Goal: Task Accomplishment & Management: Use online tool/utility

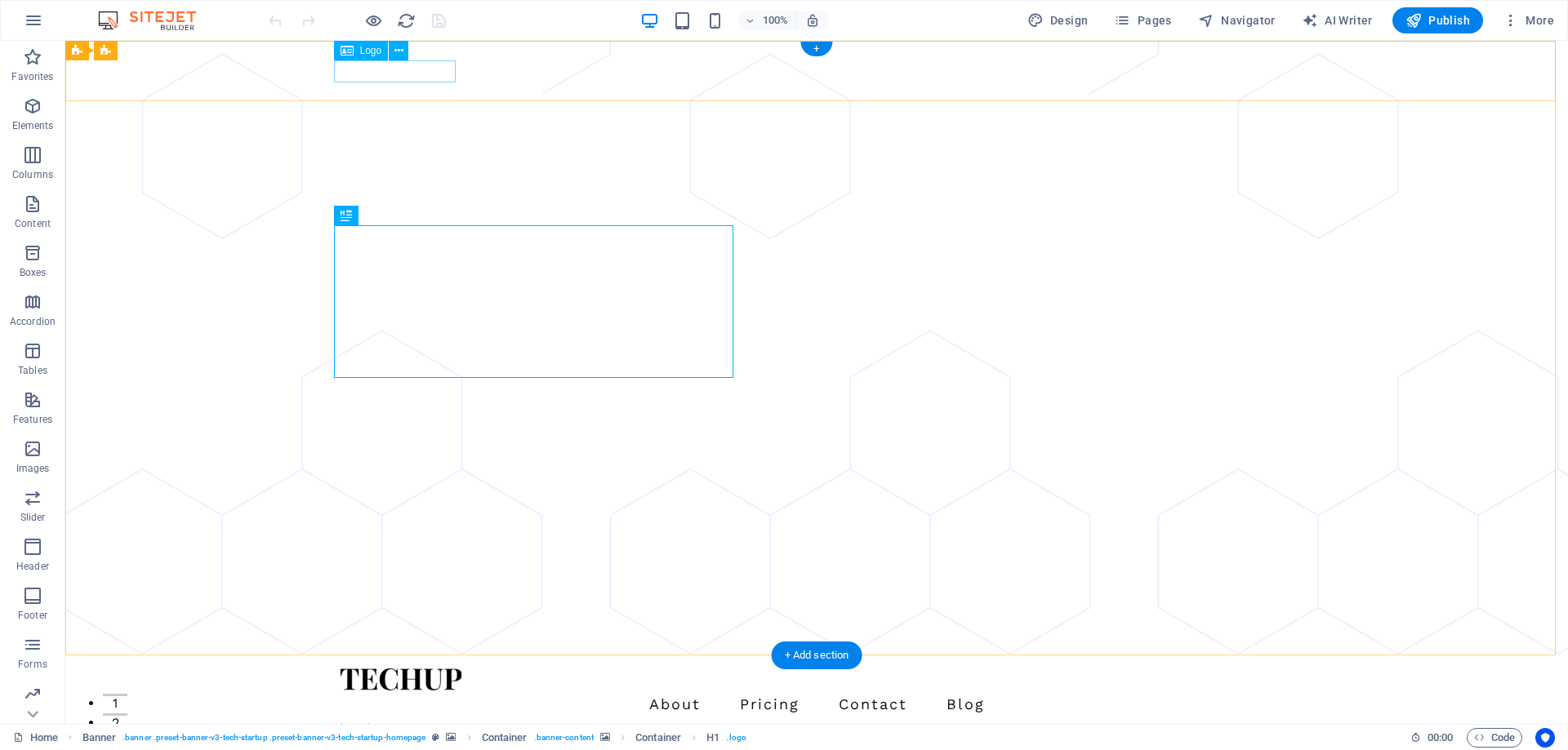
click at [408, 669] on div at bounding box center [816, 679] width 954 height 22
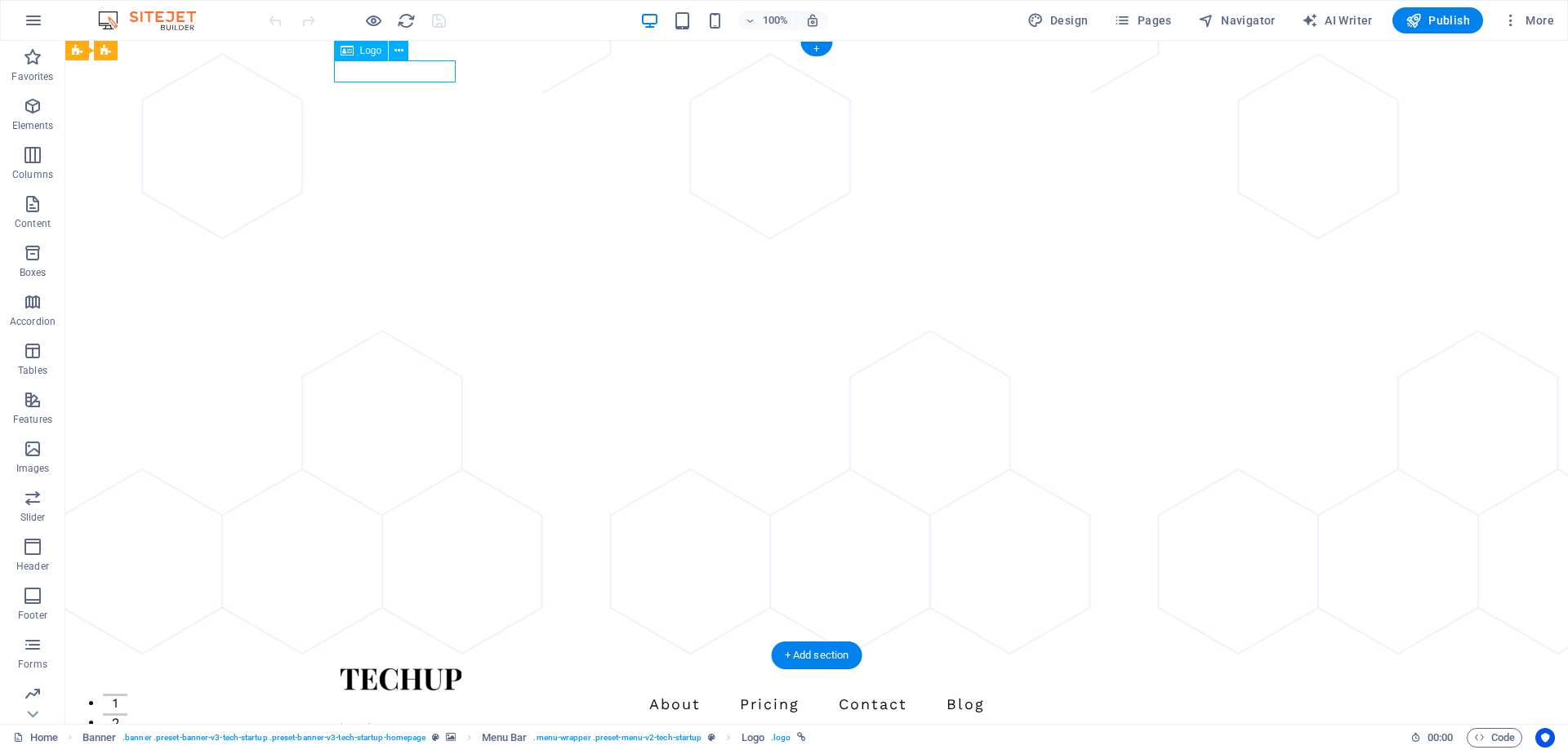
click at [413, 669] on div at bounding box center [816, 679] width 954 height 22
click at [423, 669] on div at bounding box center [816, 679] width 954 height 22
select select "px"
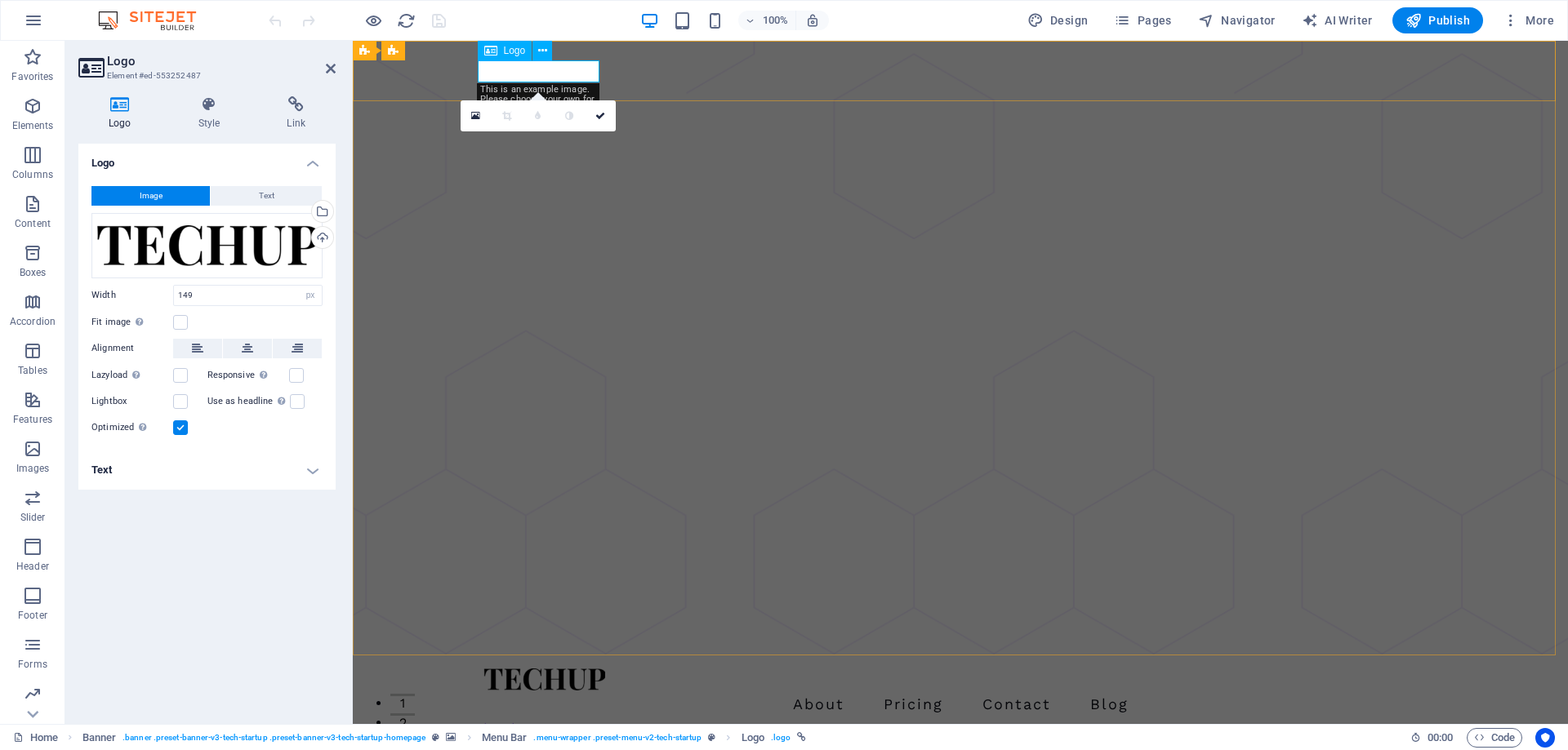
click at [538, 669] on div at bounding box center [960, 679] width 954 height 22
click at [264, 247] on div "Drag files here, click to choose files or select files from Files or our free s…" at bounding box center [207, 246] width 231 height 66
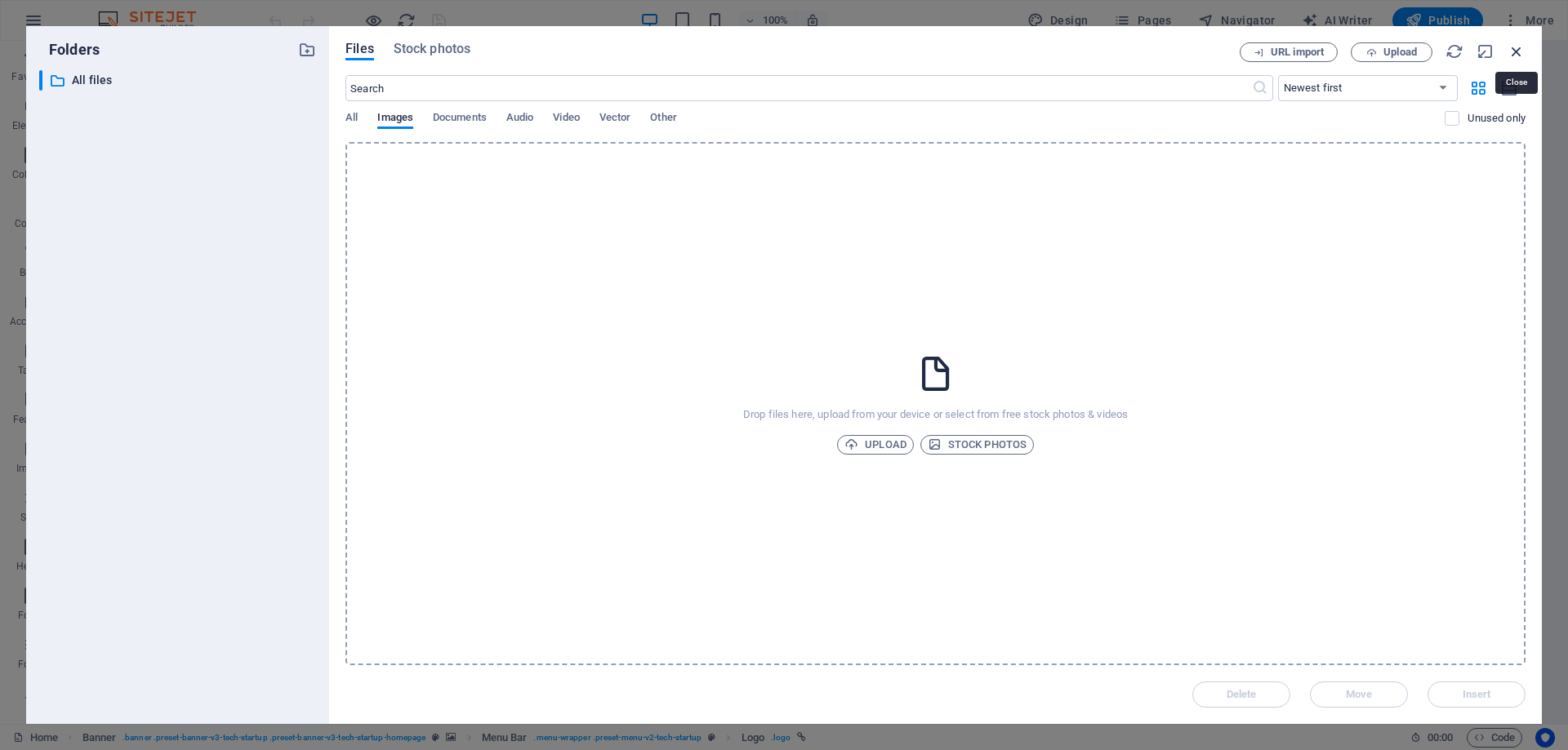
click at [1507, 46] on icon "button" at bounding box center [1516, 51] width 18 height 18
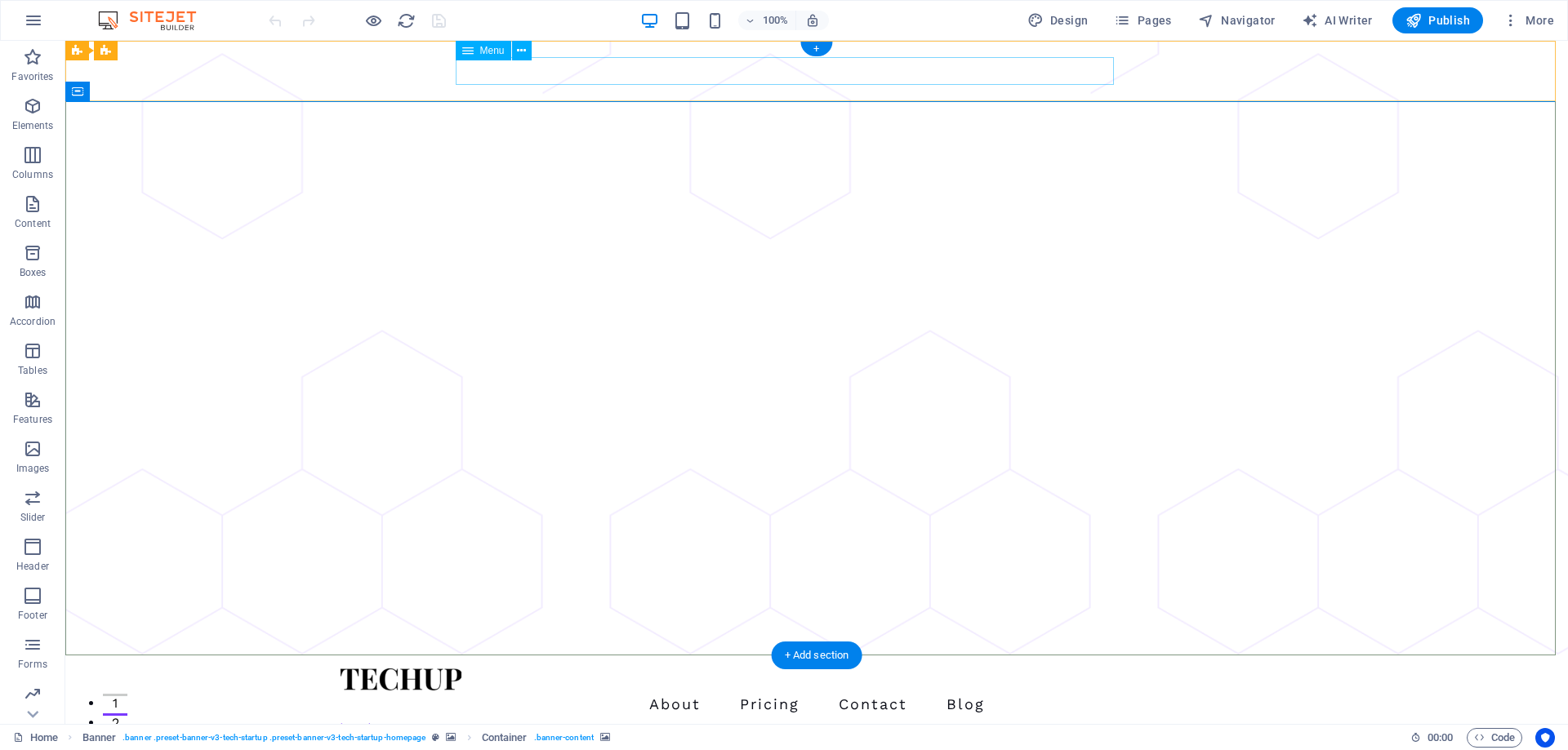
click at [724, 690] on nav "About Pricing Contact Blog" at bounding box center [816, 704] width 954 height 28
click at [824, 690] on nav "About Pricing Contact Blog" at bounding box center [816, 704] width 954 height 28
click at [950, 690] on nav "About Pricing Contact Blog" at bounding box center [816, 704] width 954 height 28
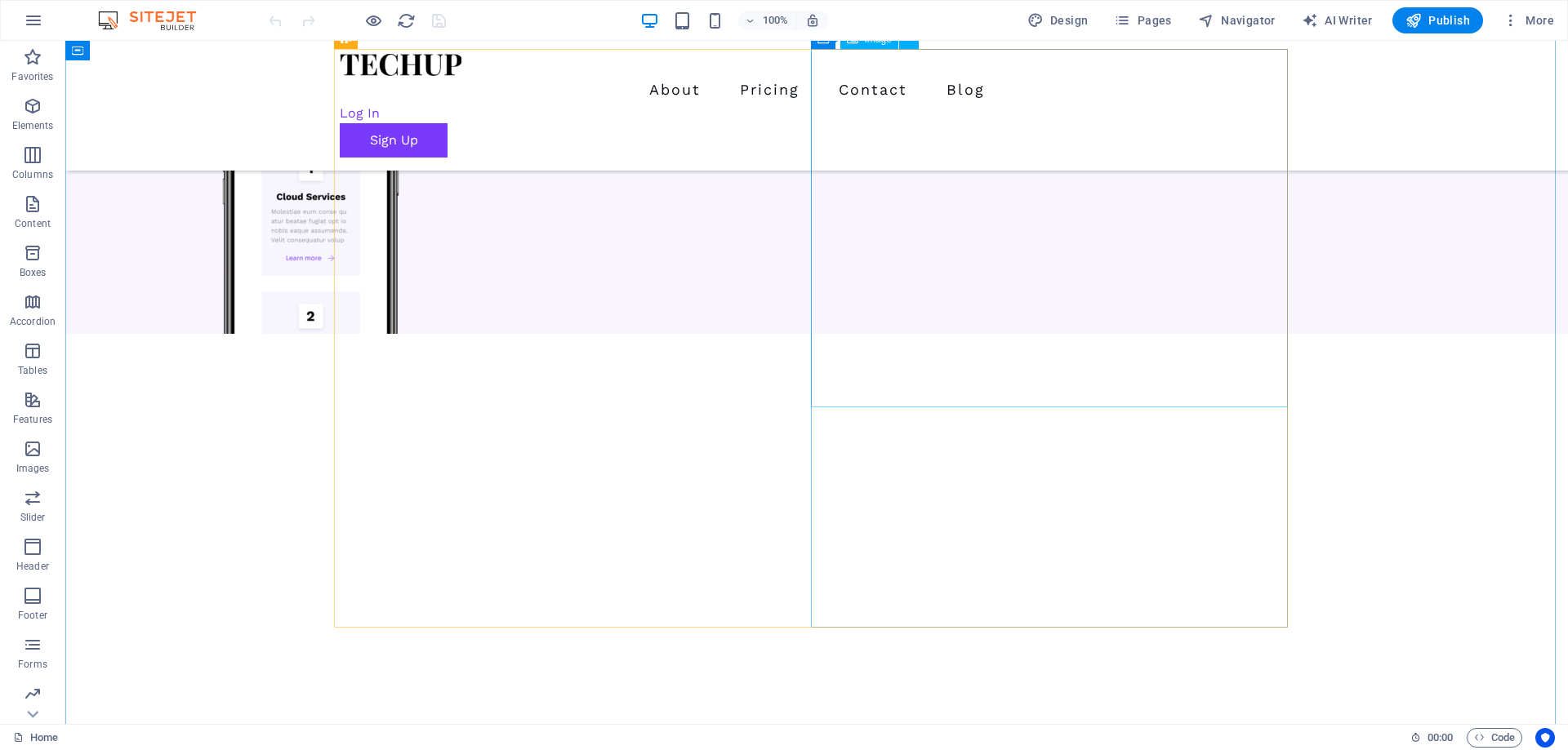
scroll to position [6018, 0]
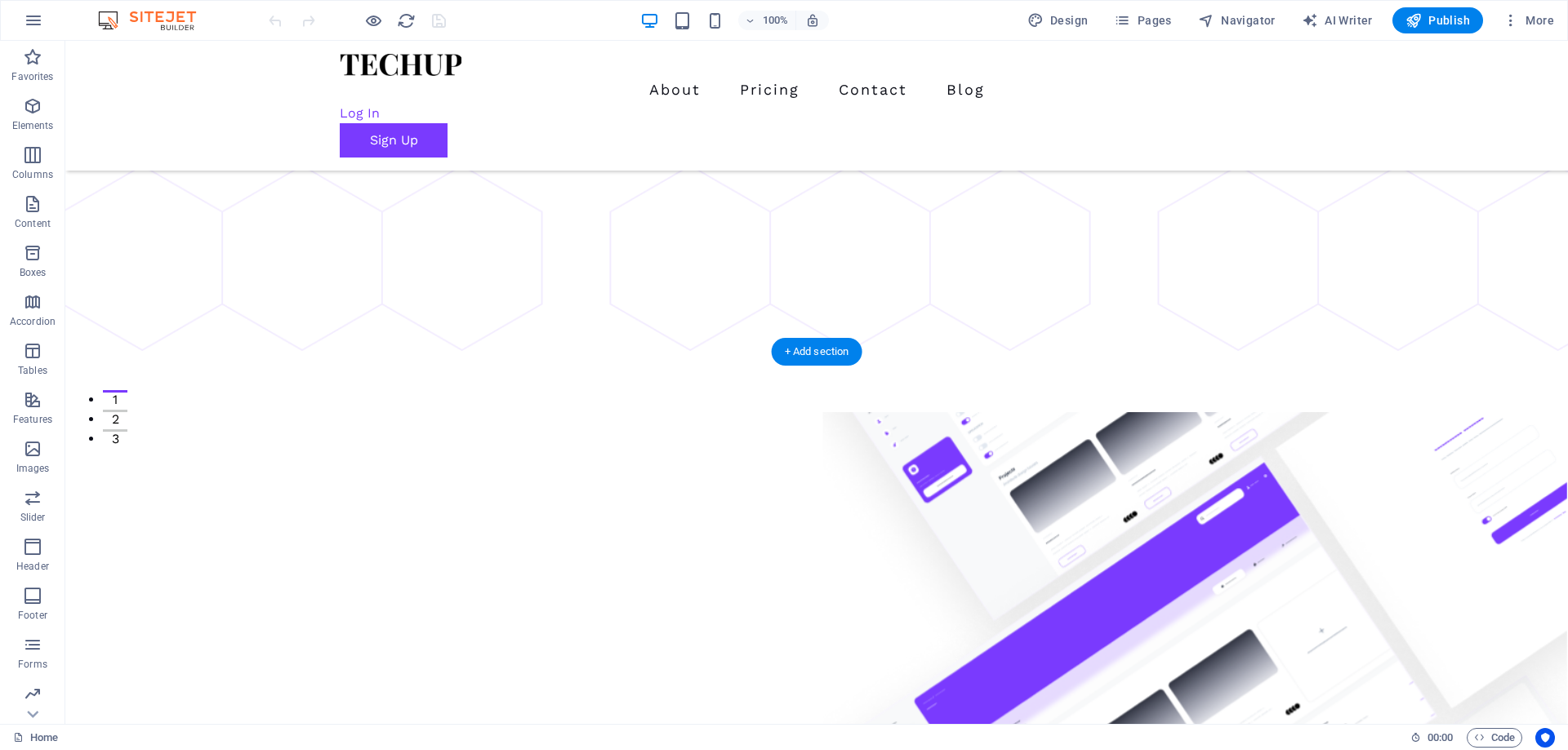
scroll to position [0, 0]
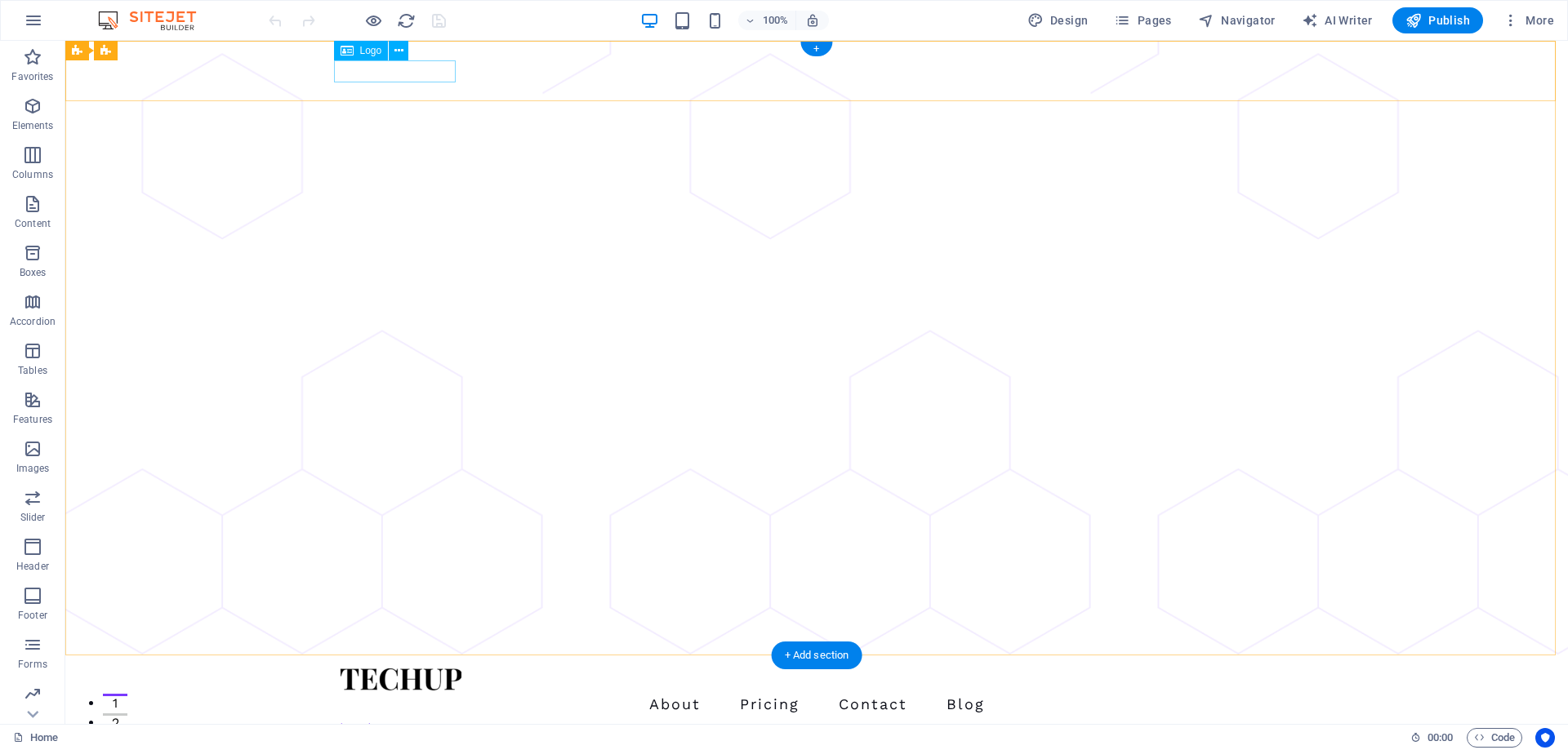
click at [376, 669] on div at bounding box center [816, 679] width 954 height 22
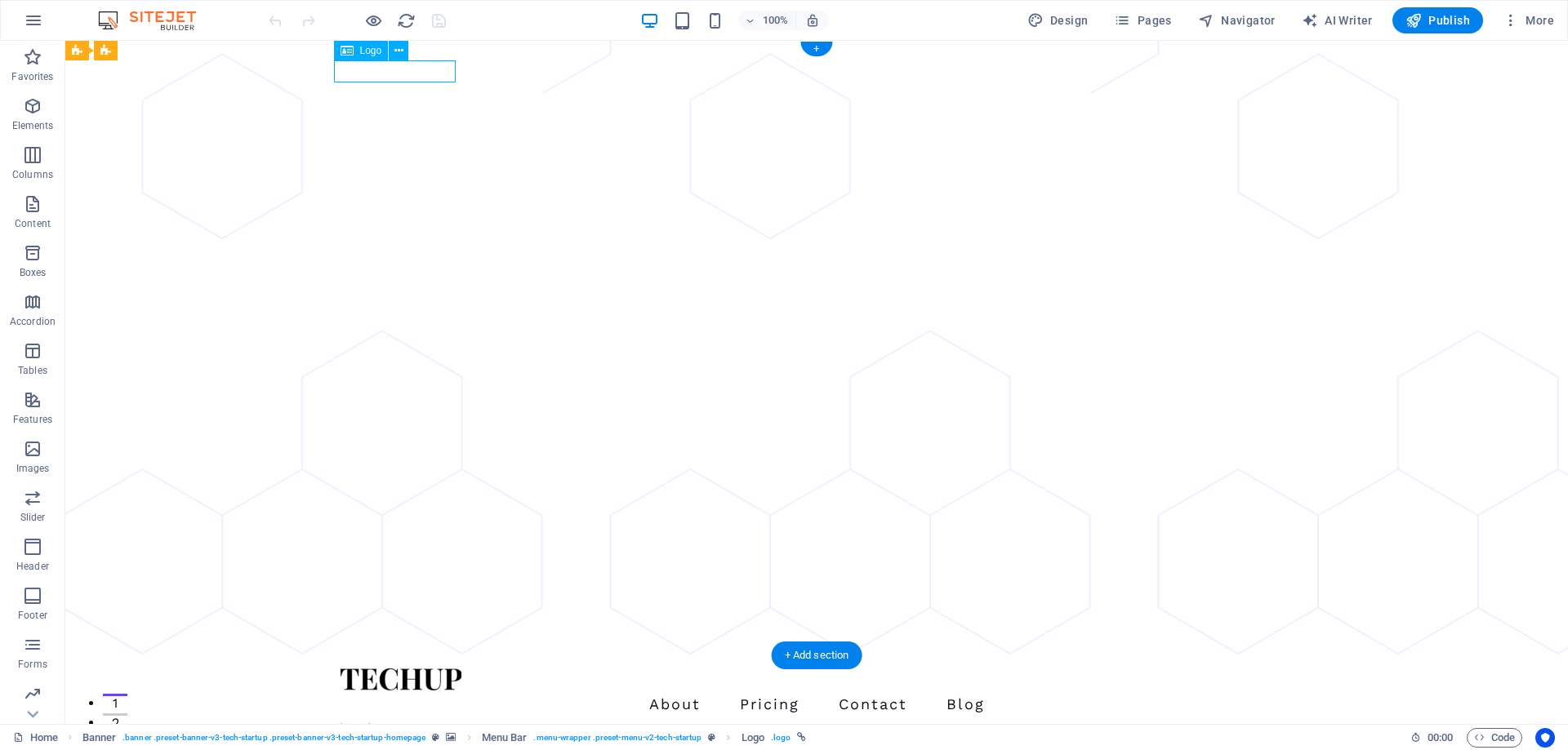
click at [376, 669] on div at bounding box center [816, 679] width 954 height 22
select select "px"
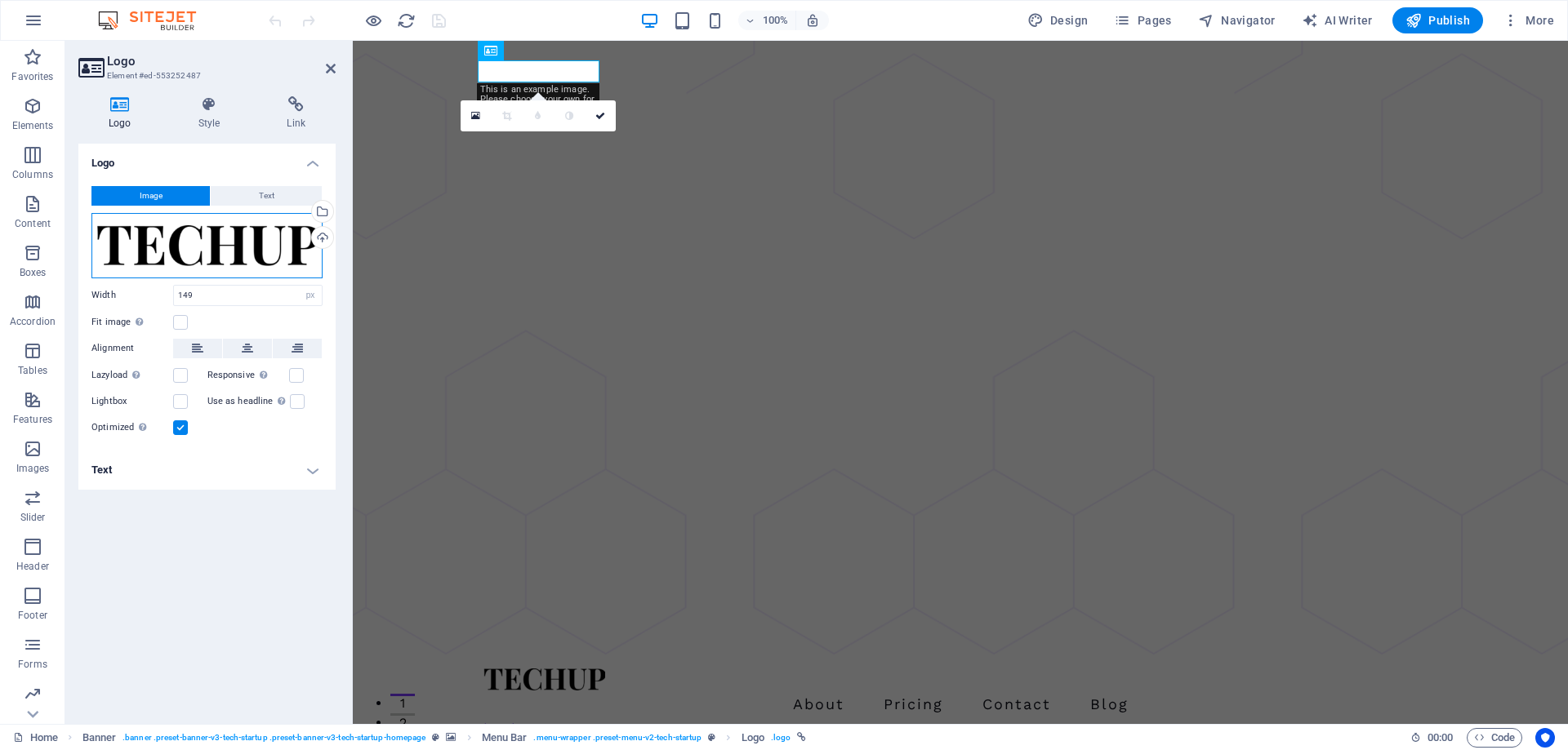
click at [241, 230] on div "Drag files here, click to choose files or select files from Files or our free s…" at bounding box center [207, 246] width 231 height 66
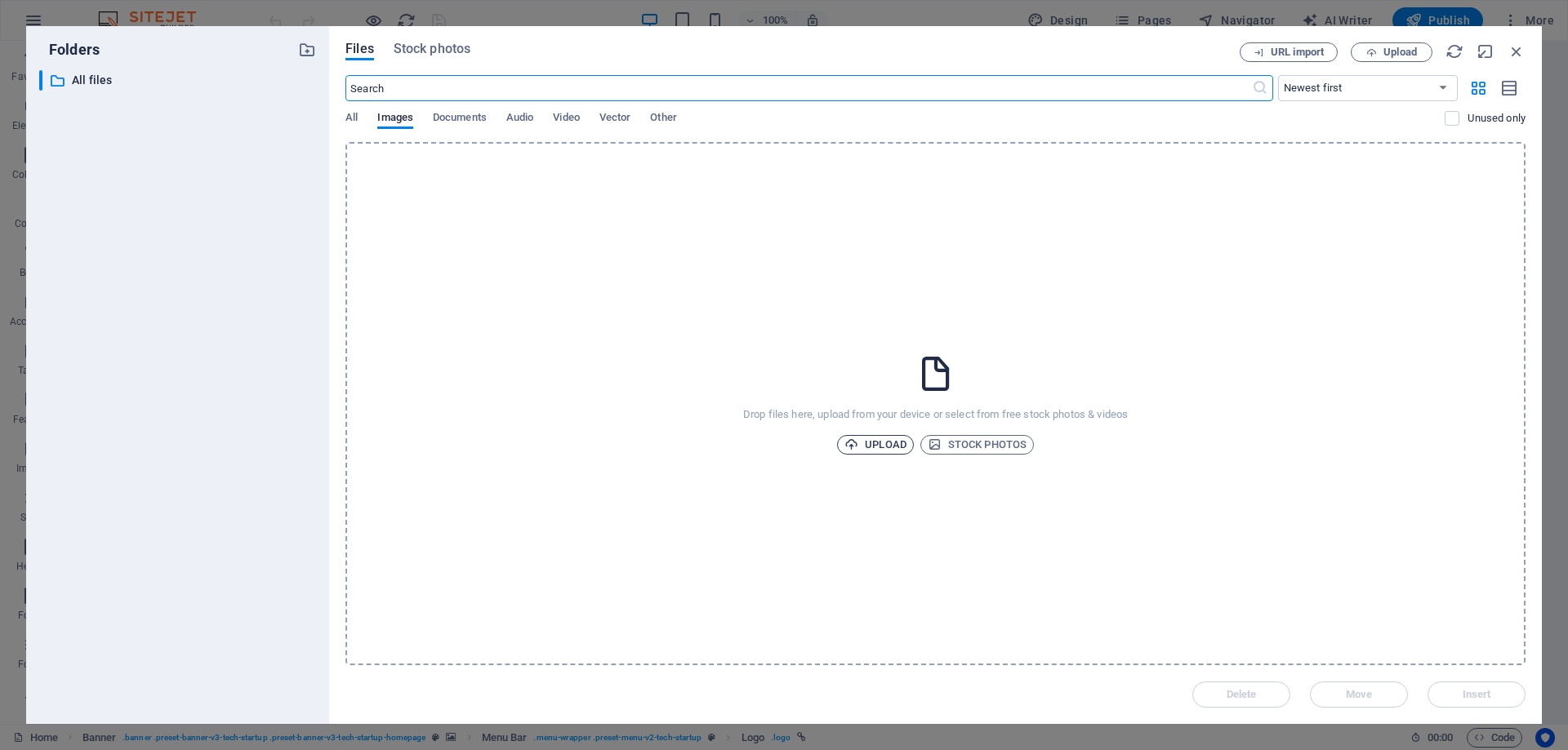
click at [879, 443] on span "Upload" at bounding box center [876, 444] width 62 height 19
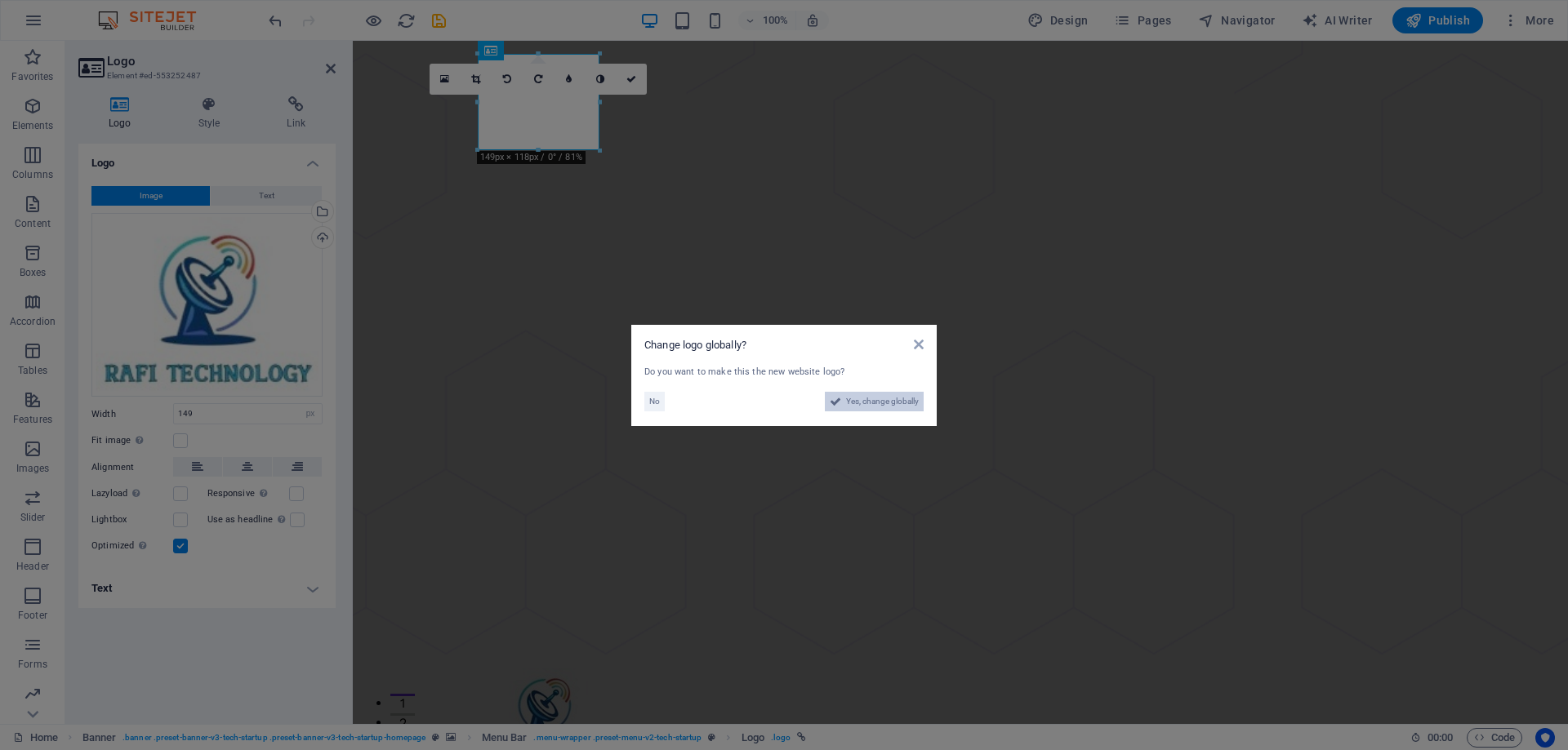
click at [859, 395] on span "Yes, change globally" at bounding box center [882, 401] width 73 height 19
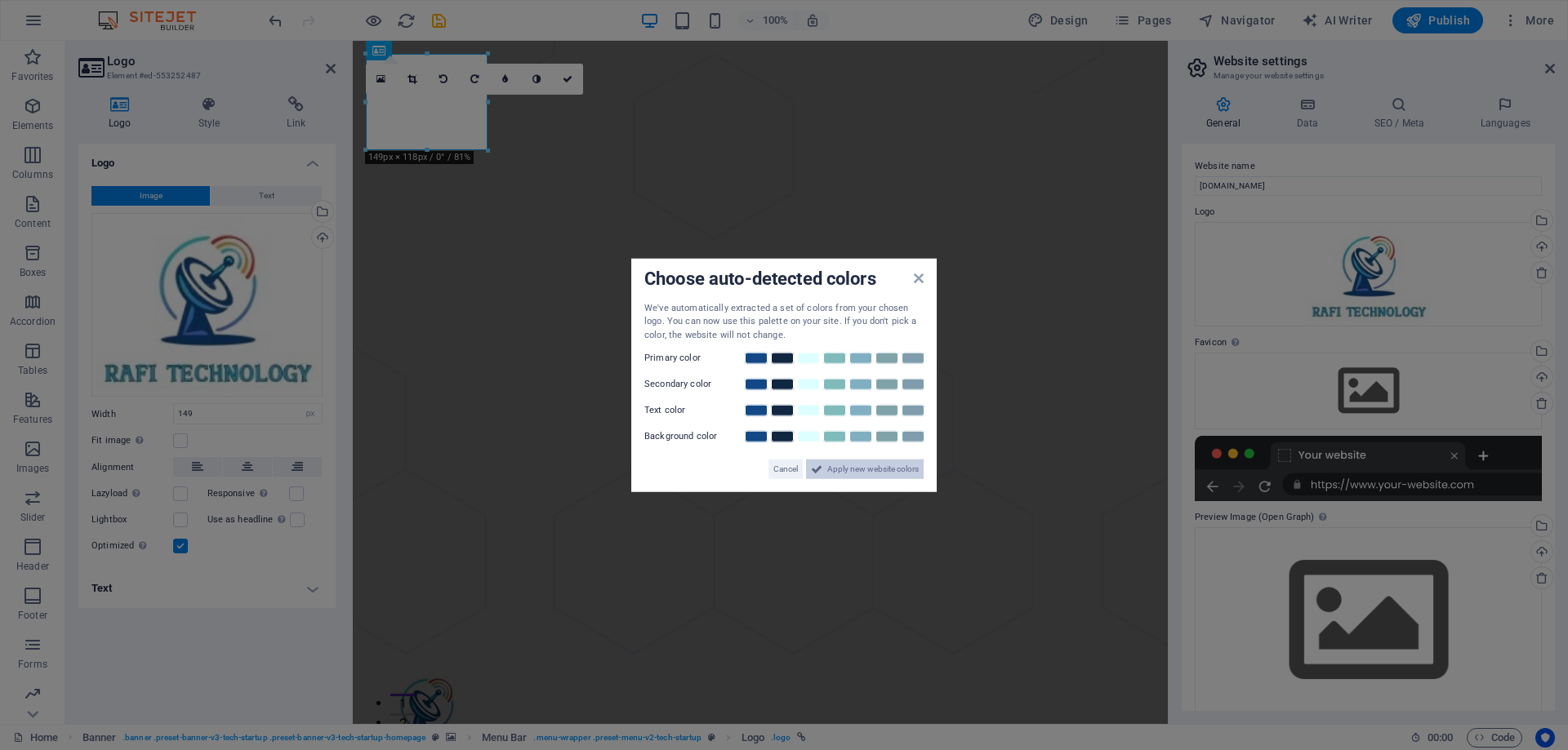
click at [852, 469] on span "Apply new website colors" at bounding box center [873, 469] width 92 height 19
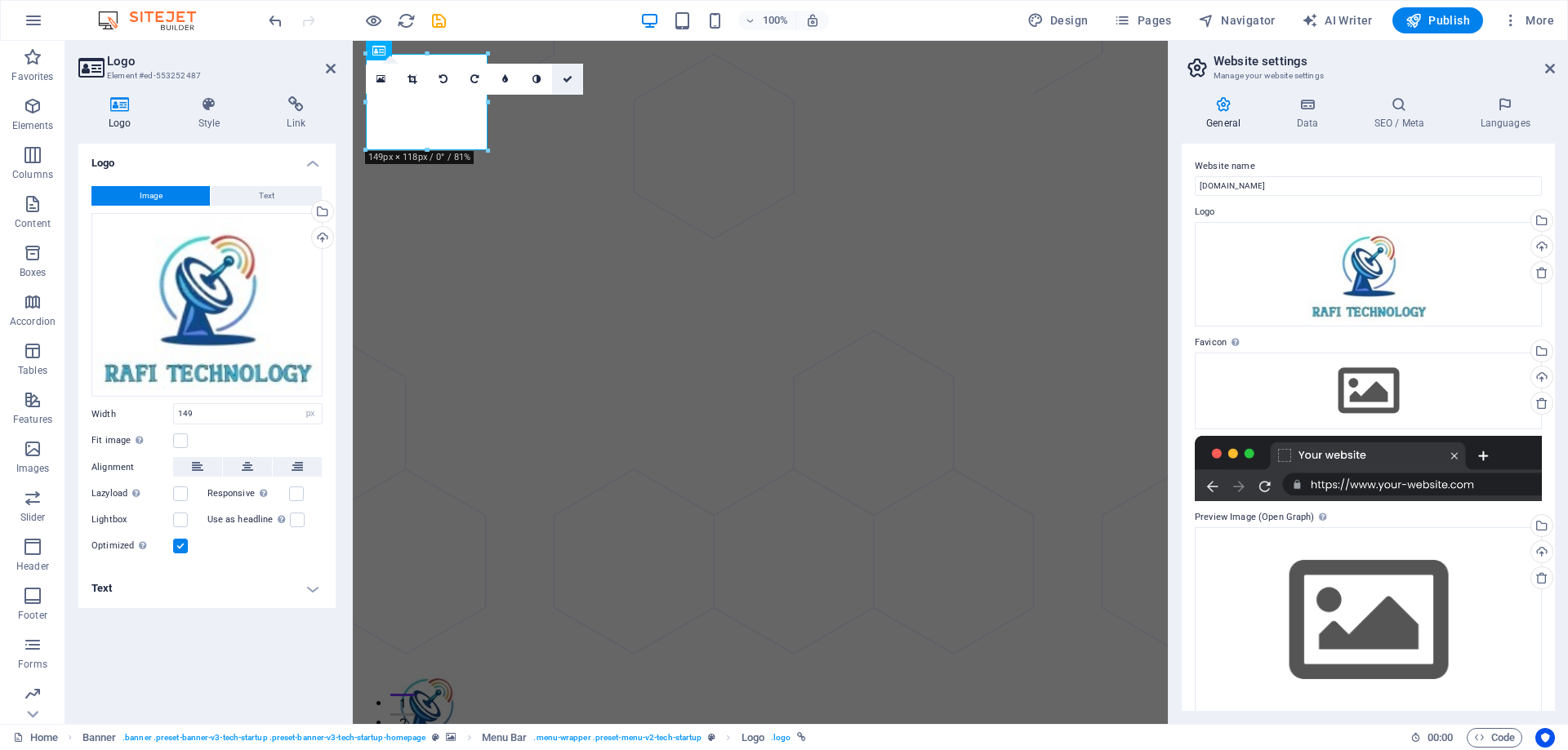
click at [566, 74] on icon at bounding box center [568, 79] width 10 height 10
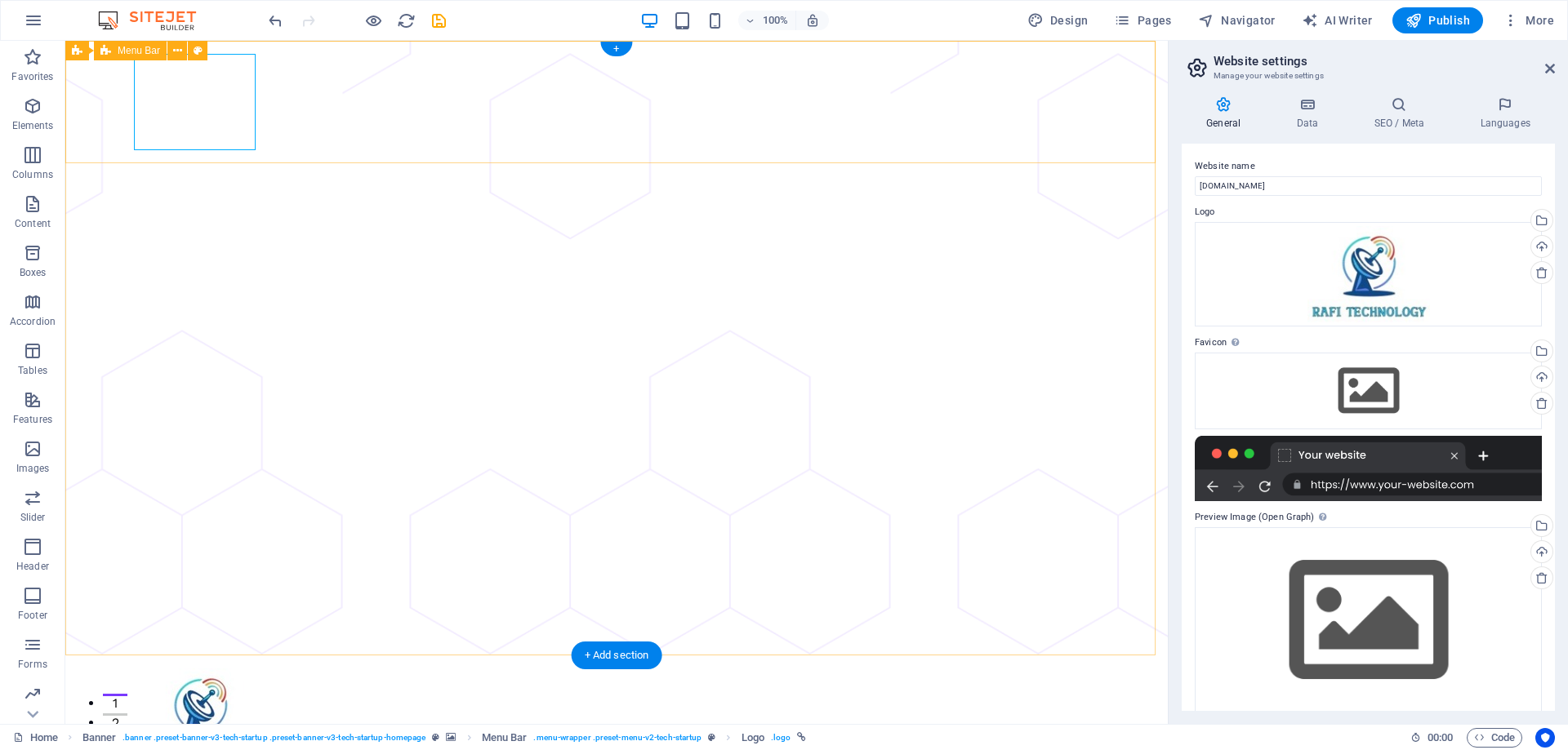
click at [408, 655] on div "About Pricing Contact Blog Log In Sign Up" at bounding box center [617, 757] width 1102 height 204
click at [230, 669] on div at bounding box center [616, 716] width 954 height 97
click at [223, 669] on div at bounding box center [616, 716] width 954 height 97
select select "px"
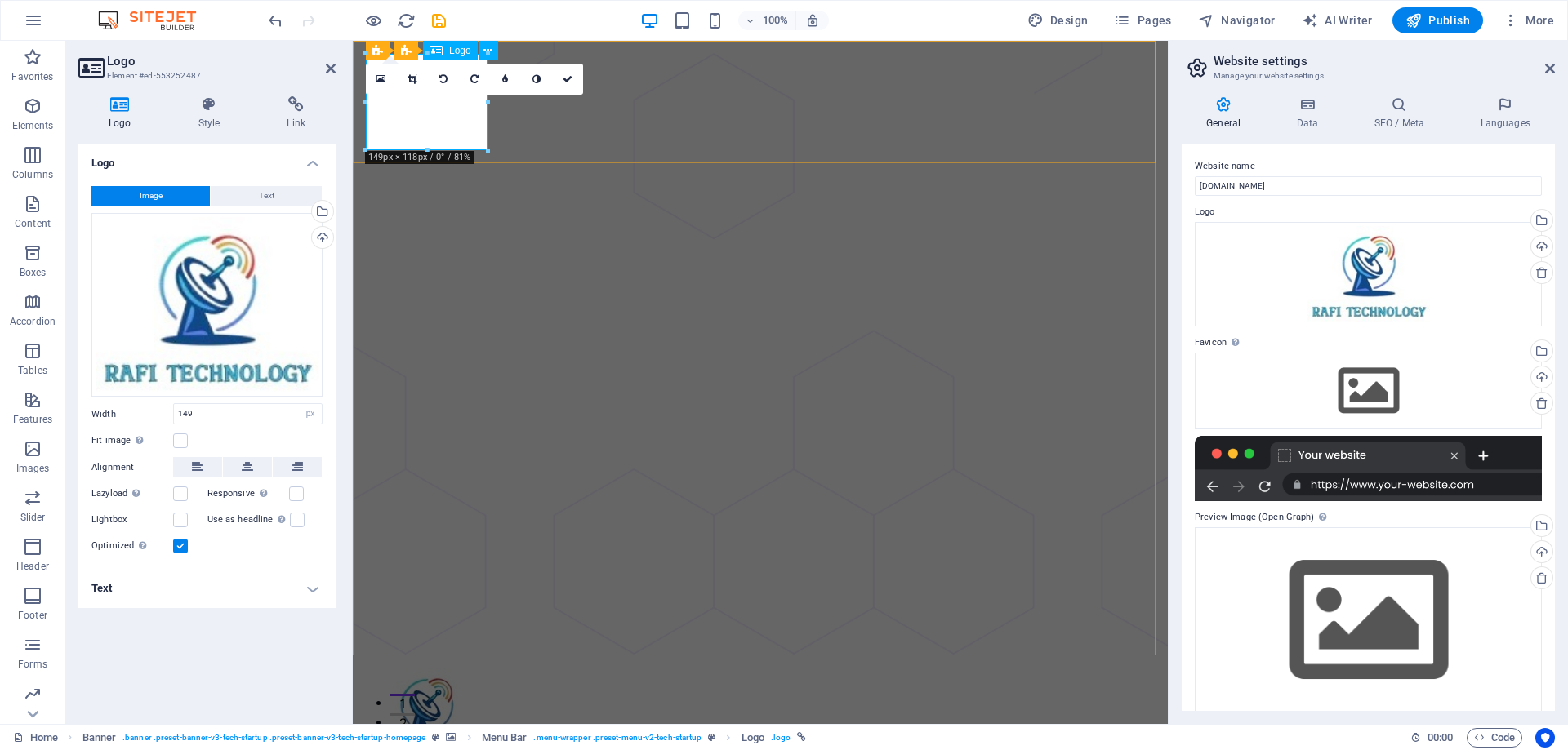
drag, startPoint x: 838, startPoint y: 189, endPoint x: 454, endPoint y: 116, distance: 390.9
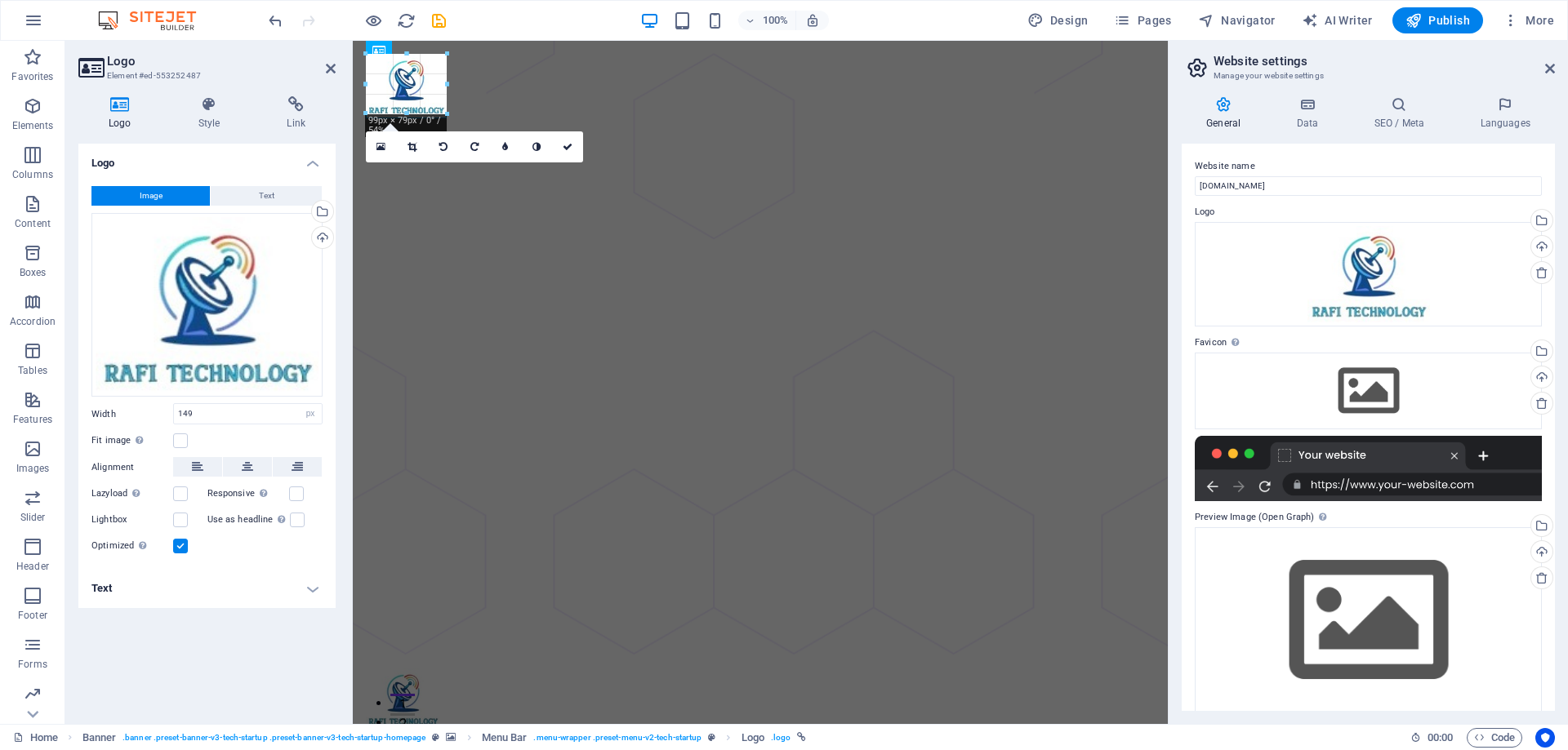
drag, startPoint x: 483, startPoint y: 148, endPoint x: 438, endPoint y: 79, distance: 82.4
type input "92"
click at [567, 143] on icon at bounding box center [568, 147] width 10 height 10
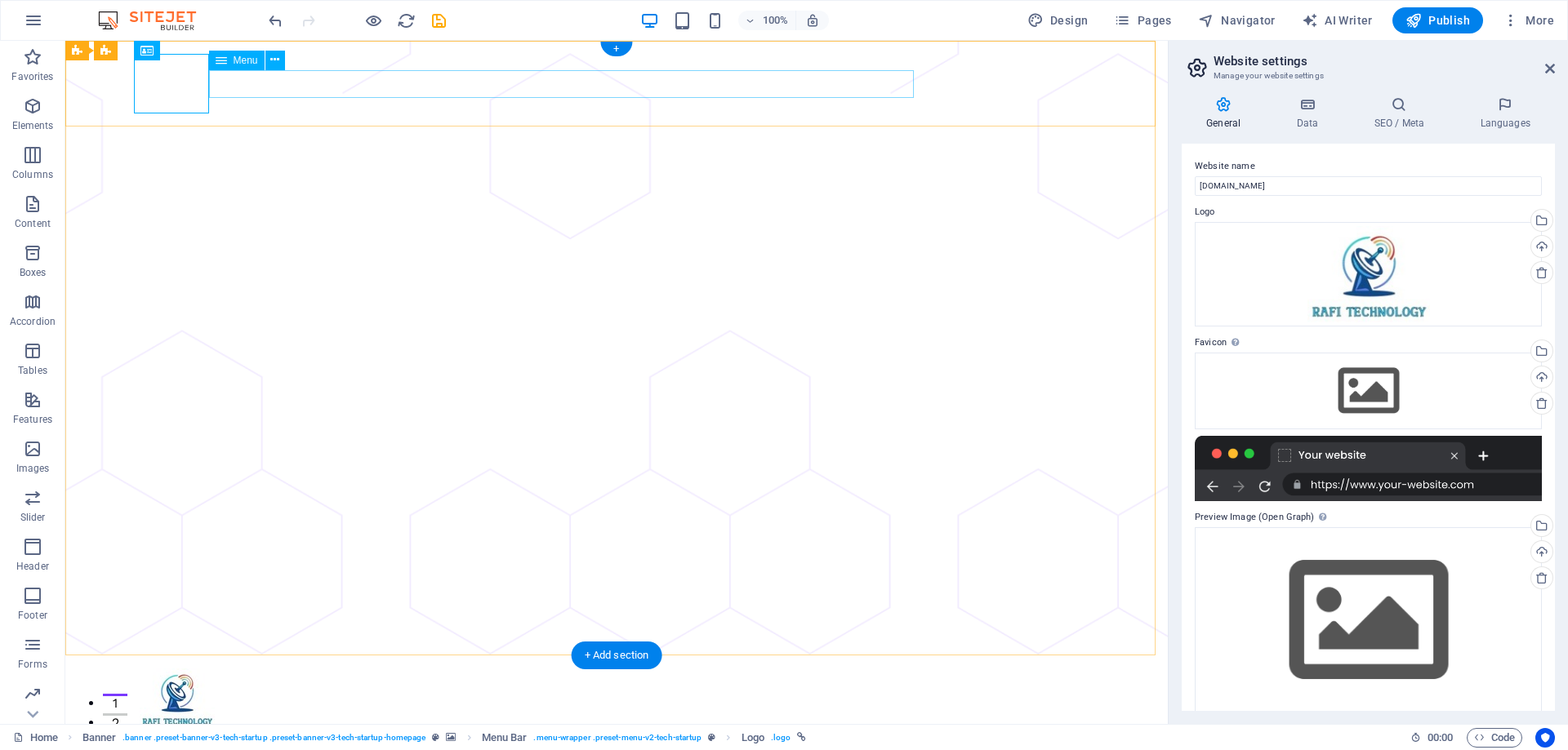
click at [435, 728] on nav "About Pricing Contact Blog" at bounding box center [616, 742] width 954 height 28
click at [529, 728] on nav "About Pricing Contact Blog" at bounding box center [616, 742] width 954 height 28
click at [598, 728] on nav "About Pricing Contact Blog" at bounding box center [616, 742] width 954 height 28
click at [714, 728] on nav "About Pricing Contact Blog" at bounding box center [616, 742] width 954 height 28
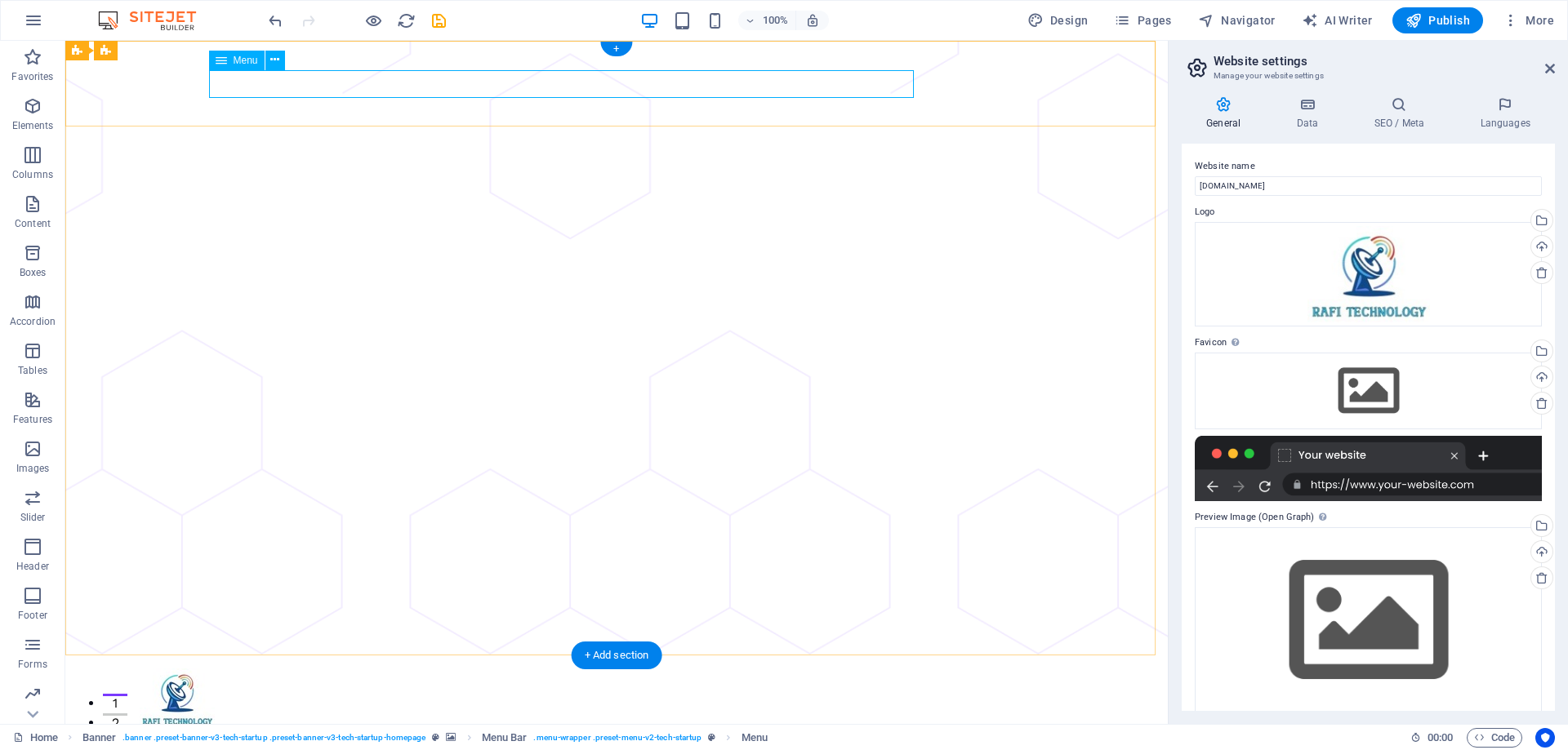
select select "1"
select select
select select "2"
select select
select select "3"
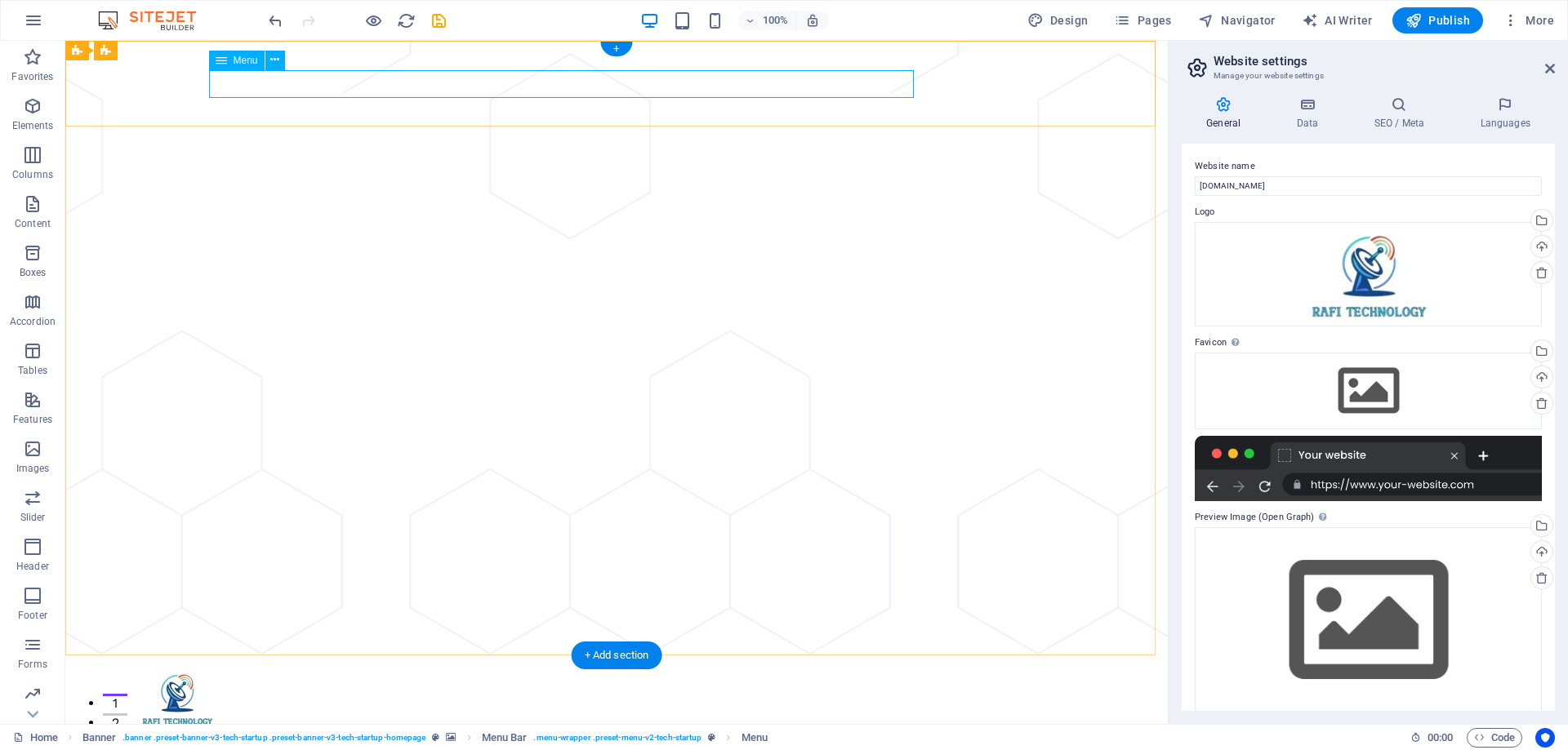
select select
select select "4"
select select
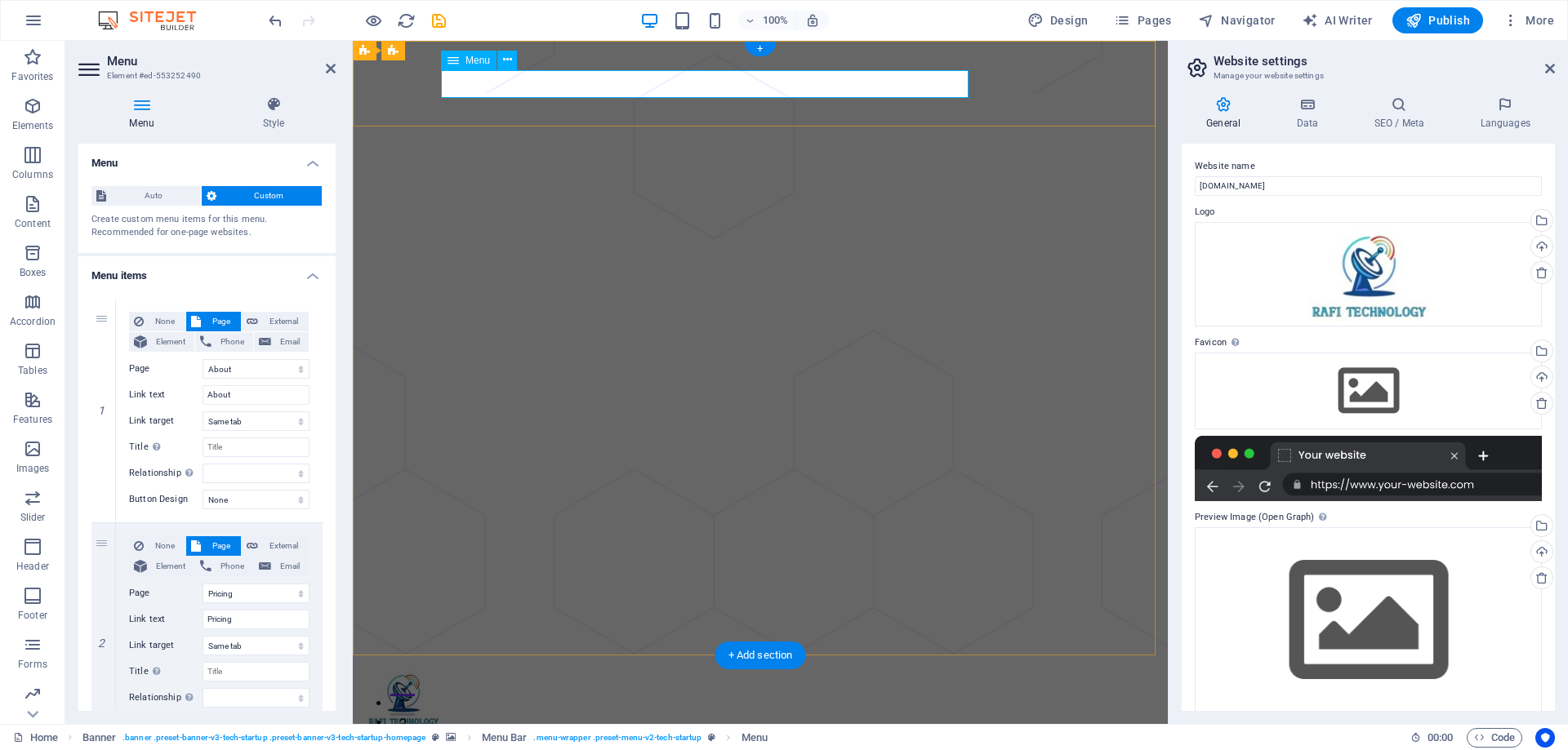
click at [850, 728] on nav "About Pricing Contact Blog" at bounding box center [760, 742] width 789 height 28
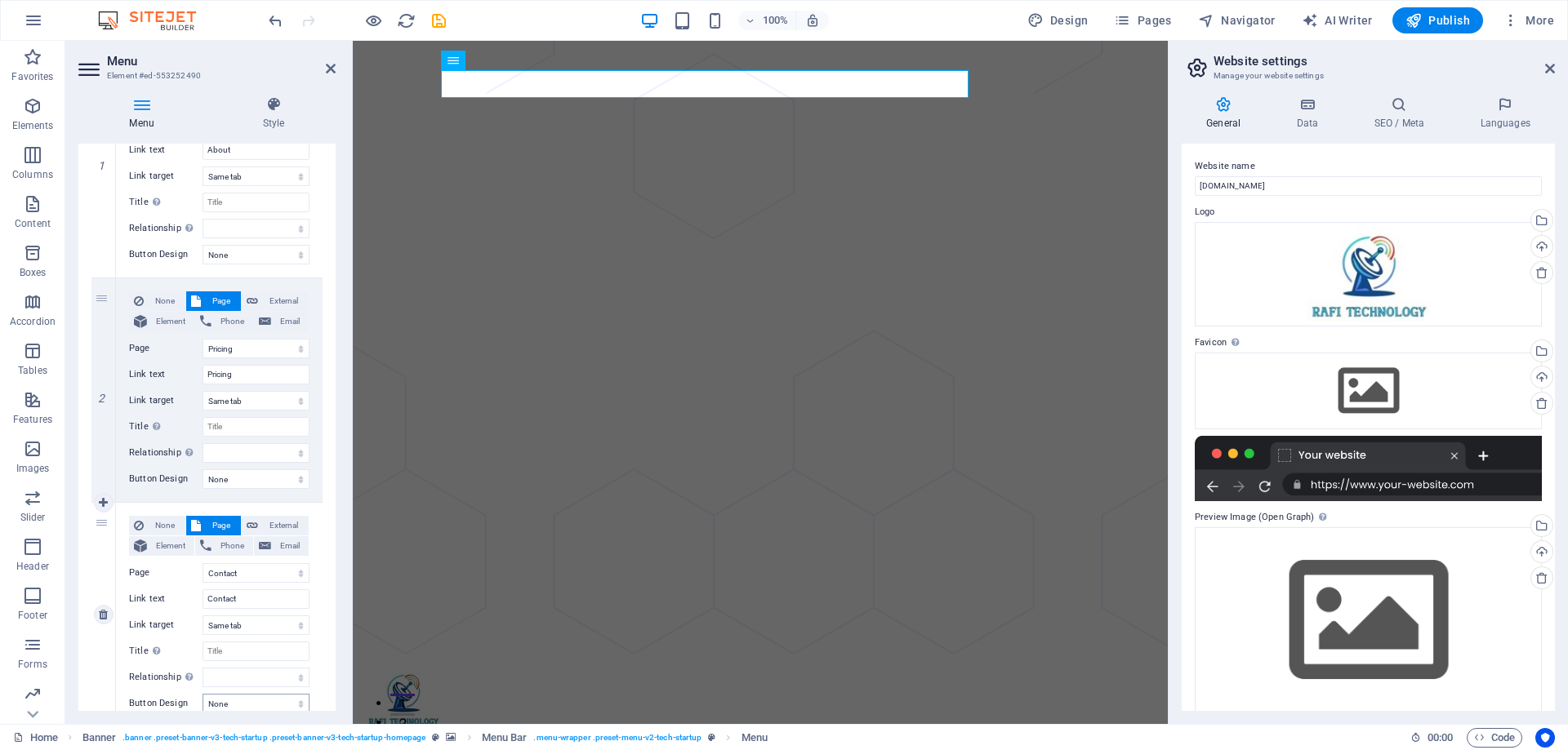
scroll to position [531, 0]
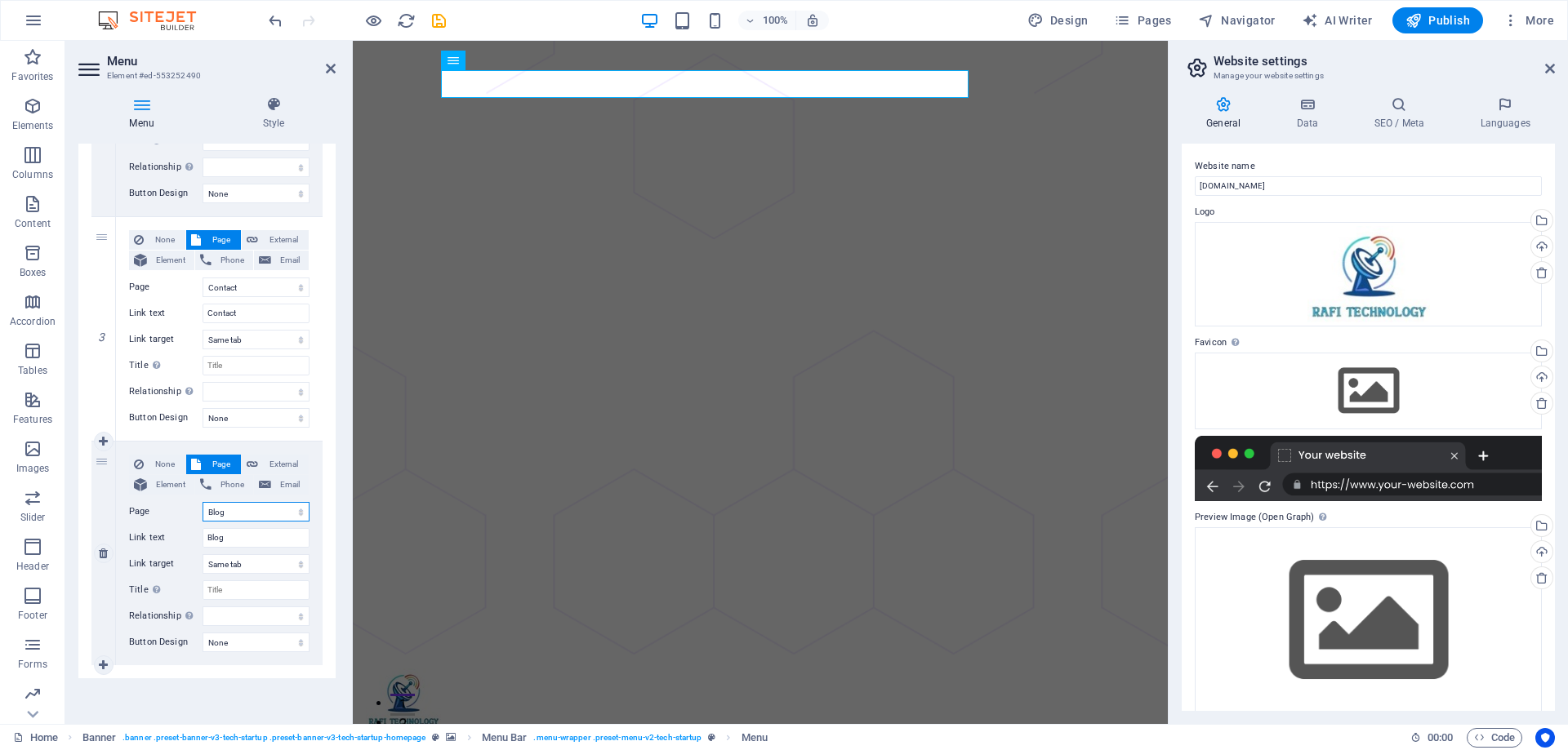
click at [248, 512] on select "Home About Pricing Contact Blog Legal Notice Privacy" at bounding box center [255, 511] width 107 height 19
click at [242, 540] on input "Blog" at bounding box center [255, 538] width 107 height 19
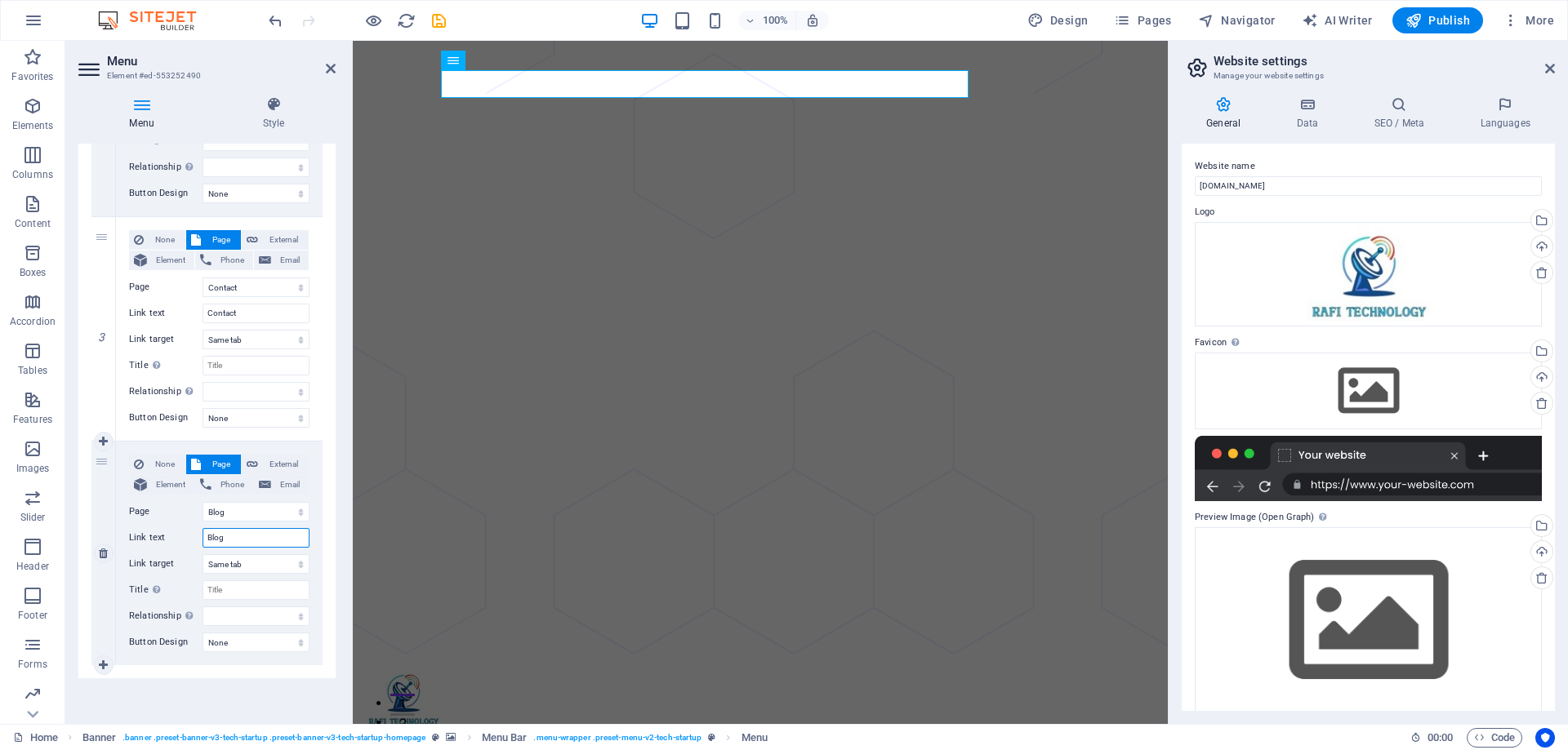
drag, startPoint x: 242, startPoint y: 540, endPoint x: 121, endPoint y: 539, distance: 121.0
click at [121, 539] on div "None Page External Element Phone Email Page Home About Pricing Contact Blog Leg…" at bounding box center [219, 553] width 207 height 223
type input "Live"
select select
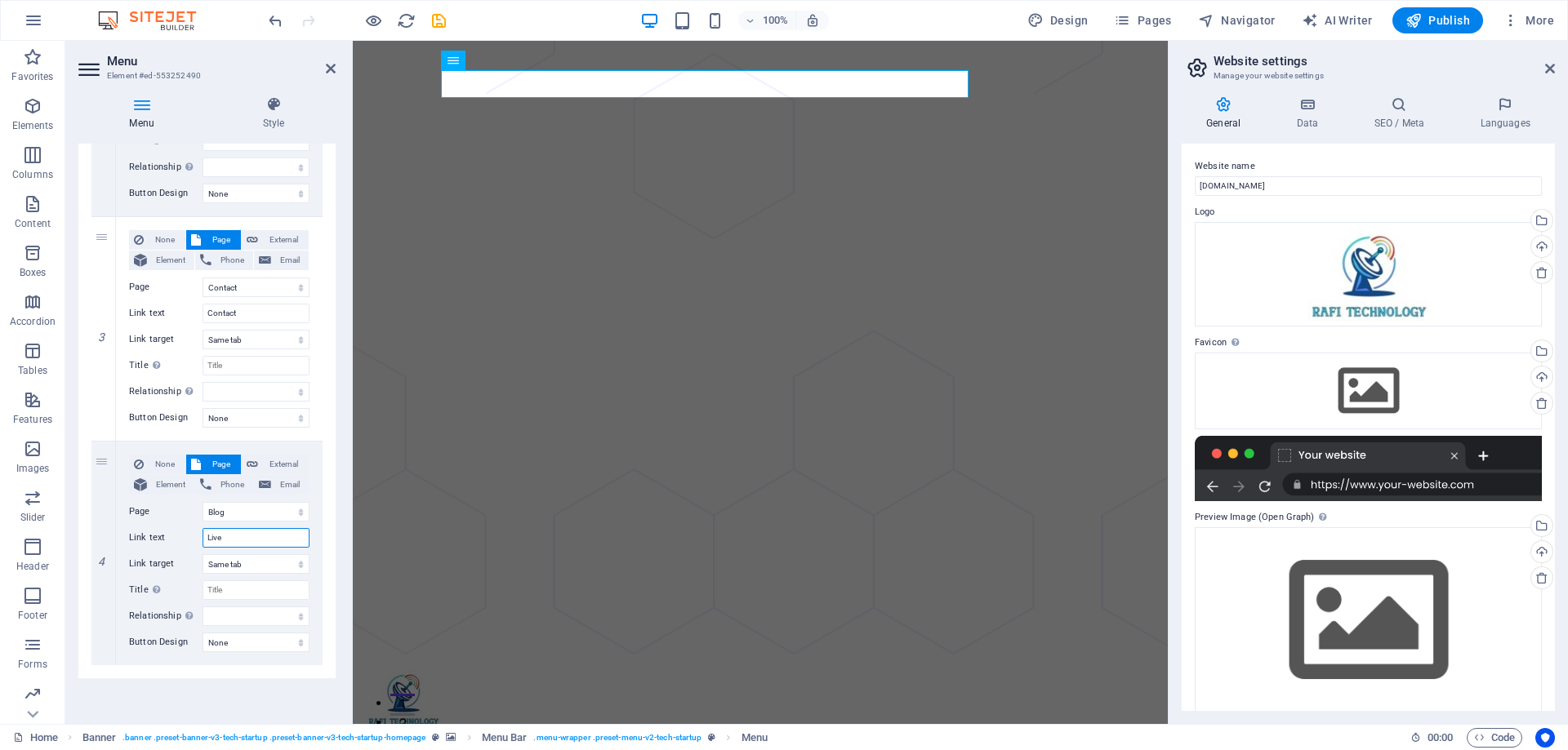
select select
type input "Live Tv"
select select
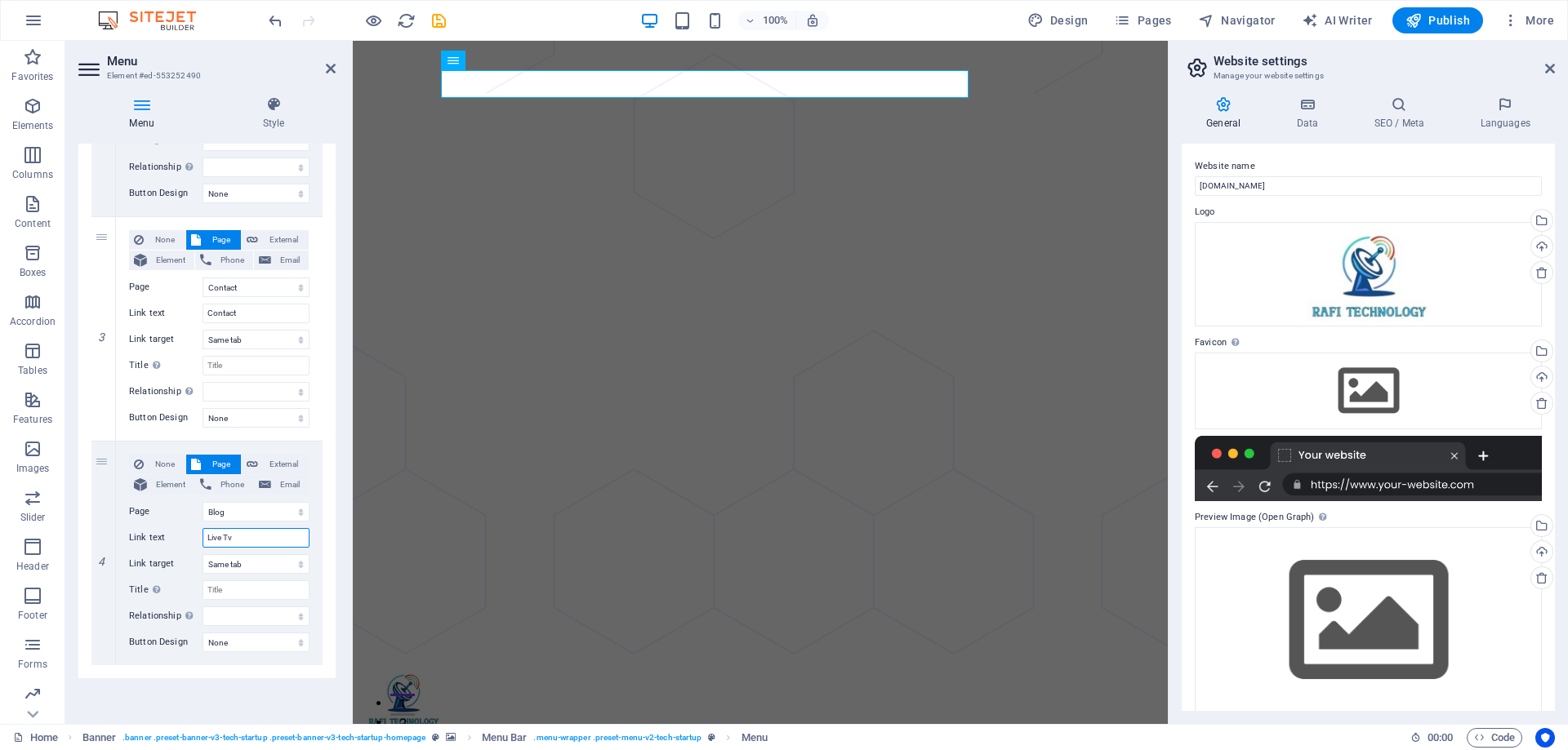
select select
type input "Live Tv"
click at [274, 506] on select "Home About Pricing Contact Blog Legal Notice Privacy" at bounding box center [255, 511] width 107 height 19
click at [186, 509] on label "Page" at bounding box center [166, 511] width 73 height 19
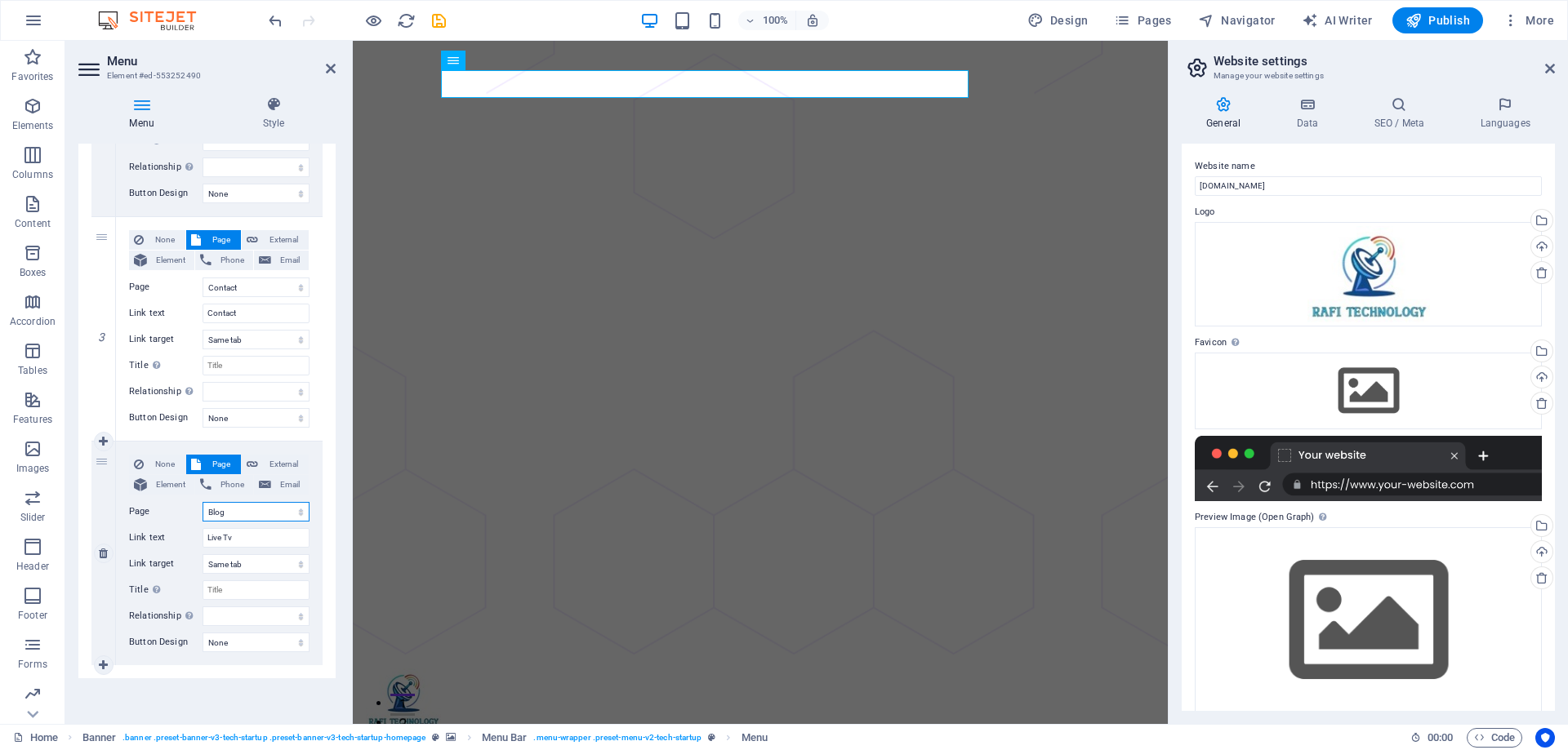
click at [203, 509] on select "Home About Pricing Contact Blog Legal Notice Privacy" at bounding box center [255, 511] width 107 height 19
click at [1021, 655] on div "About Pricing Contact Live Tv Log In Sign Up" at bounding box center [760, 738] width 815 height 167
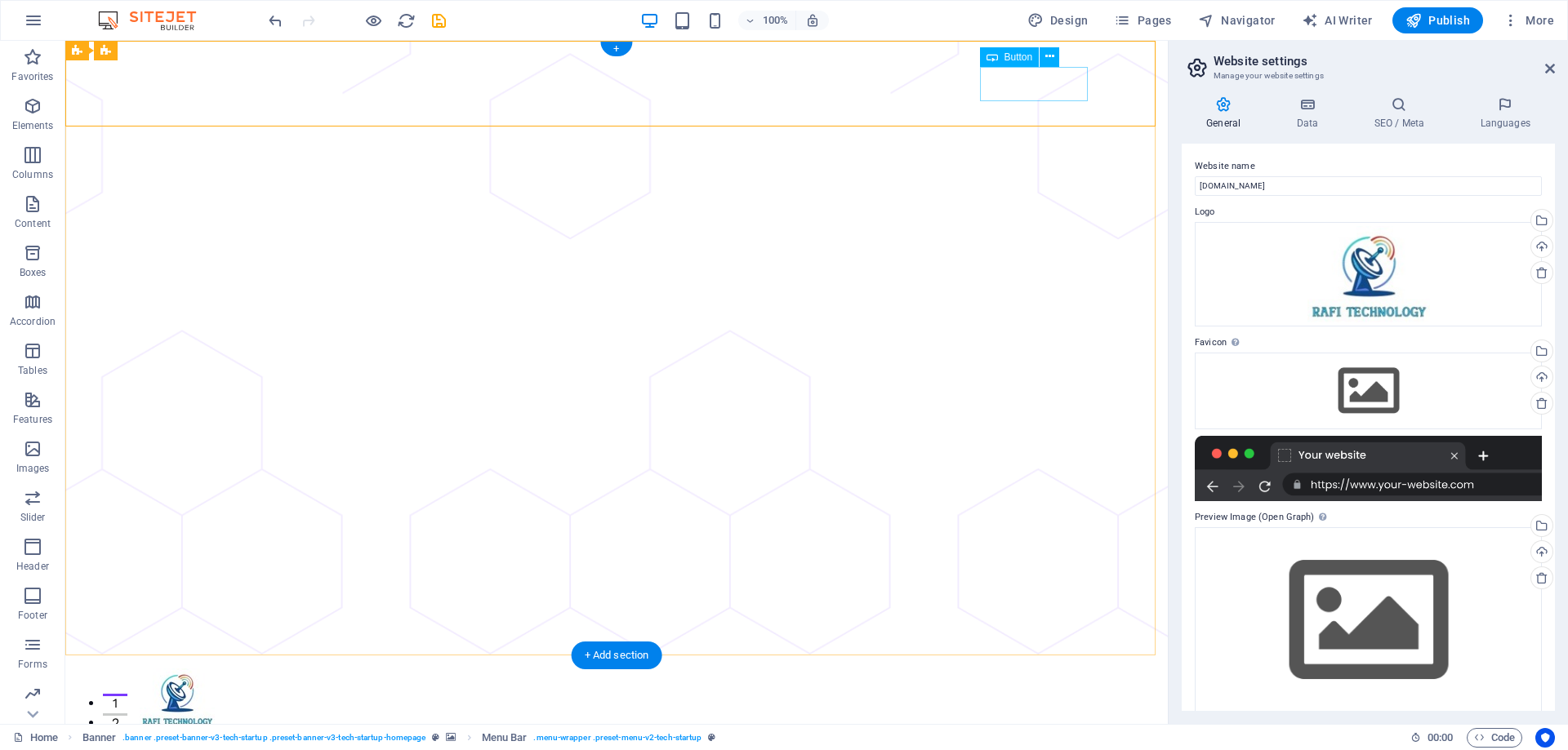
click at [908, 655] on div "About Pricing Contact Live Tv Log In Sign Up" at bounding box center [617, 738] width 1102 height 167
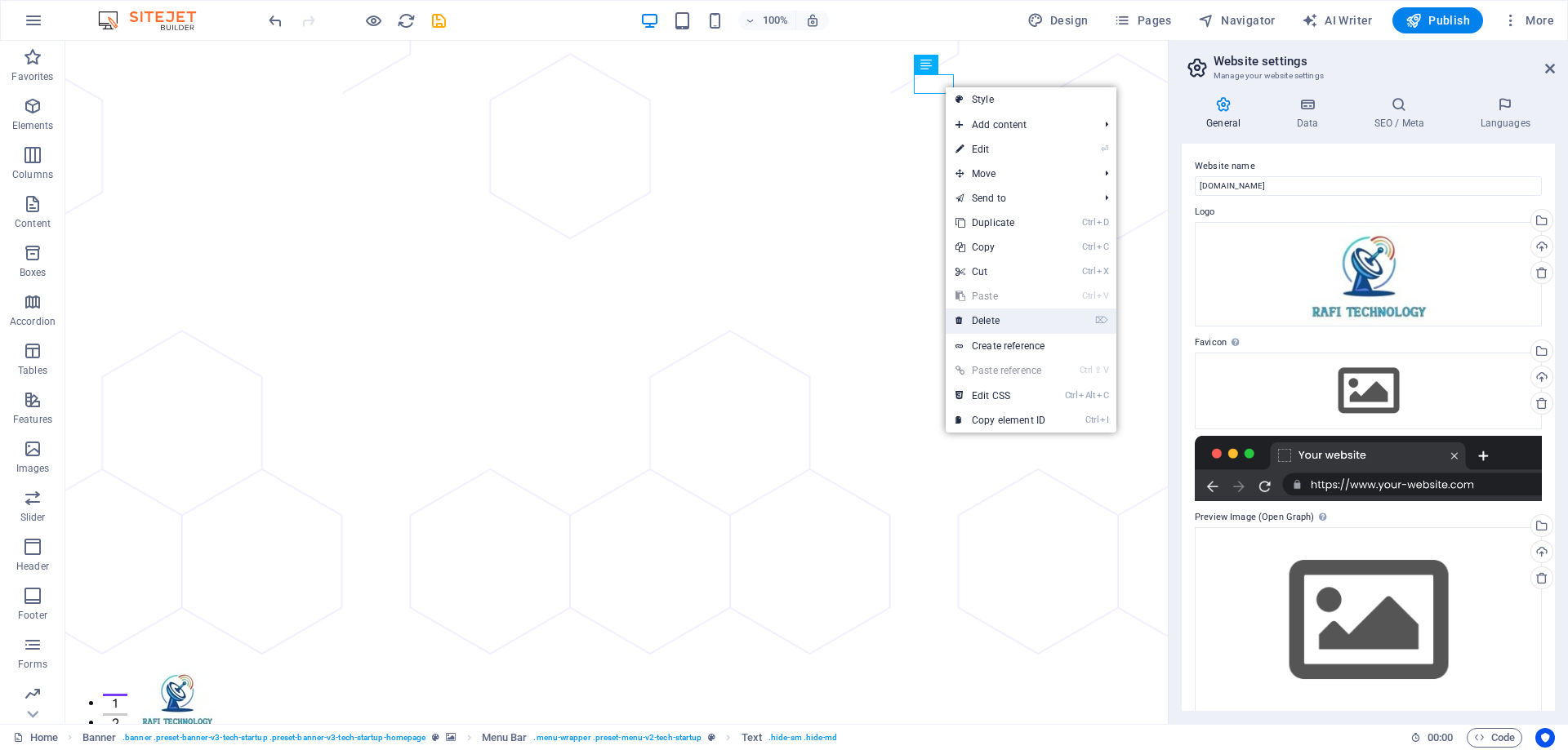
drag, startPoint x: 1002, startPoint y: 315, endPoint x: 958, endPoint y: 139, distance: 181.4
click at [1002, 315] on link "⌦ Delete" at bounding box center [1000, 320] width 109 height 24
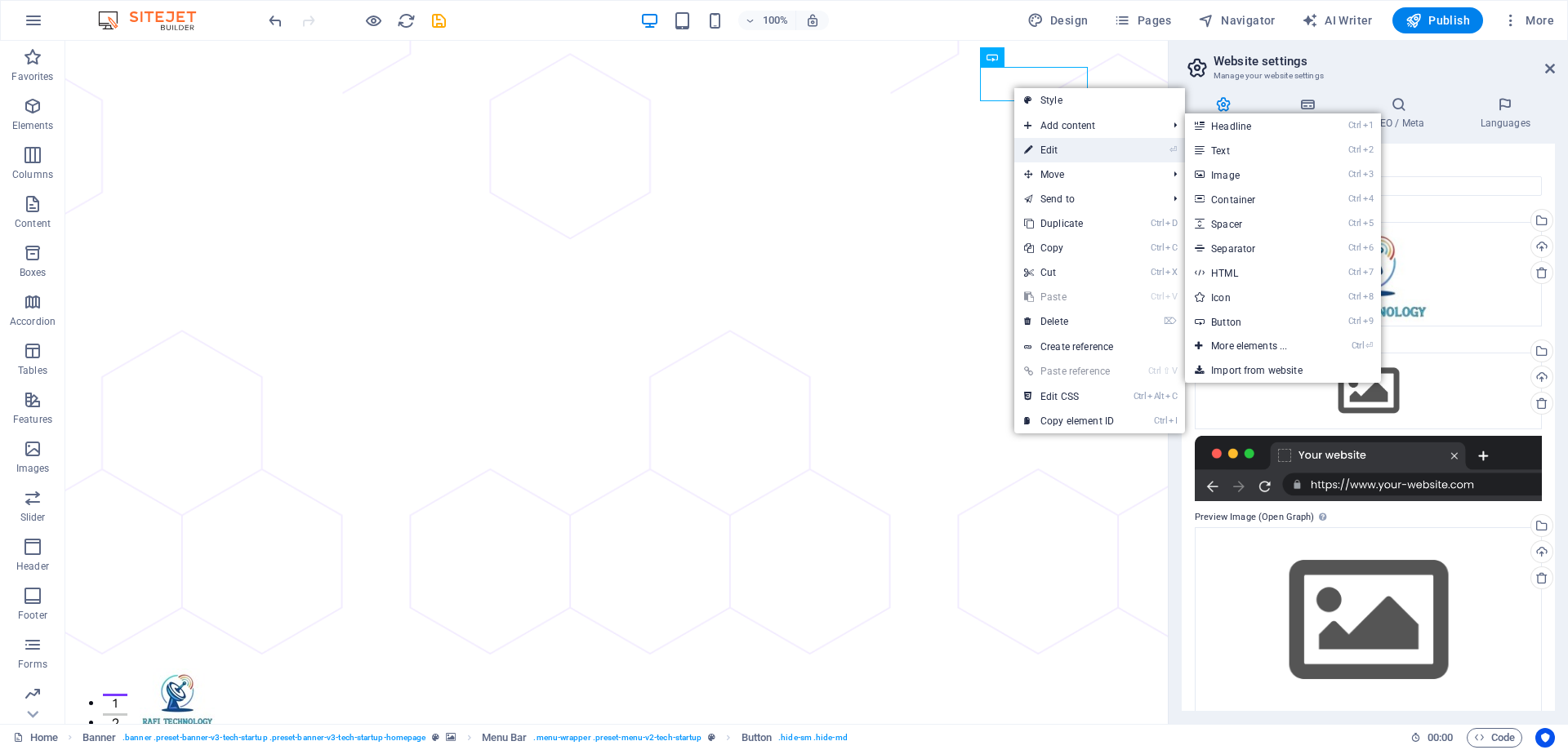
click at [1062, 157] on link "⏎ Edit" at bounding box center [1069, 149] width 109 height 24
select select "px"
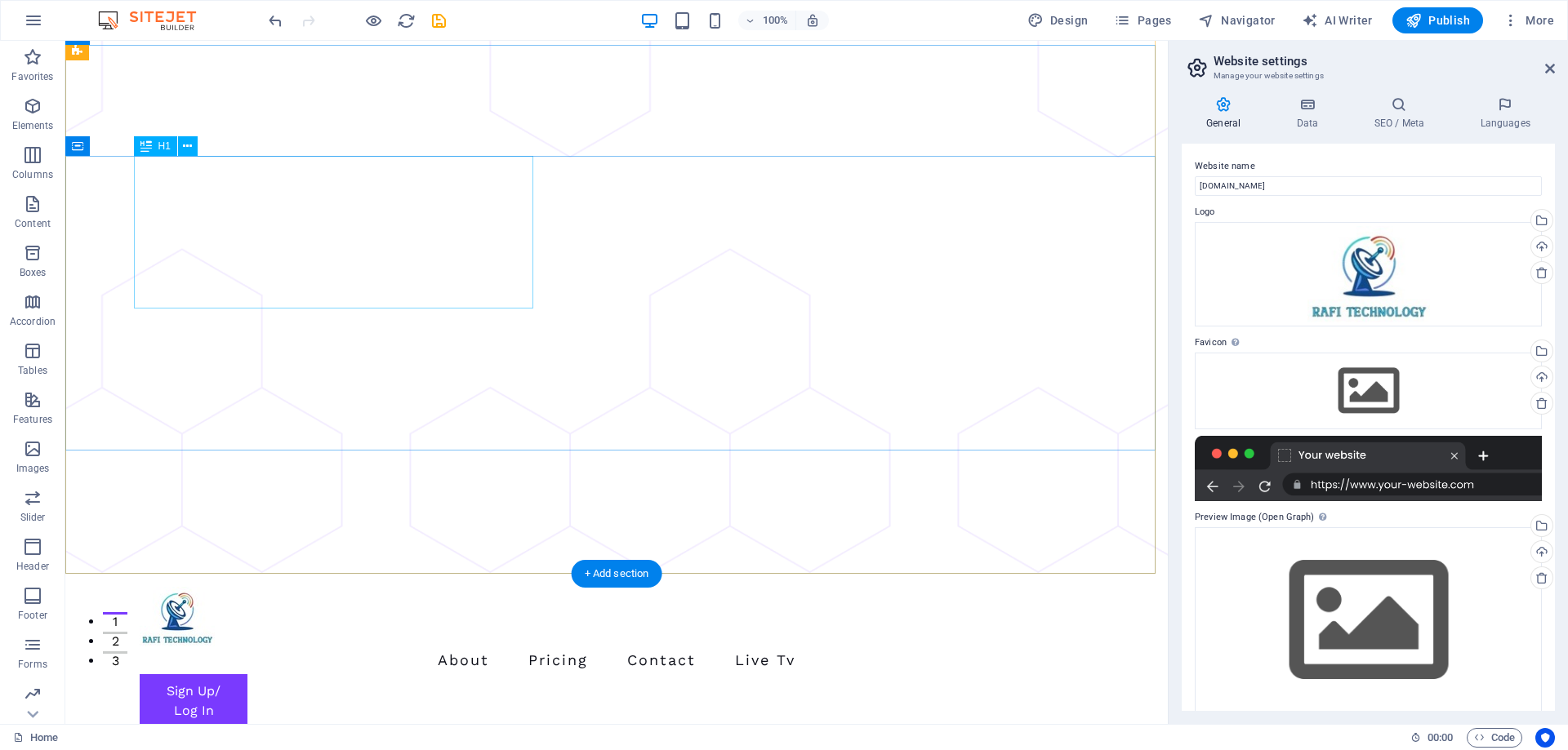
scroll to position [0, 0]
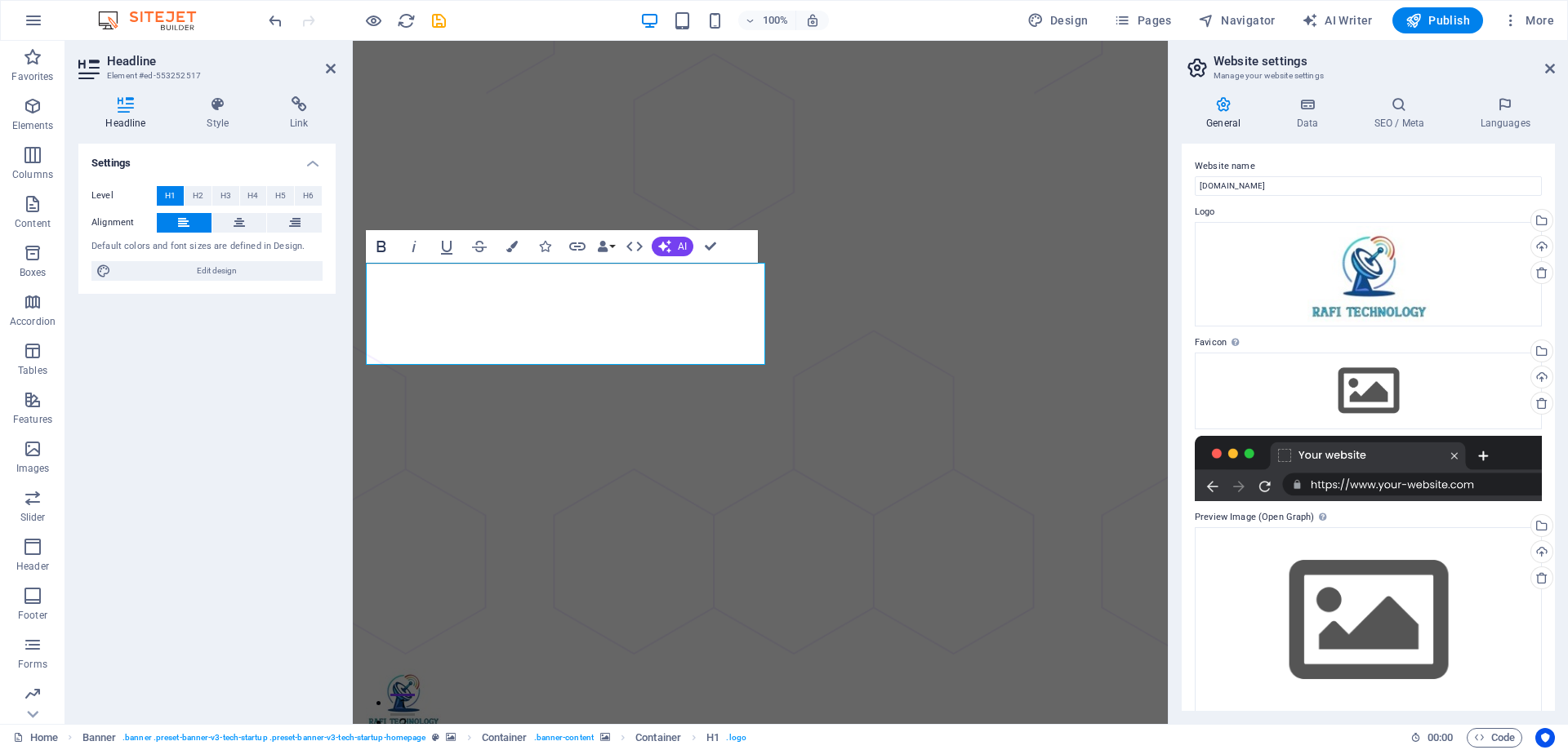
click at [387, 246] on icon "button" at bounding box center [381, 246] width 19 height 19
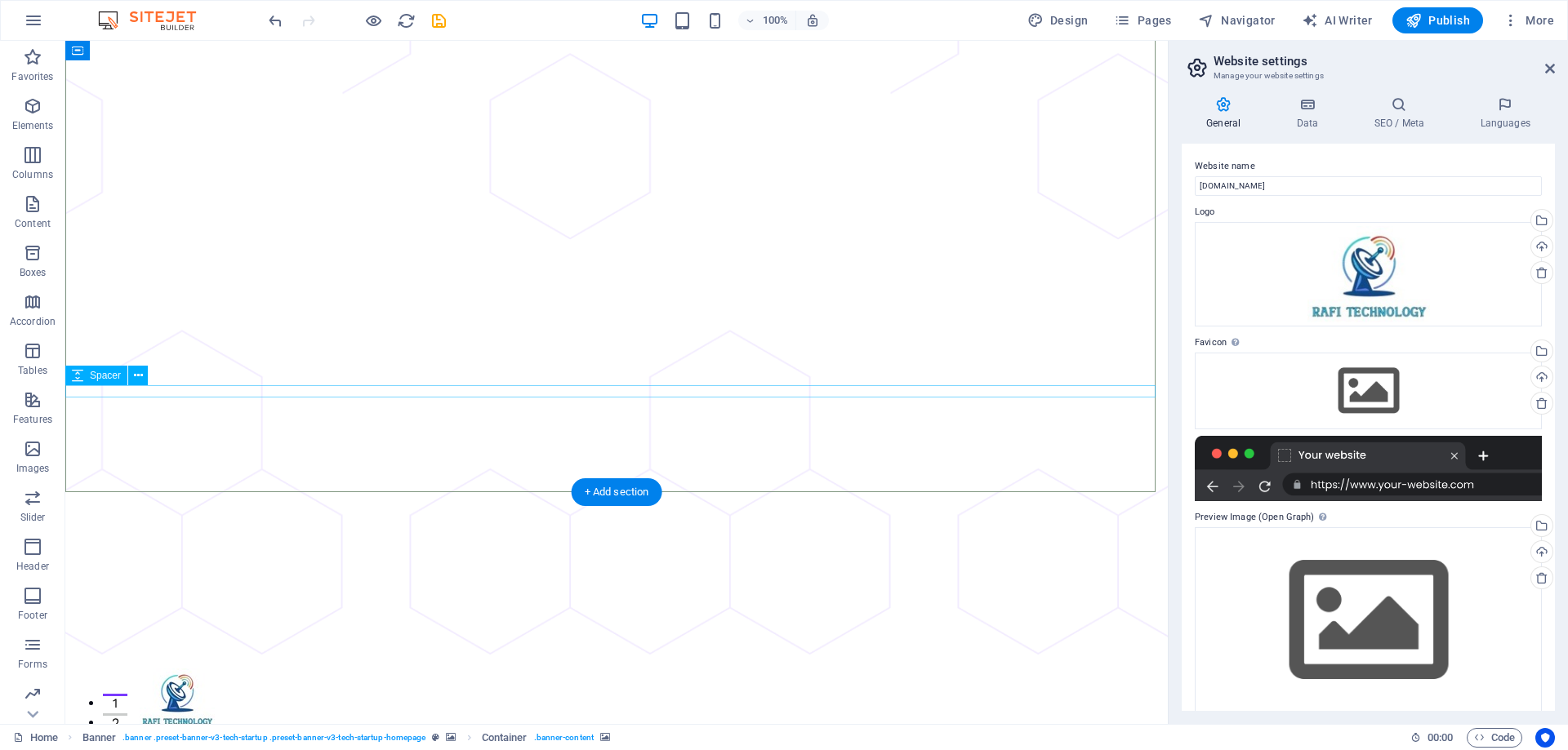
scroll to position [327, 0]
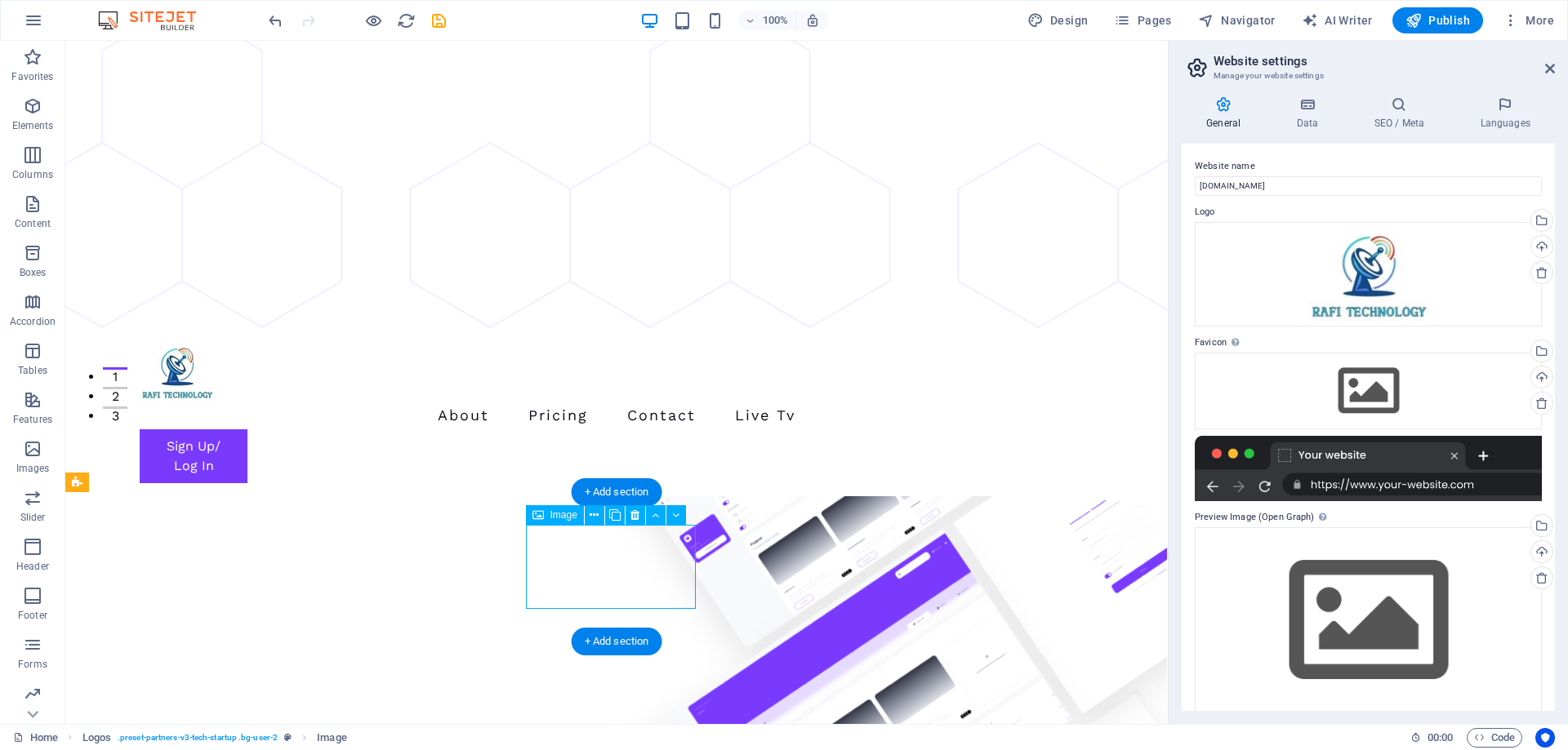
scroll to position [0, 0]
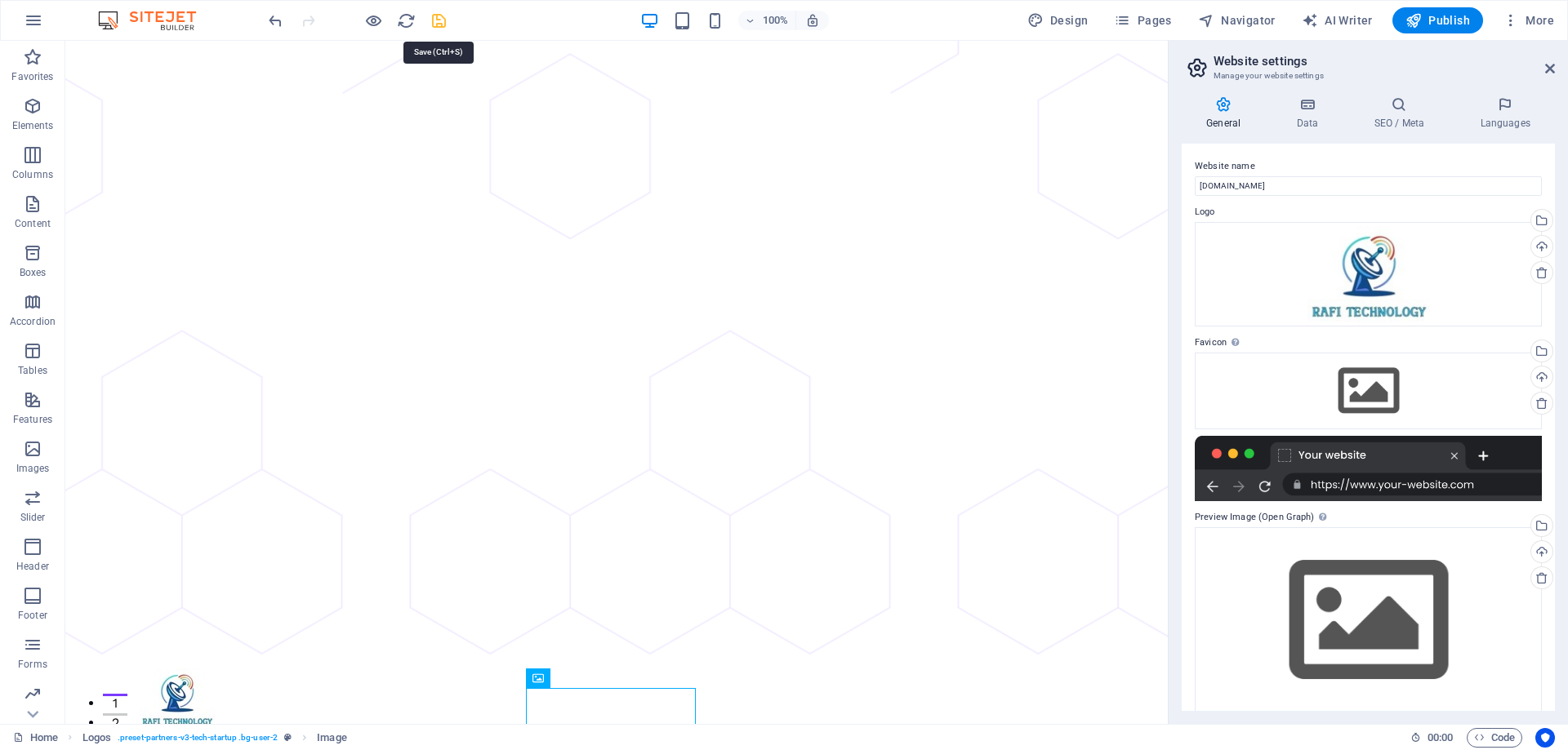
click at [433, 18] on icon "save" at bounding box center [439, 21] width 18 height 18
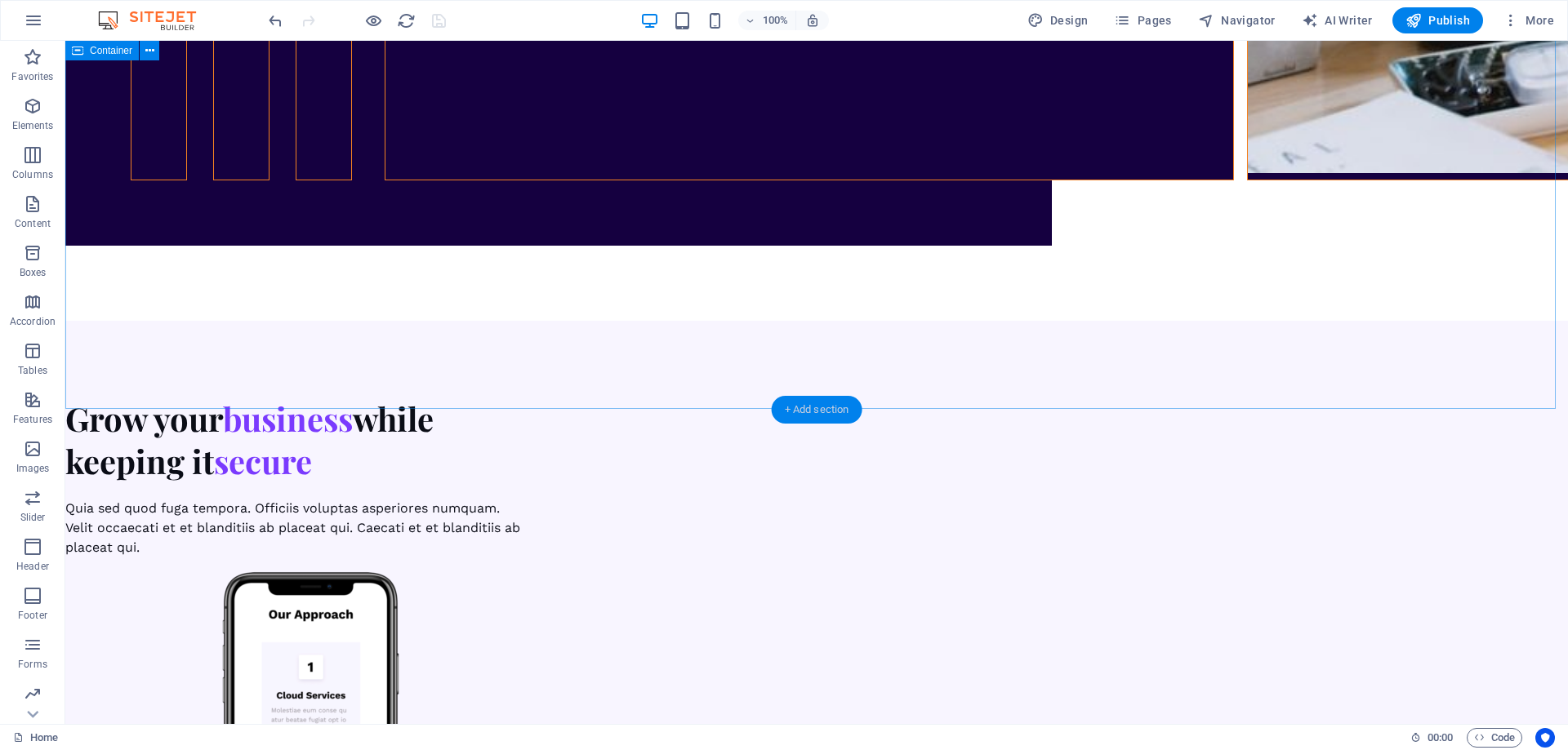
scroll to position [6507, 0]
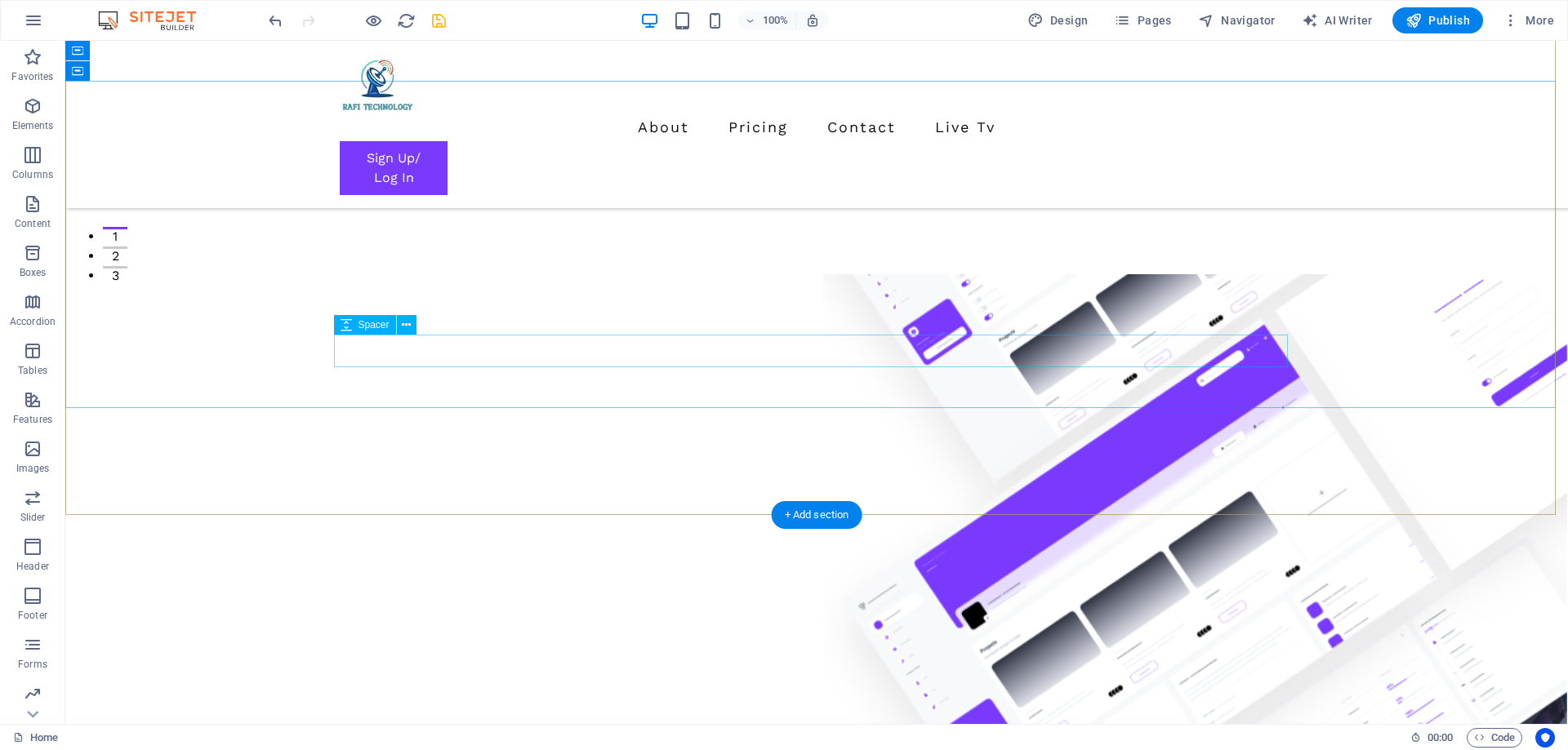
scroll to position [0, 0]
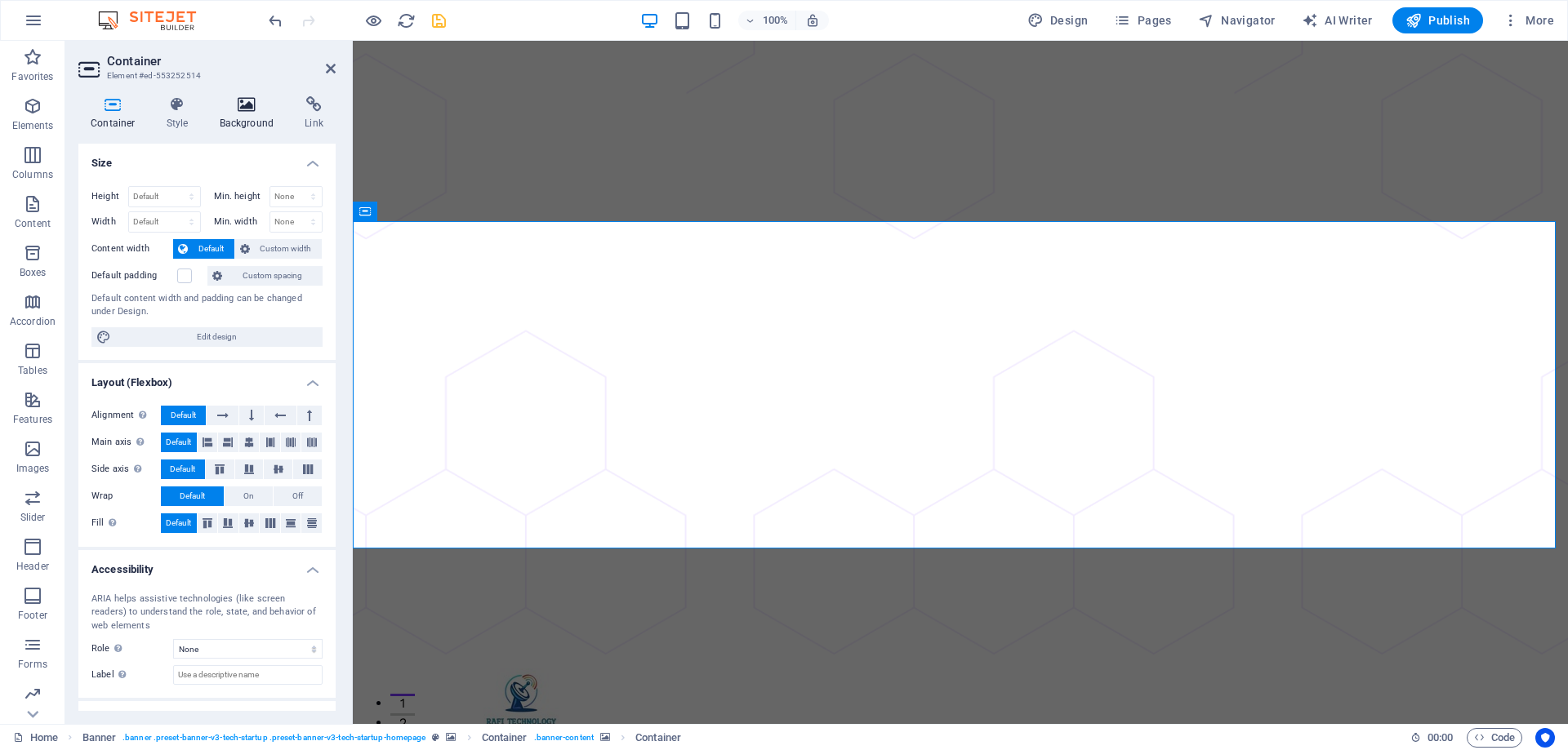
click at [234, 102] on icon at bounding box center [247, 104] width 79 height 16
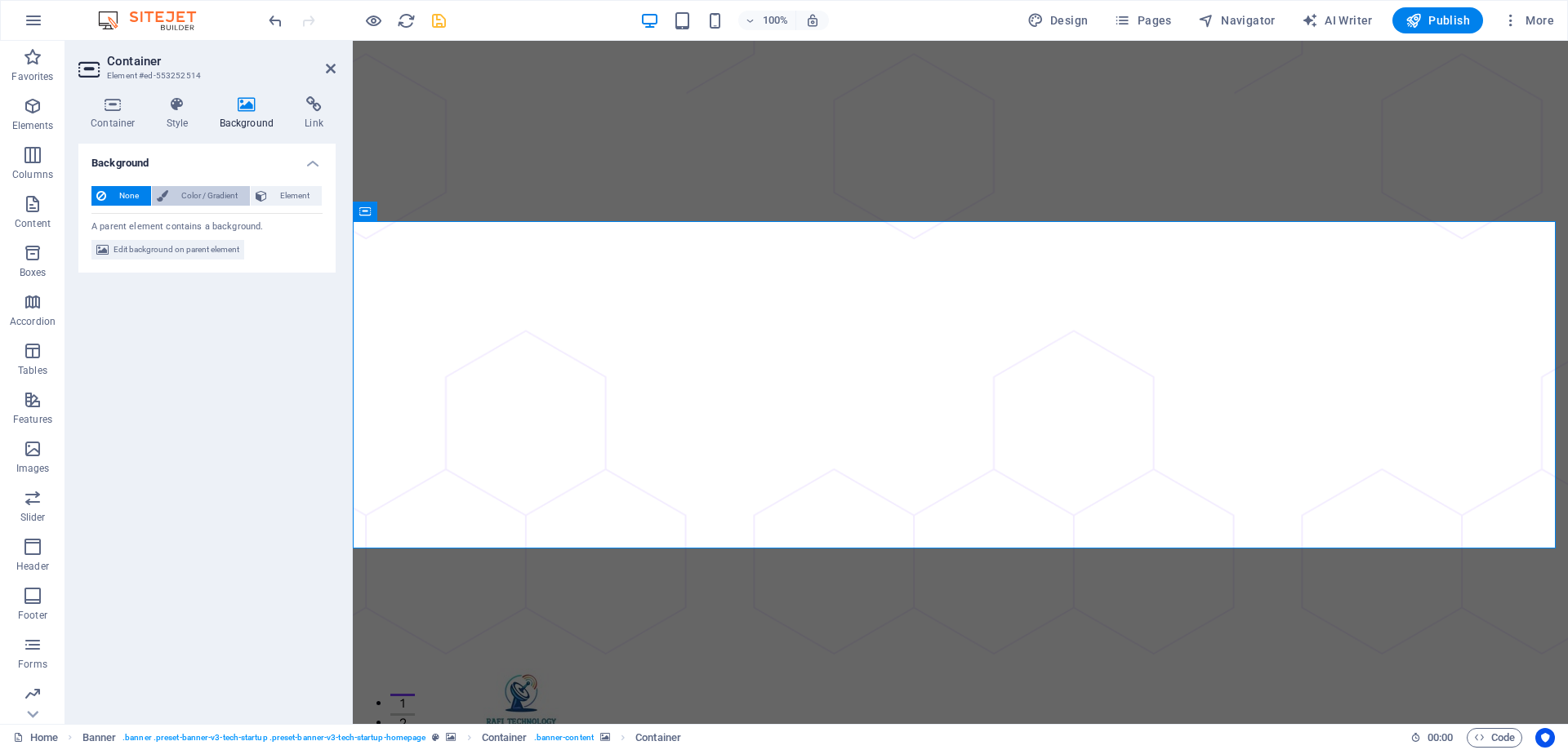
click at [195, 188] on span "Color / Gradient" at bounding box center [209, 196] width 72 height 19
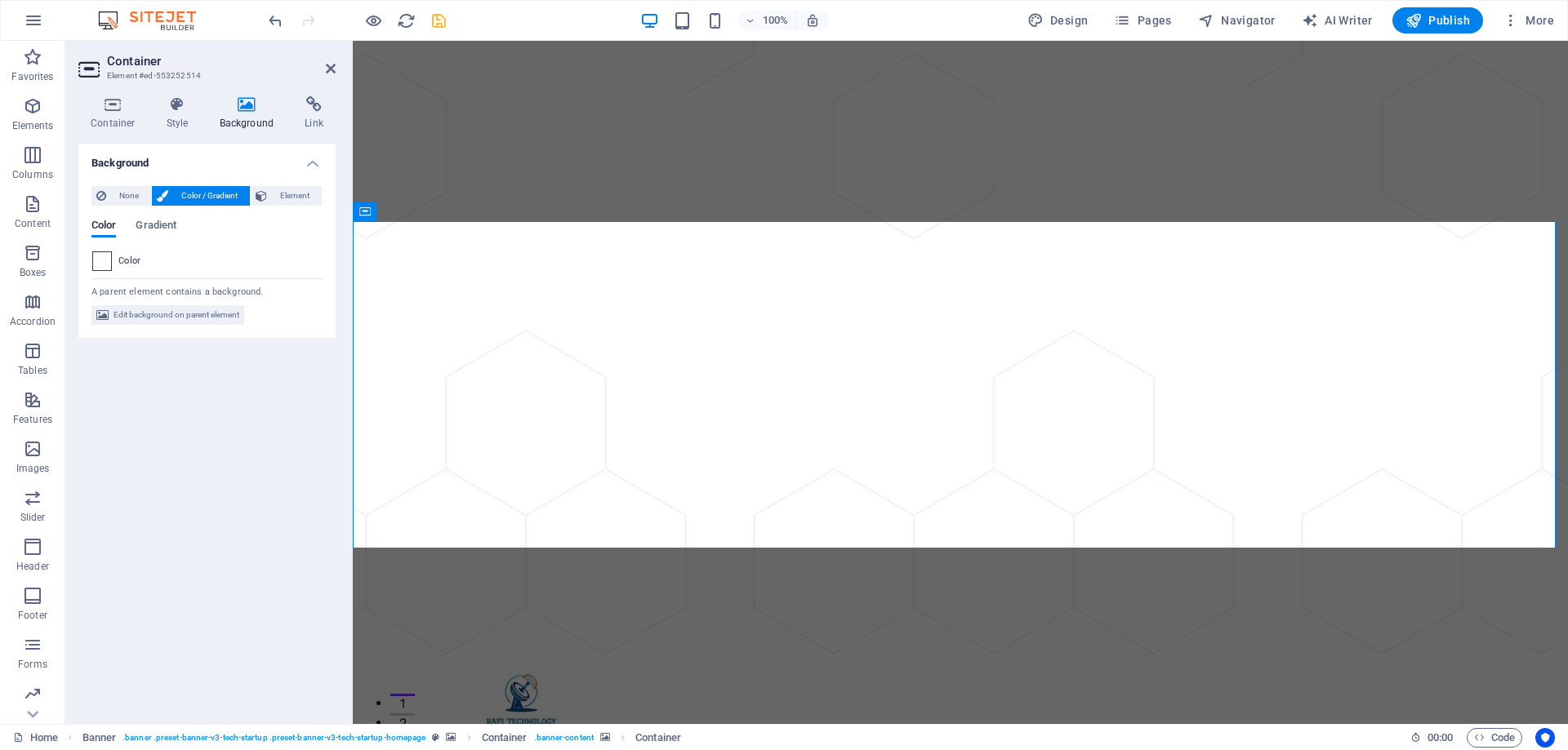
click at [95, 258] on span at bounding box center [102, 260] width 18 height 18
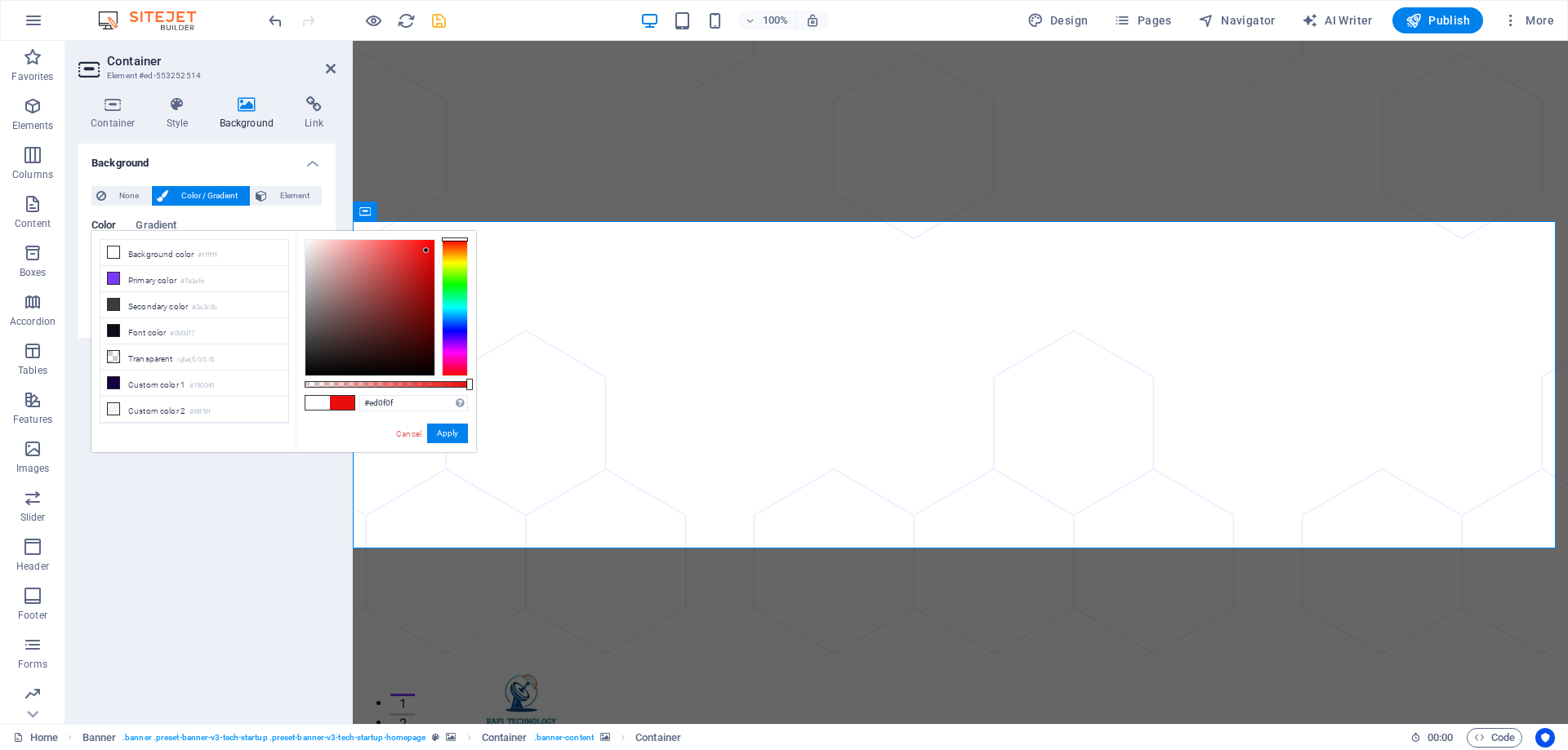
drag, startPoint x: 349, startPoint y: 280, endPoint x: 425, endPoint y: 248, distance: 82.5
click at [425, 248] on div at bounding box center [370, 307] width 129 height 135
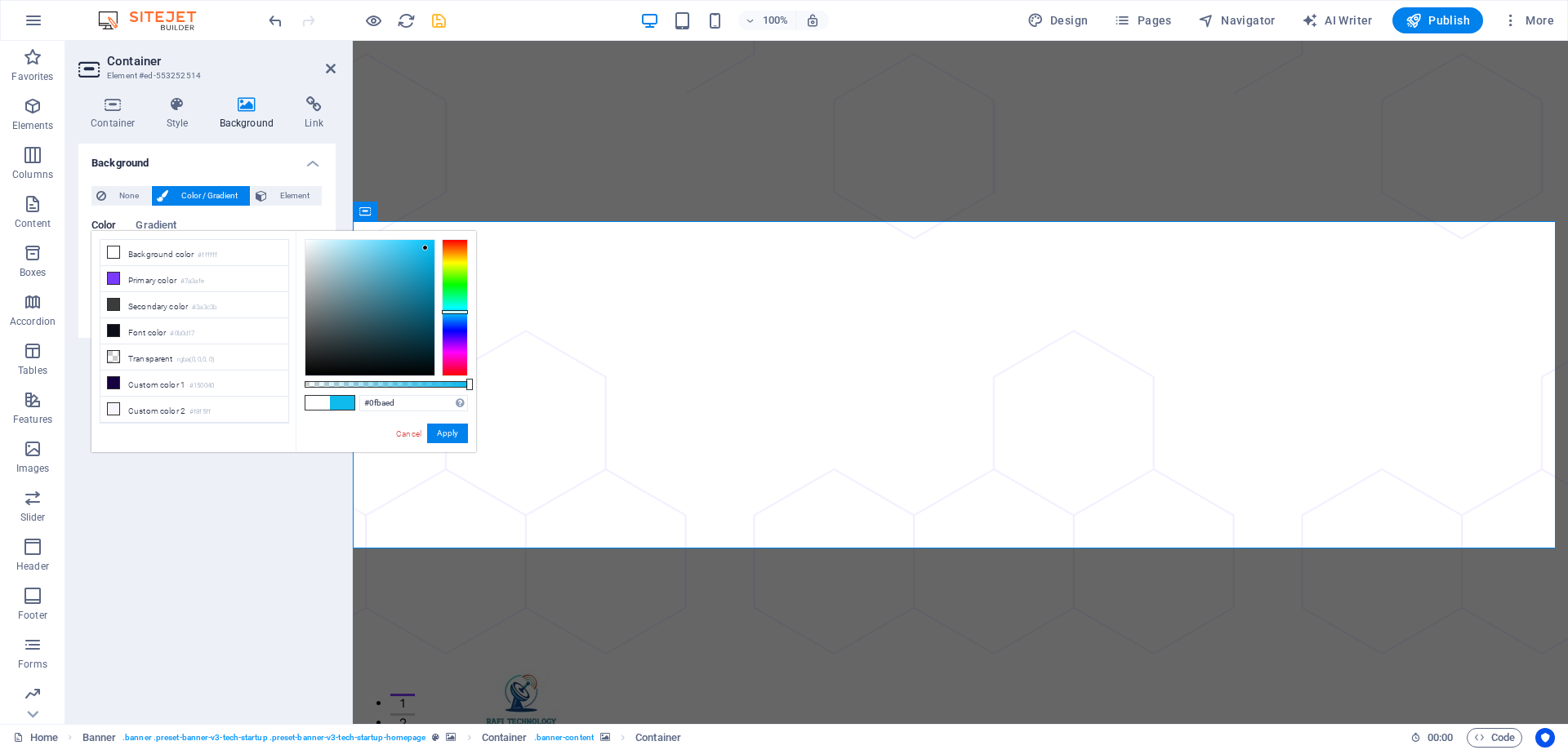
drag, startPoint x: 451, startPoint y: 269, endPoint x: 453, endPoint y: 312, distance: 43.0
click at [453, 312] on div at bounding box center [455, 307] width 26 height 137
drag, startPoint x: 453, startPoint y: 312, endPoint x: 460, endPoint y: 305, distance: 9.9
click at [460, 305] on div at bounding box center [455, 306] width 26 height 4
click at [453, 430] on button "Apply" at bounding box center [447, 433] width 41 height 19
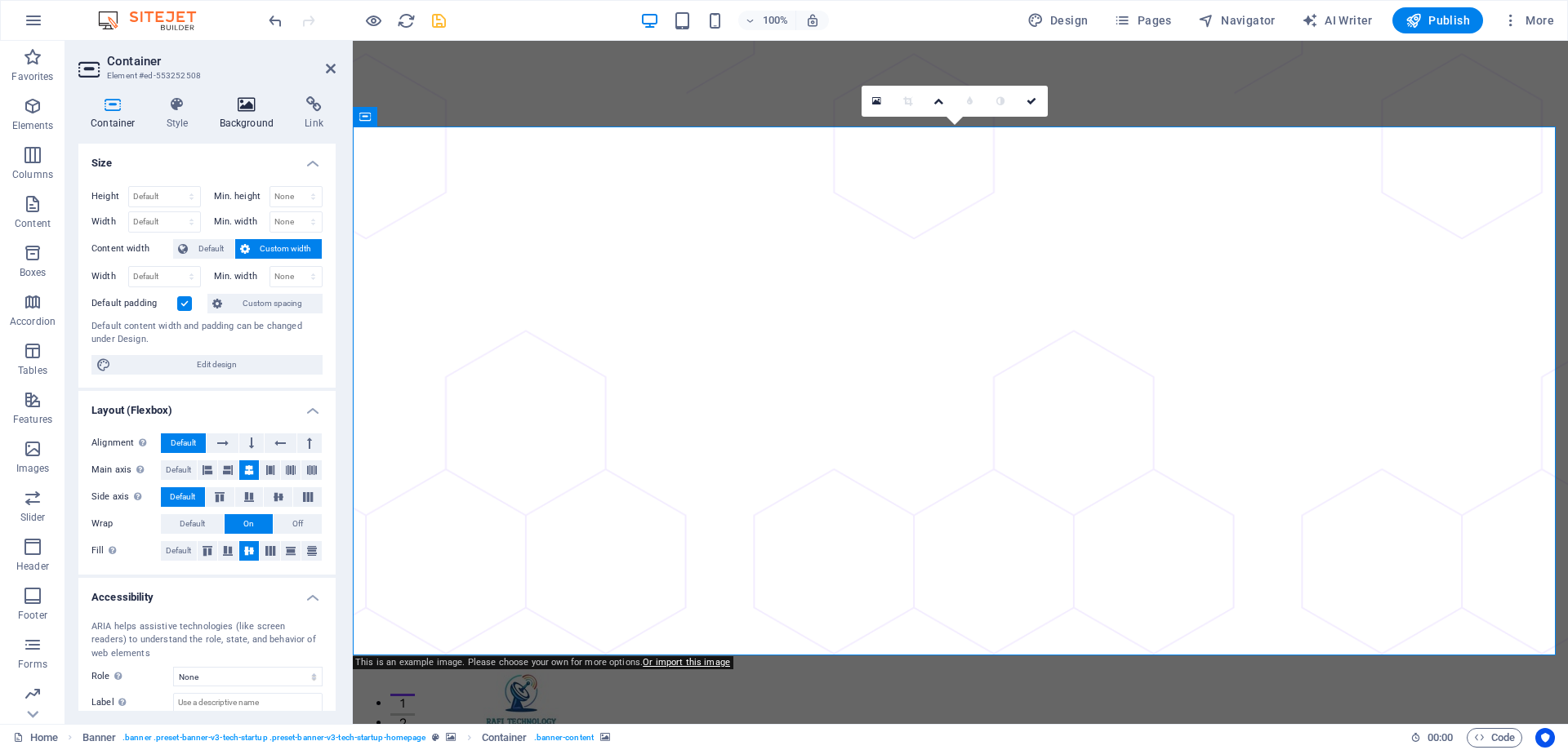
click at [250, 110] on icon at bounding box center [247, 104] width 79 height 16
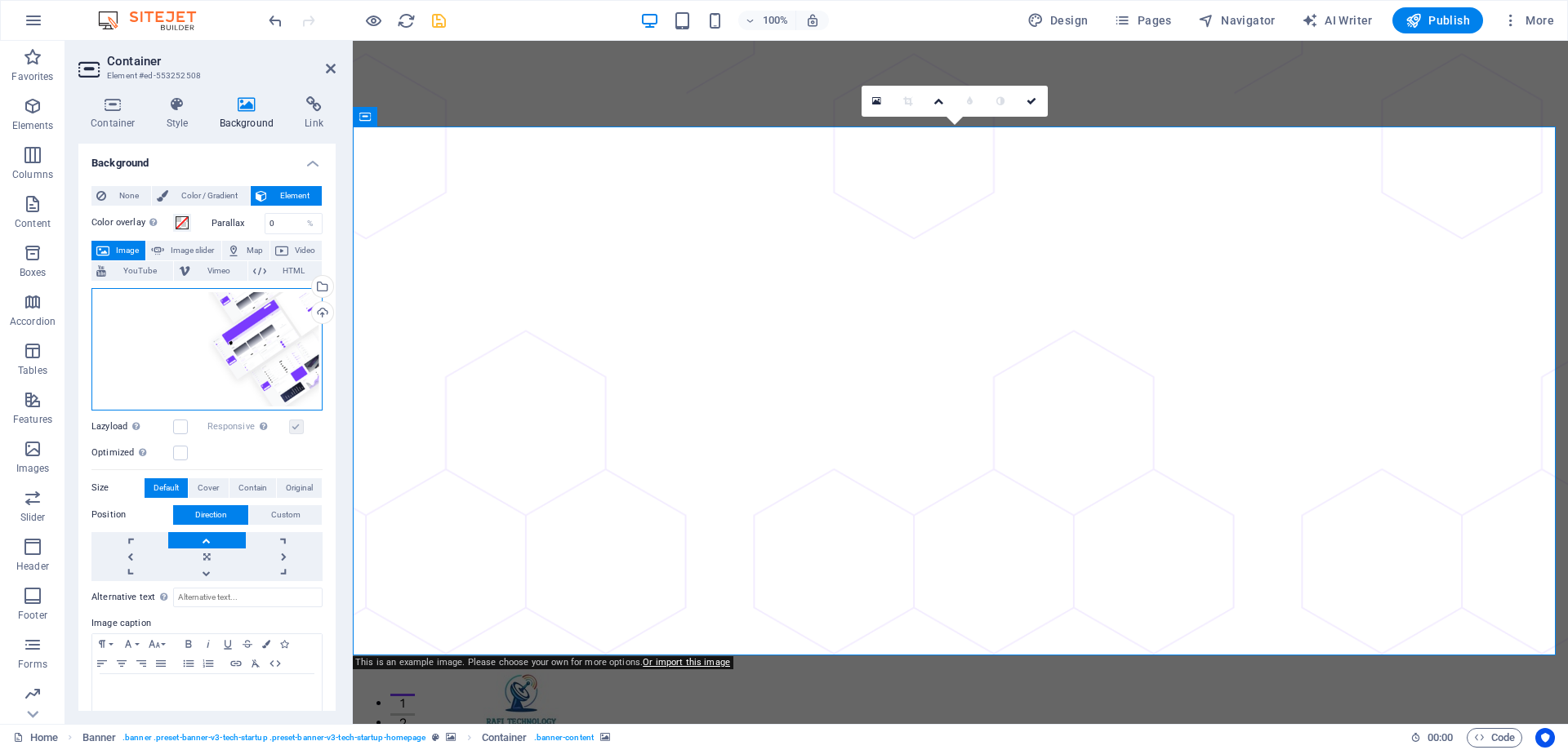
click at [260, 354] on div "Drag files here, click to choose files or select files from Files or our free s…" at bounding box center [207, 349] width 231 height 123
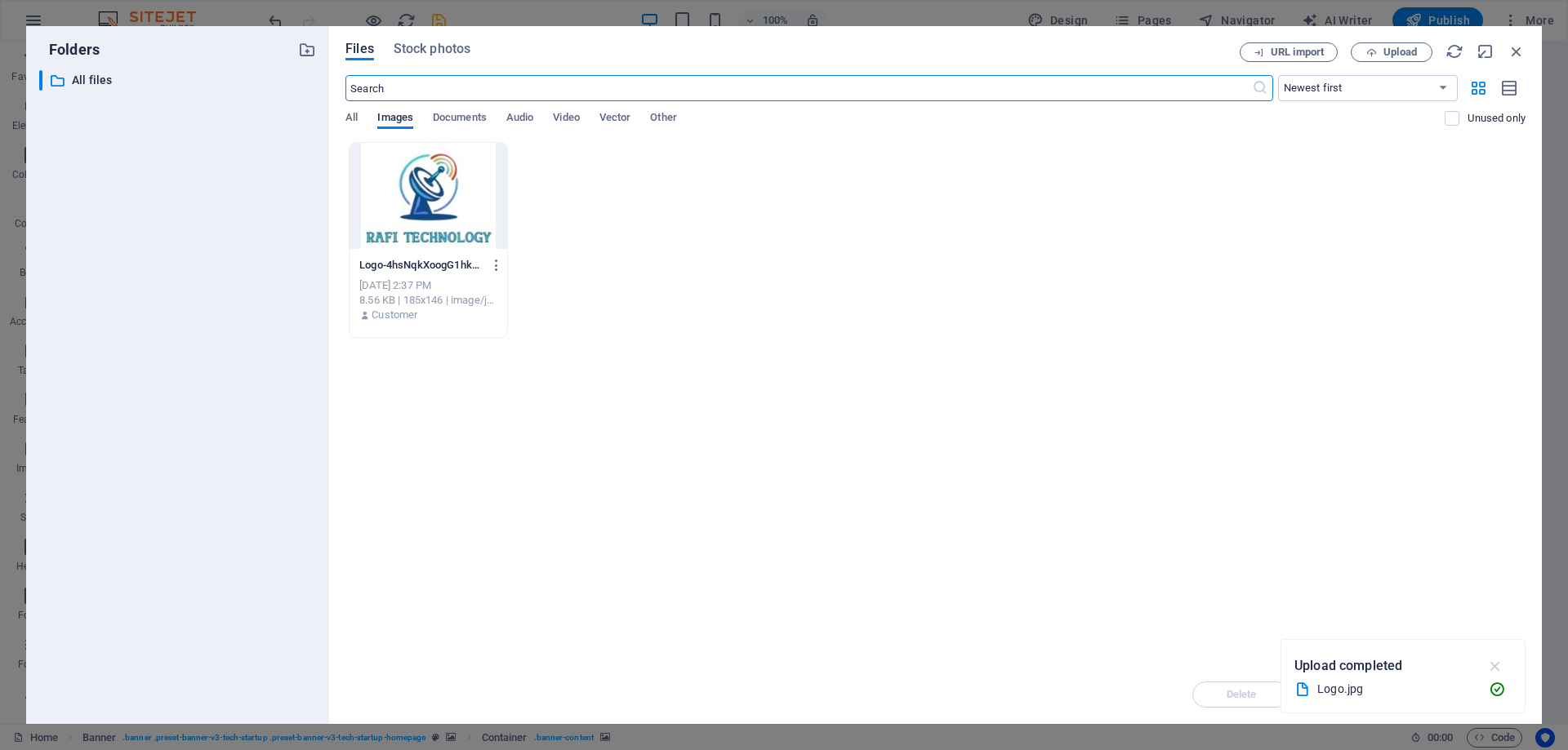
click at [1499, 665] on icon "button" at bounding box center [1496, 665] width 18 height 18
click at [1357, 229] on div "Logo-4hsNqkXoogG1hkH1nnbIig.jpg Logo-4hsNqkXoogG1hkH1nnbIig.jpg Oct 5, 2025 2:3…" at bounding box center [935, 239] width 1180 height 196
click at [1385, 47] on span "Upload" at bounding box center [1400, 52] width 34 height 10
click at [1393, 47] on span "Upload" at bounding box center [1400, 52] width 34 height 10
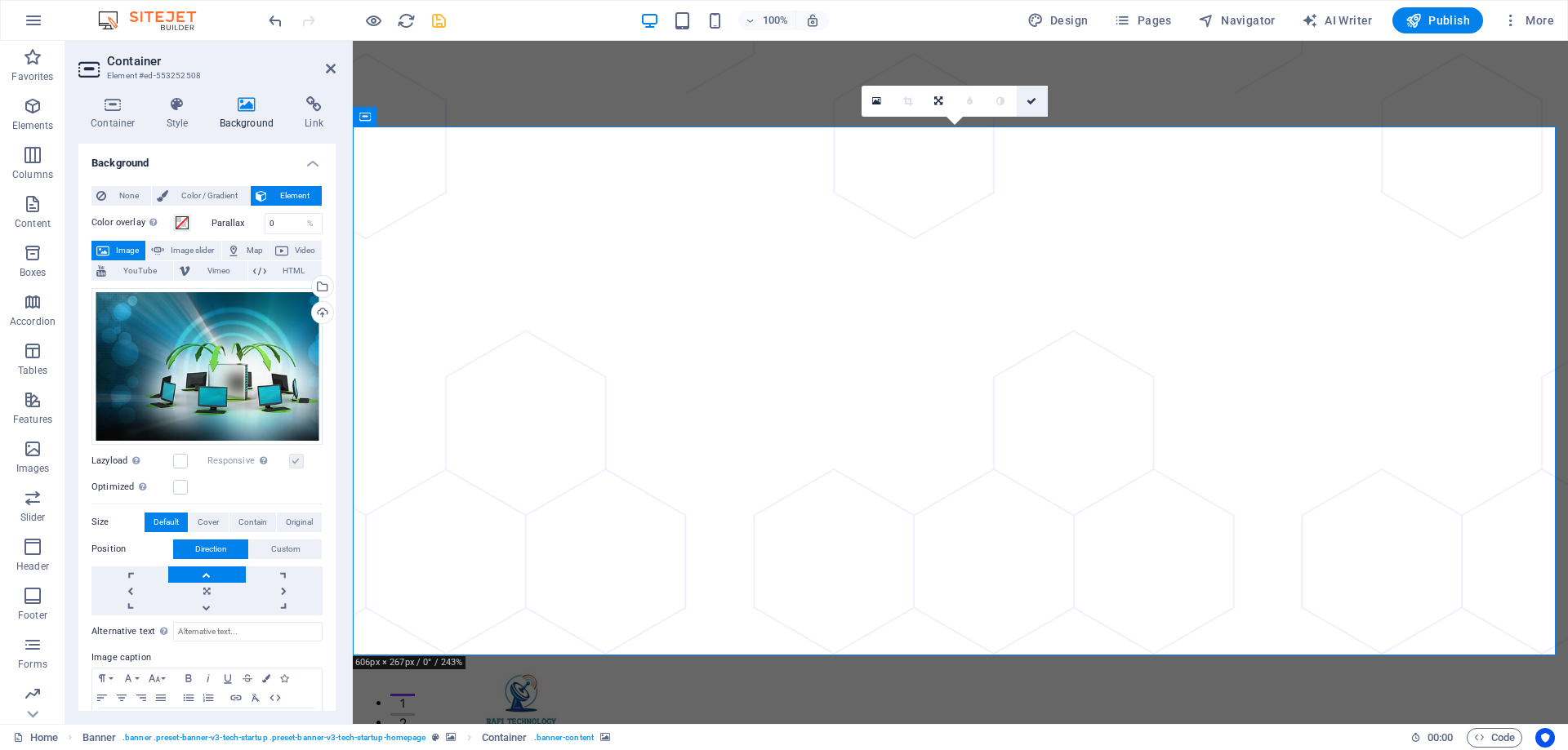
click at [1032, 97] on icon at bounding box center [1032, 102] width 10 height 10
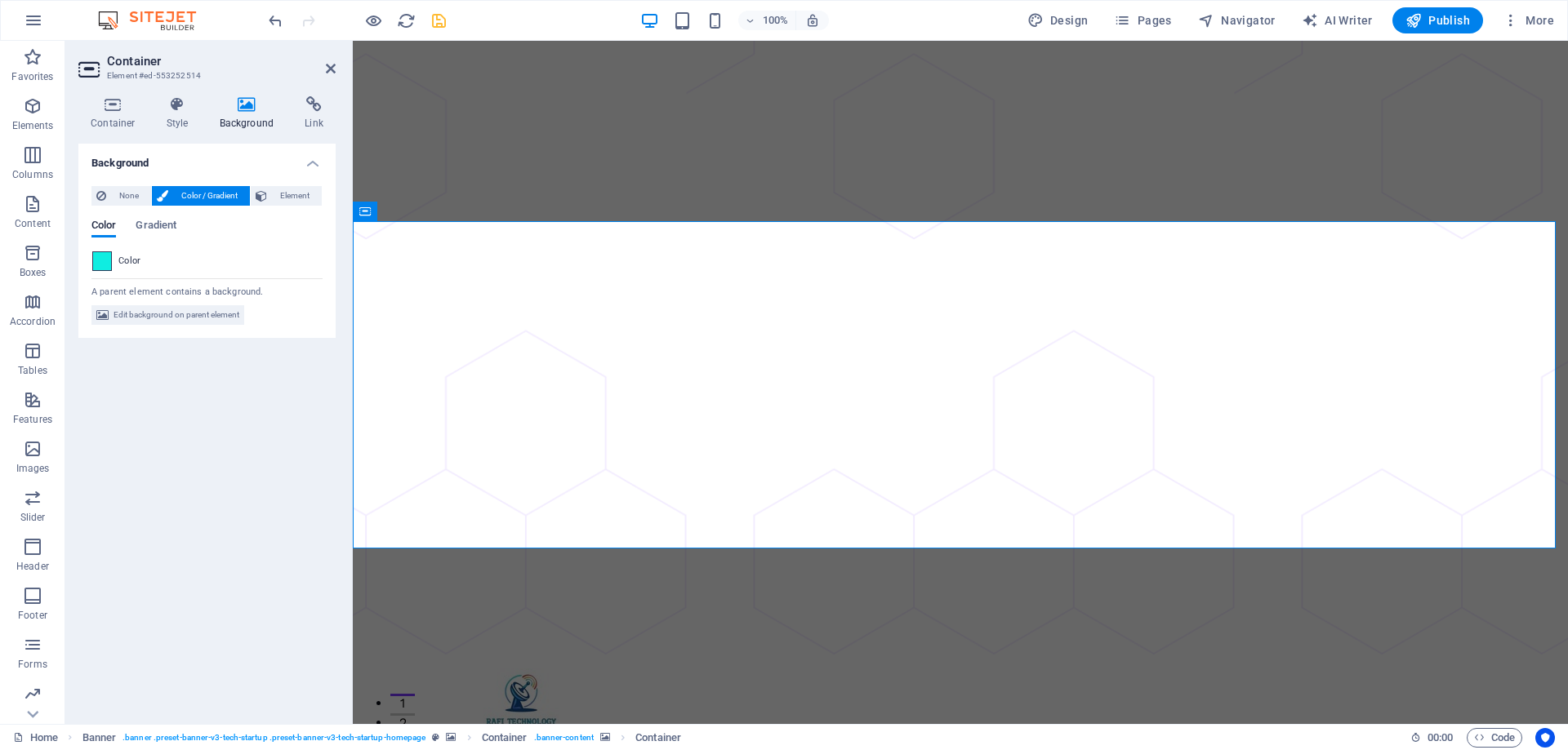
click at [95, 263] on span at bounding box center [102, 260] width 18 height 18
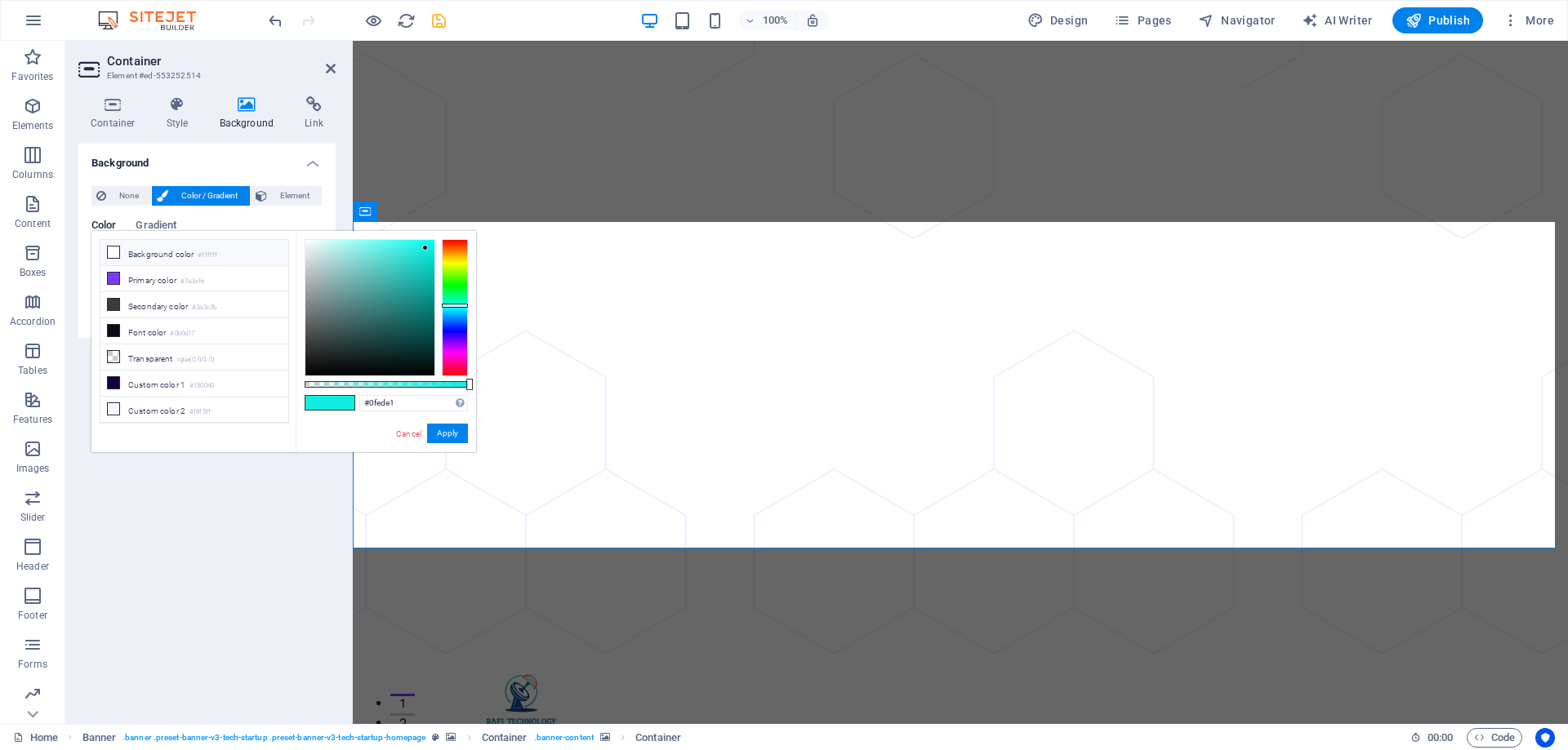
click at [141, 260] on li "Background color #ffffff" at bounding box center [195, 253] width 188 height 26
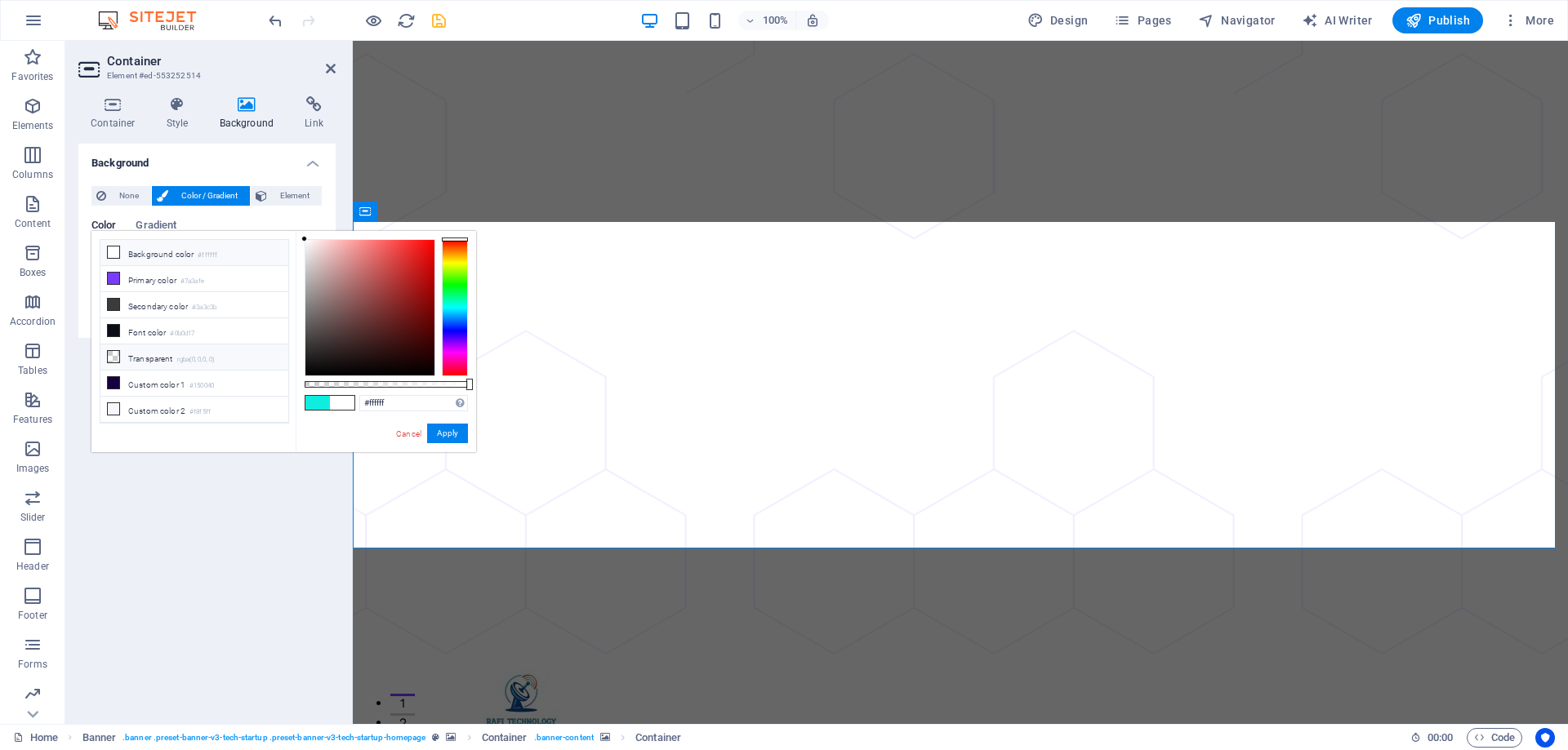
click at [157, 358] on li "Transparent rgba(0,0,0,.0)" at bounding box center [195, 357] width 188 height 26
type input "rgba(0, 0, 0, 0)"
click at [455, 435] on button "Apply" at bounding box center [447, 433] width 41 height 19
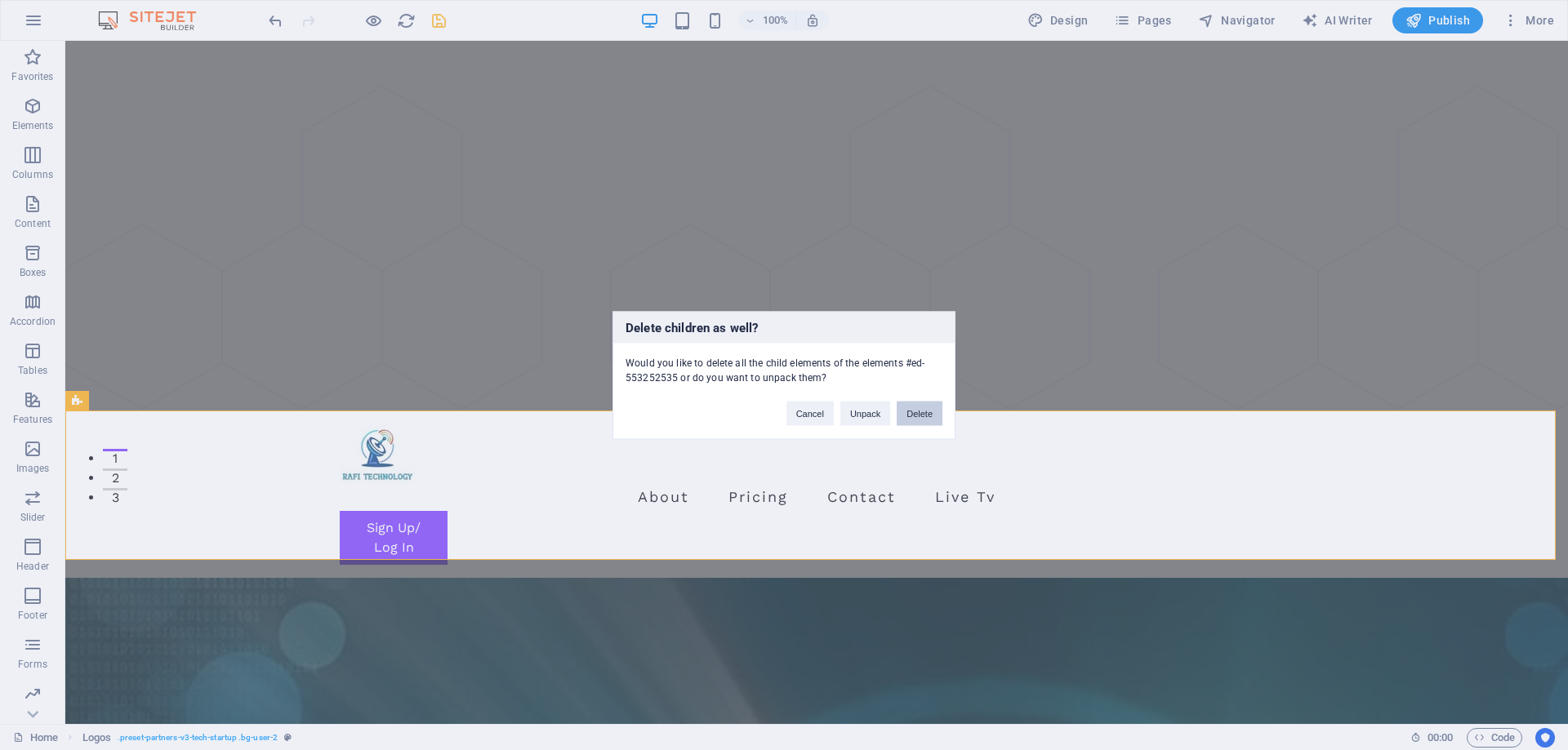
click at [920, 414] on button "Delete" at bounding box center [919, 412] width 45 height 24
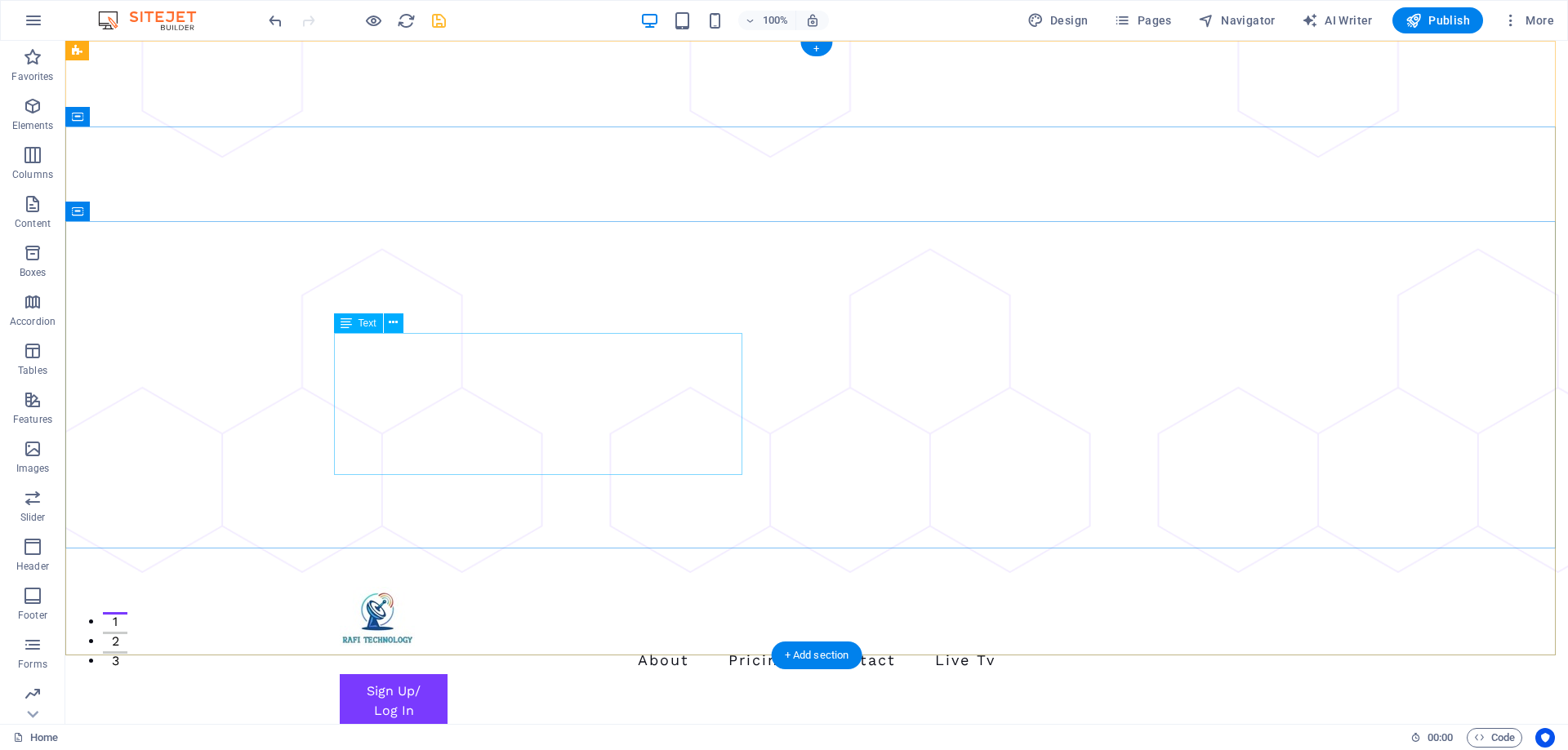
scroll to position [0, 0]
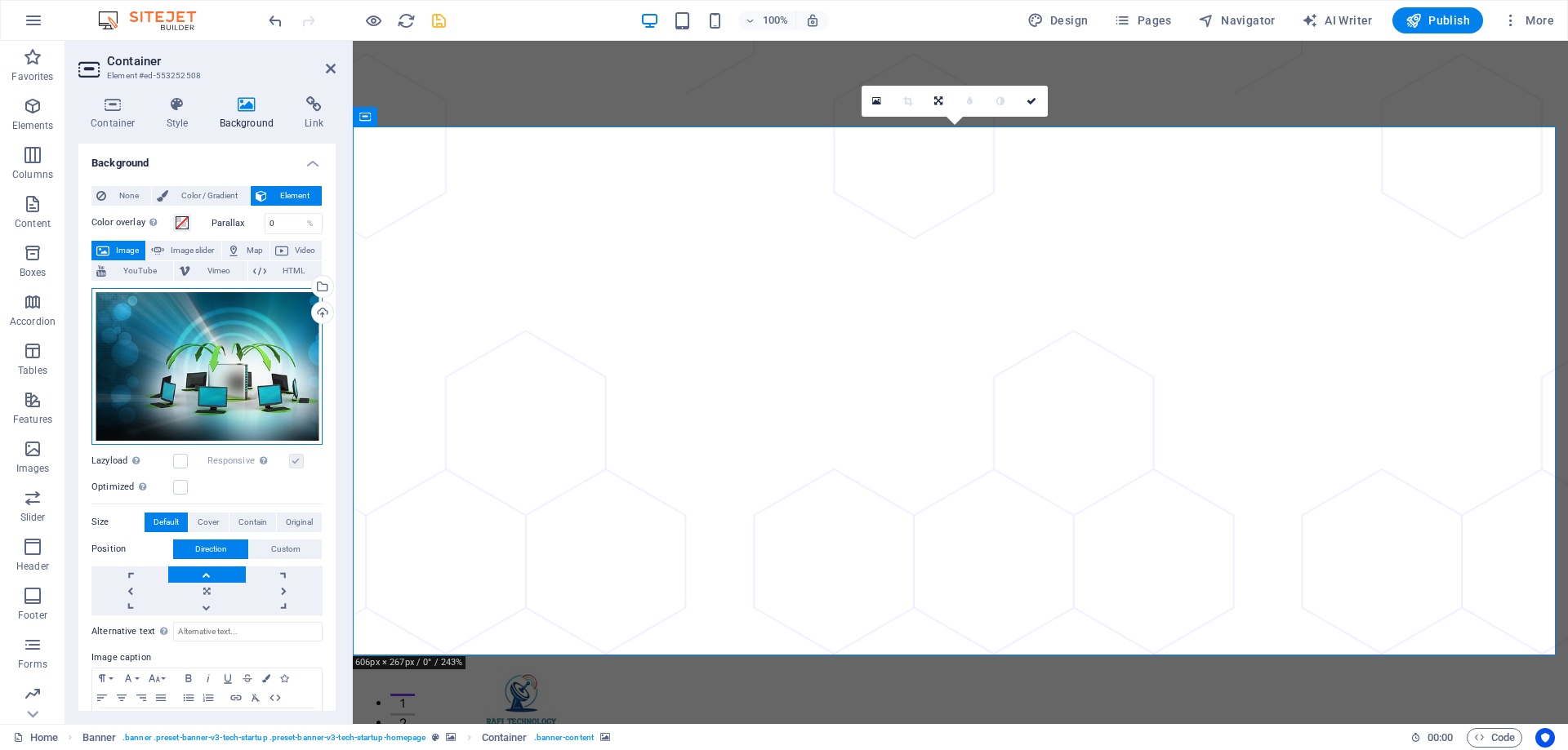
click at [210, 393] on div "Drag files here, click to choose files or select files from Files or our free s…" at bounding box center [207, 366] width 231 height 157
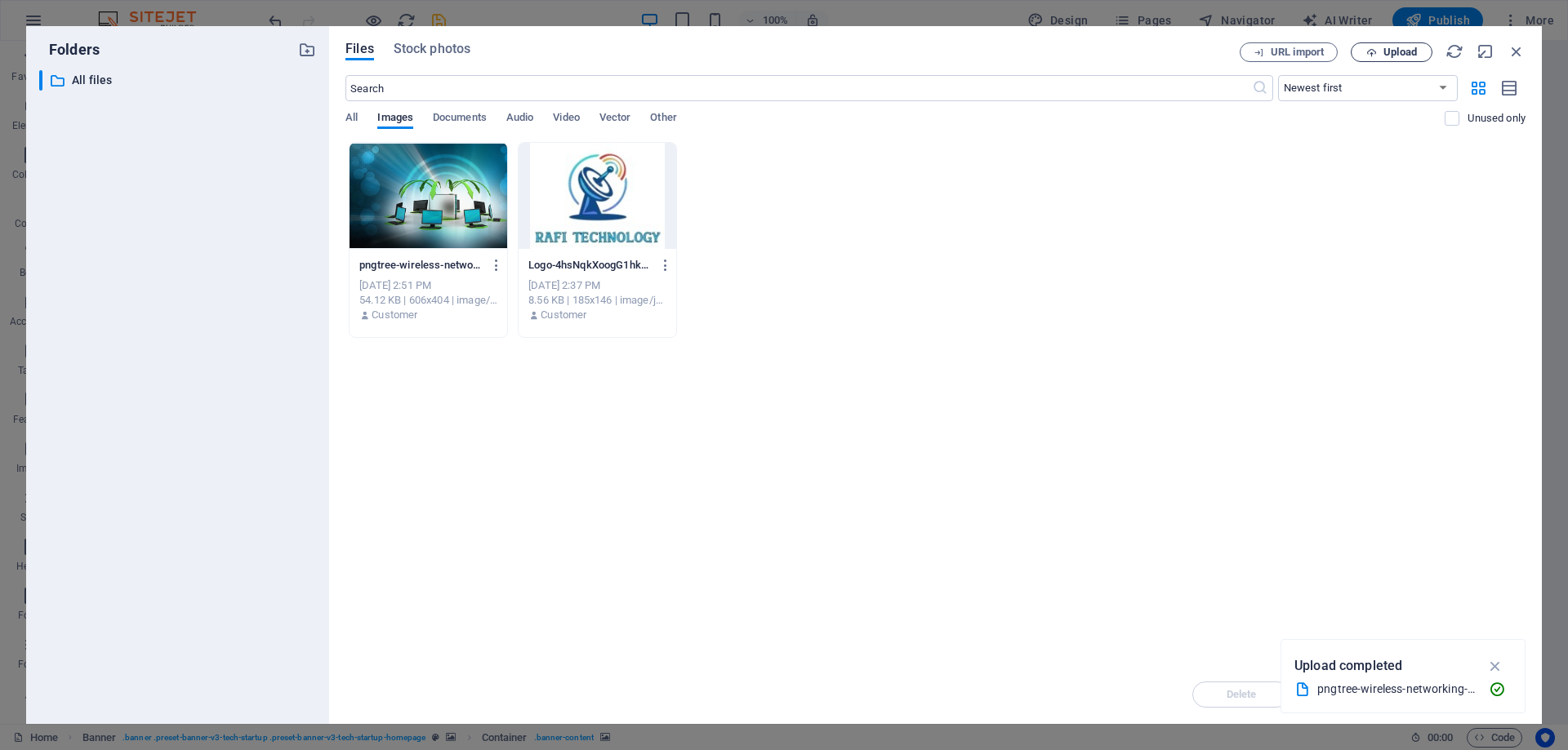
click at [1397, 55] on span "Upload" at bounding box center [1400, 52] width 34 height 10
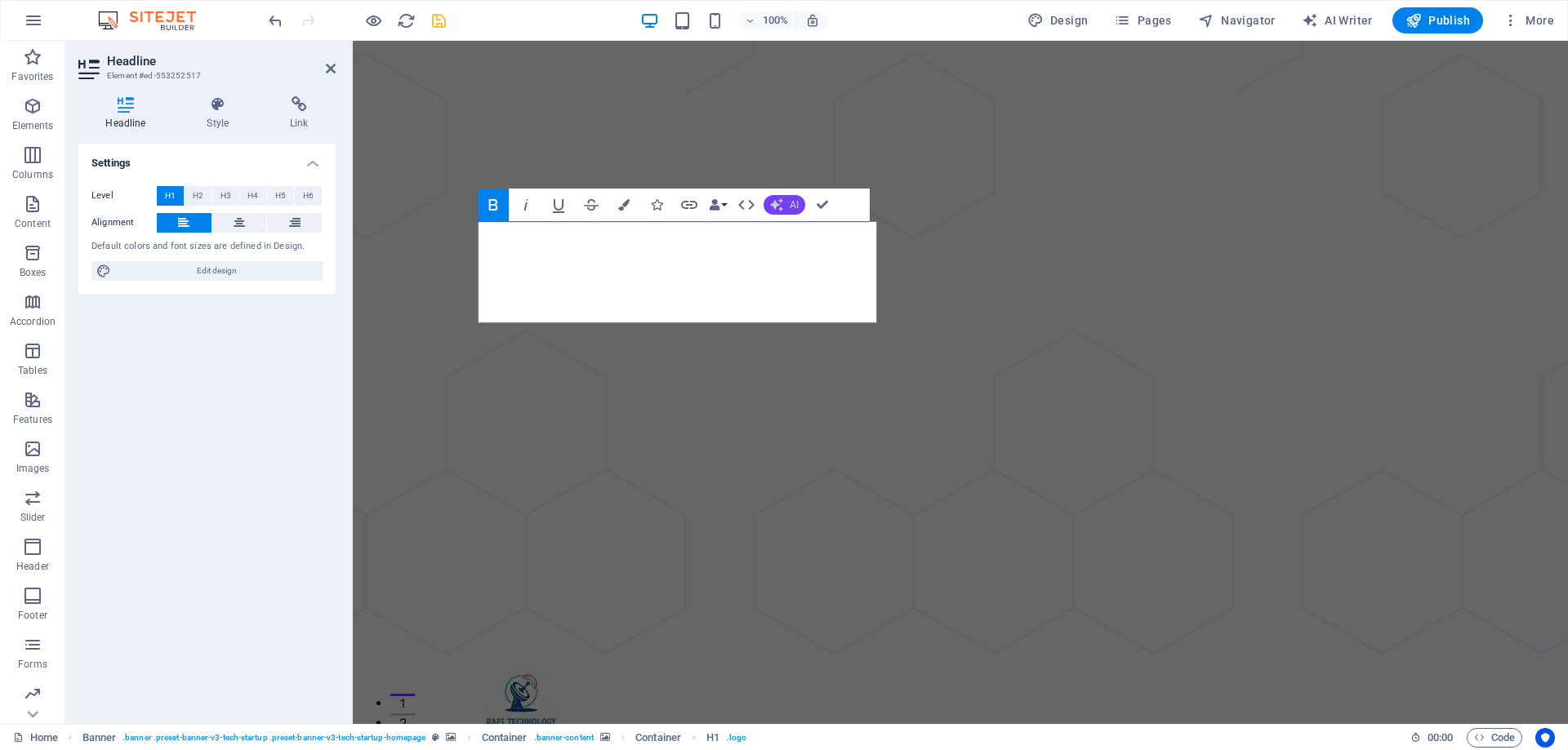
click at [785, 207] on button "AI" at bounding box center [785, 204] width 42 height 19
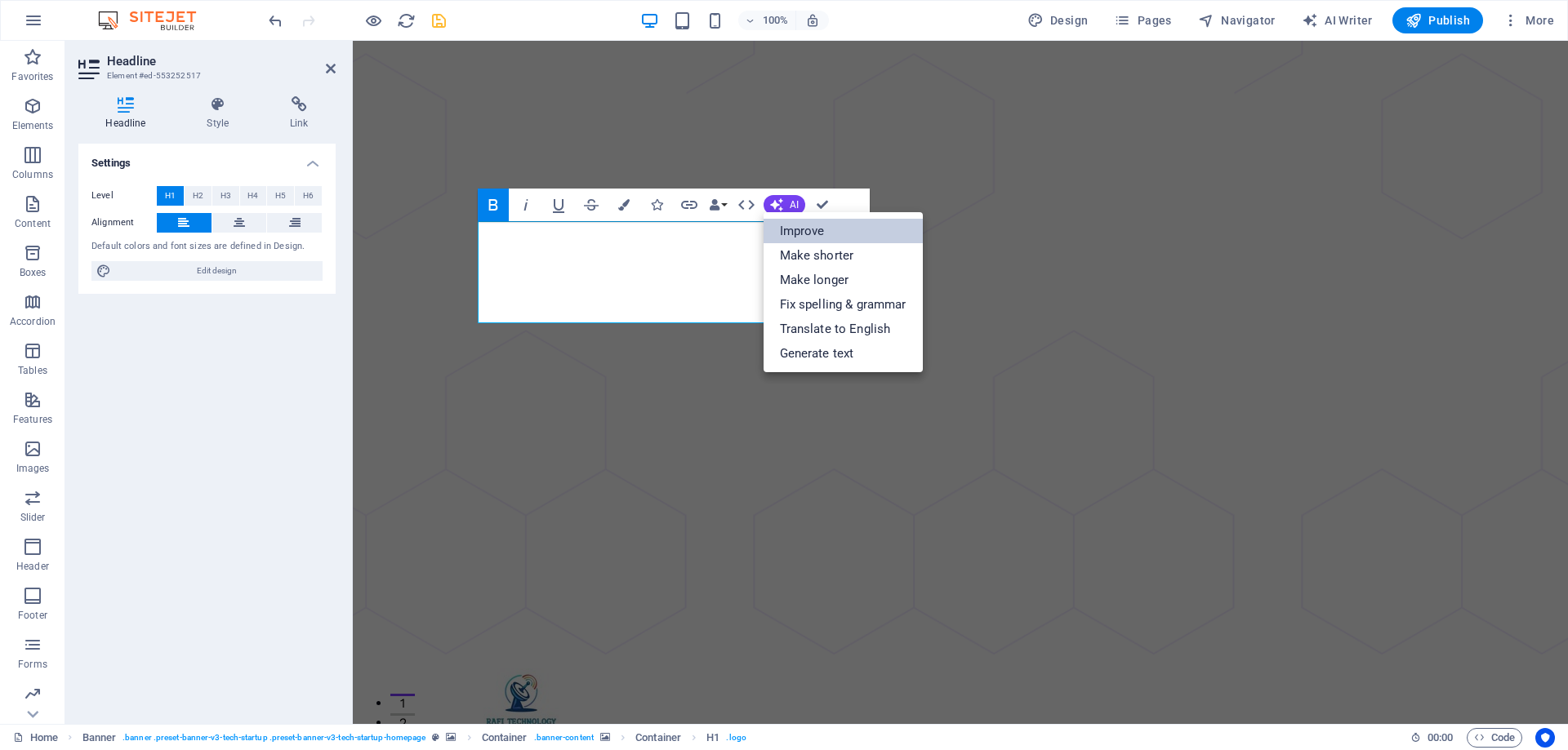
click at [831, 224] on link "Improve" at bounding box center [844, 230] width 160 height 24
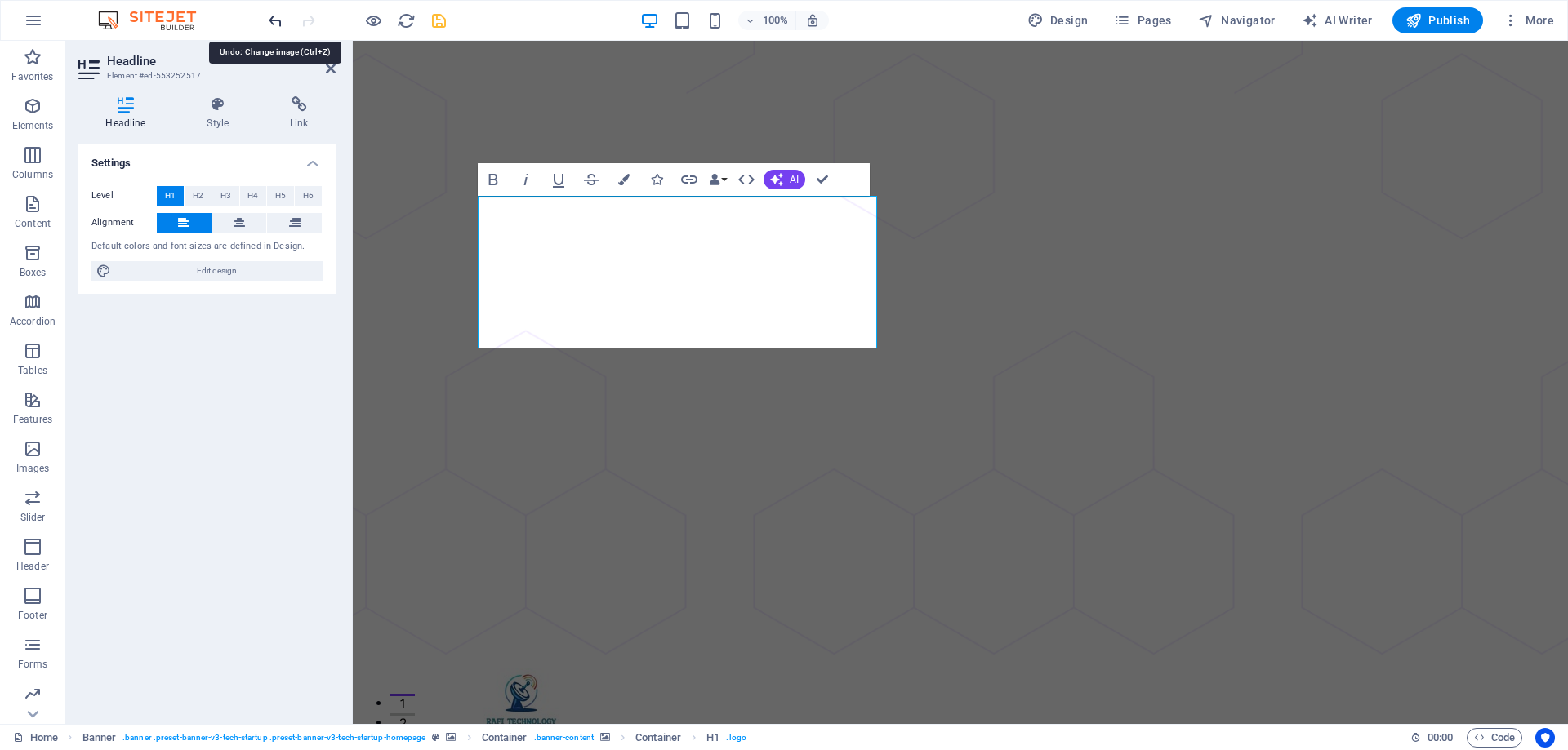
click at [274, 24] on icon "undo" at bounding box center [276, 21] width 18 height 18
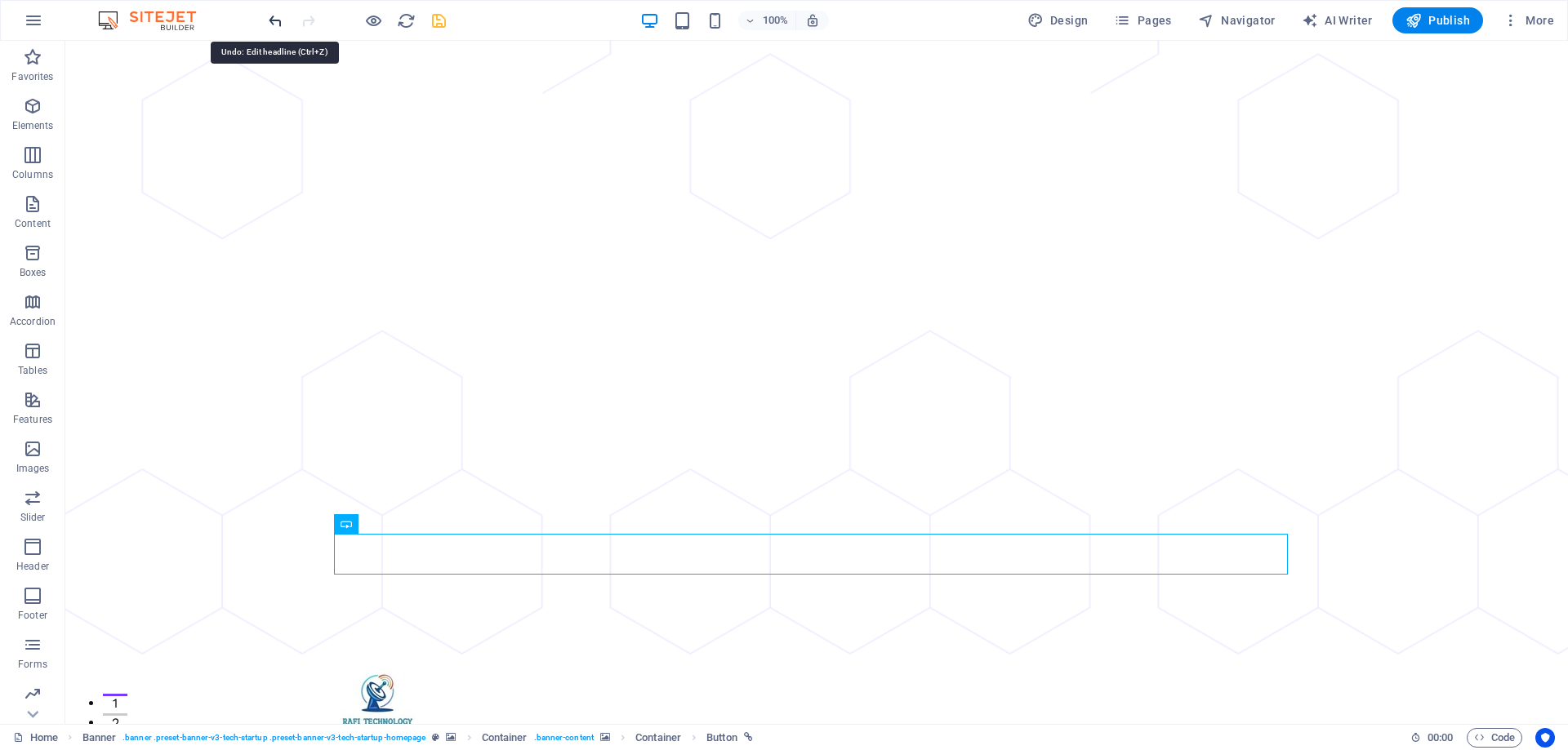
click at [279, 15] on icon "undo" at bounding box center [276, 21] width 18 height 18
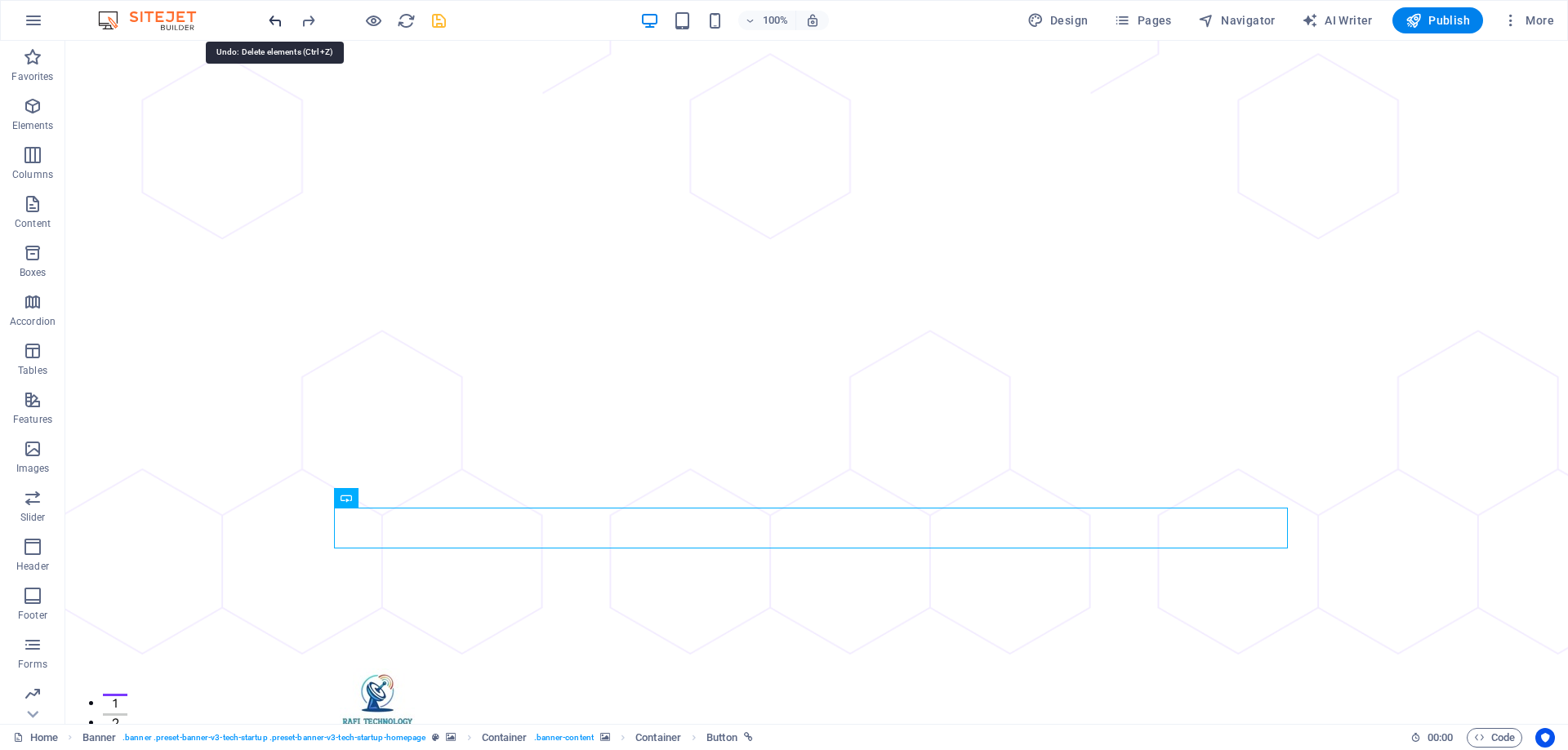
click at [279, 15] on icon "undo" at bounding box center [276, 21] width 18 height 18
click at [282, 18] on icon "undo" at bounding box center [276, 21] width 18 height 18
click at [276, 18] on icon "undo" at bounding box center [276, 21] width 18 height 18
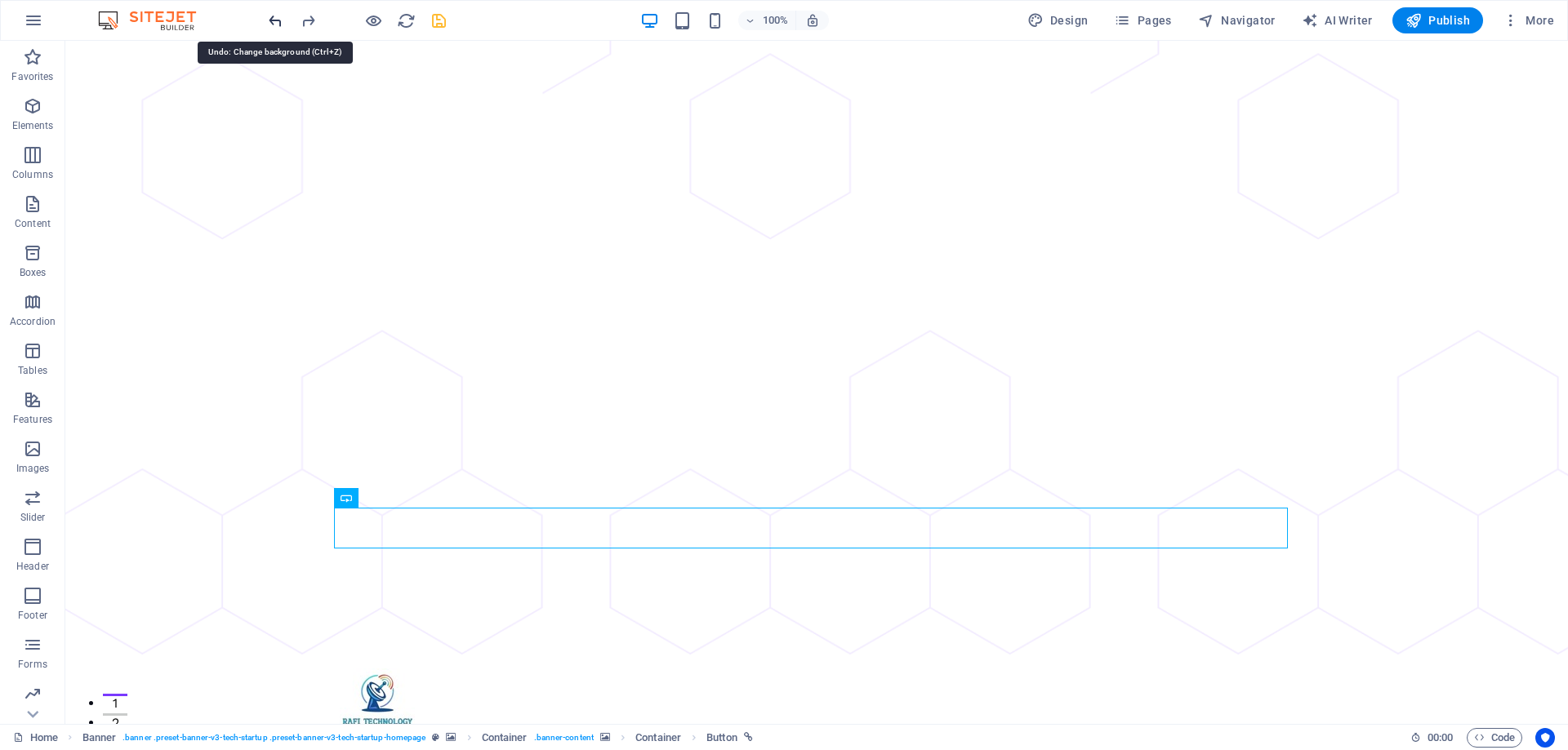
click at [276, 18] on icon "undo" at bounding box center [276, 21] width 18 height 18
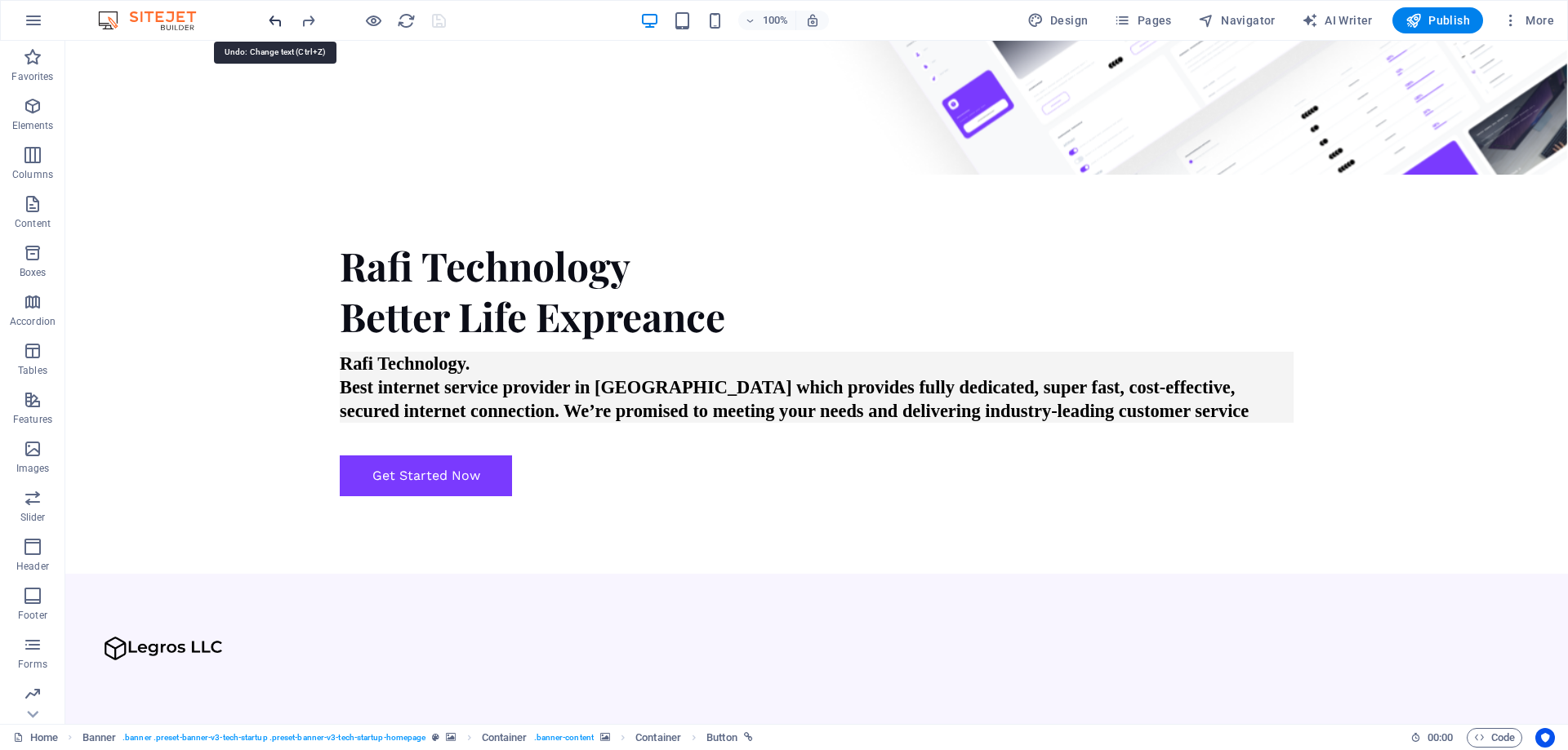
scroll to position [6507, 0]
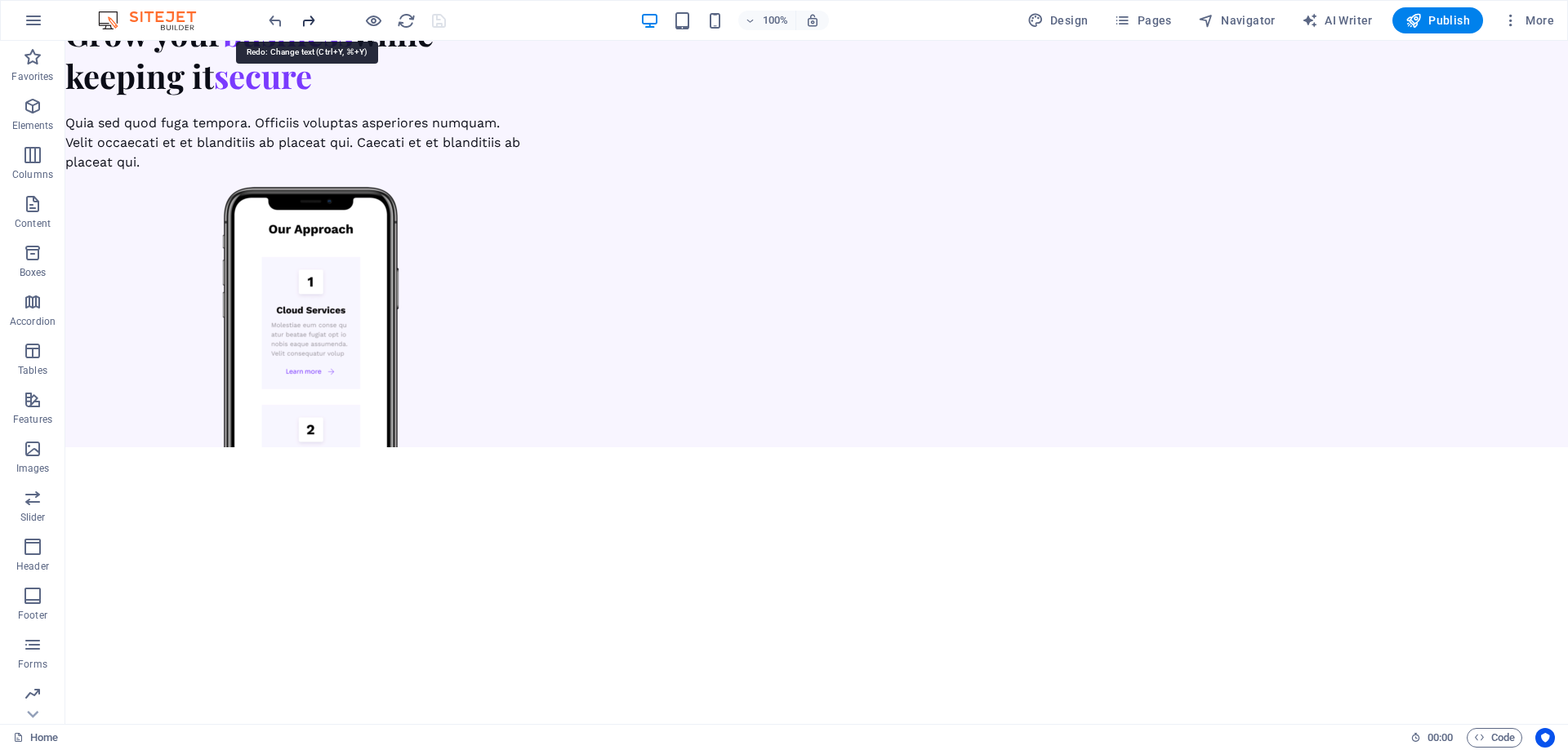
click at [307, 19] on icon "redo" at bounding box center [308, 21] width 18 height 18
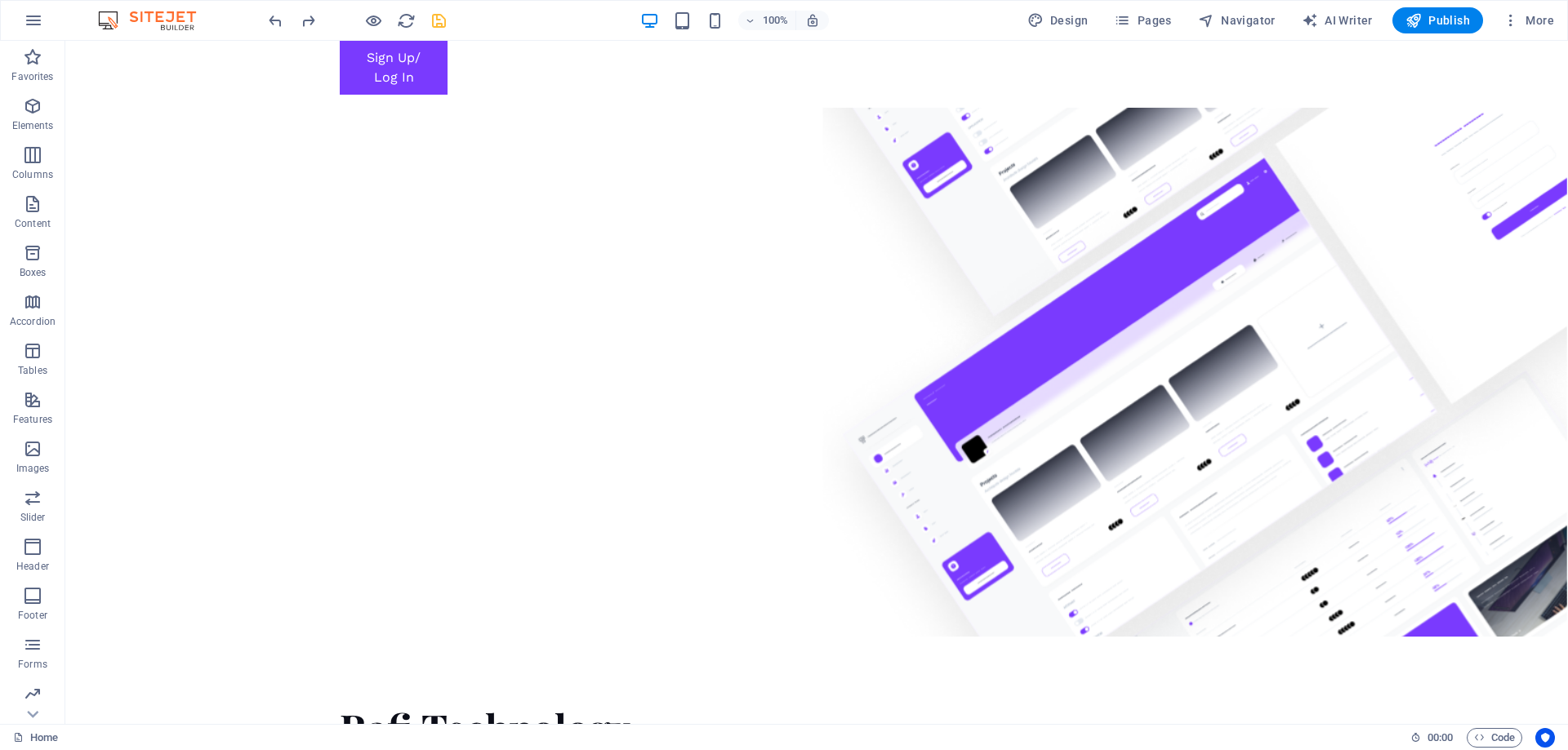
scroll to position [0, 0]
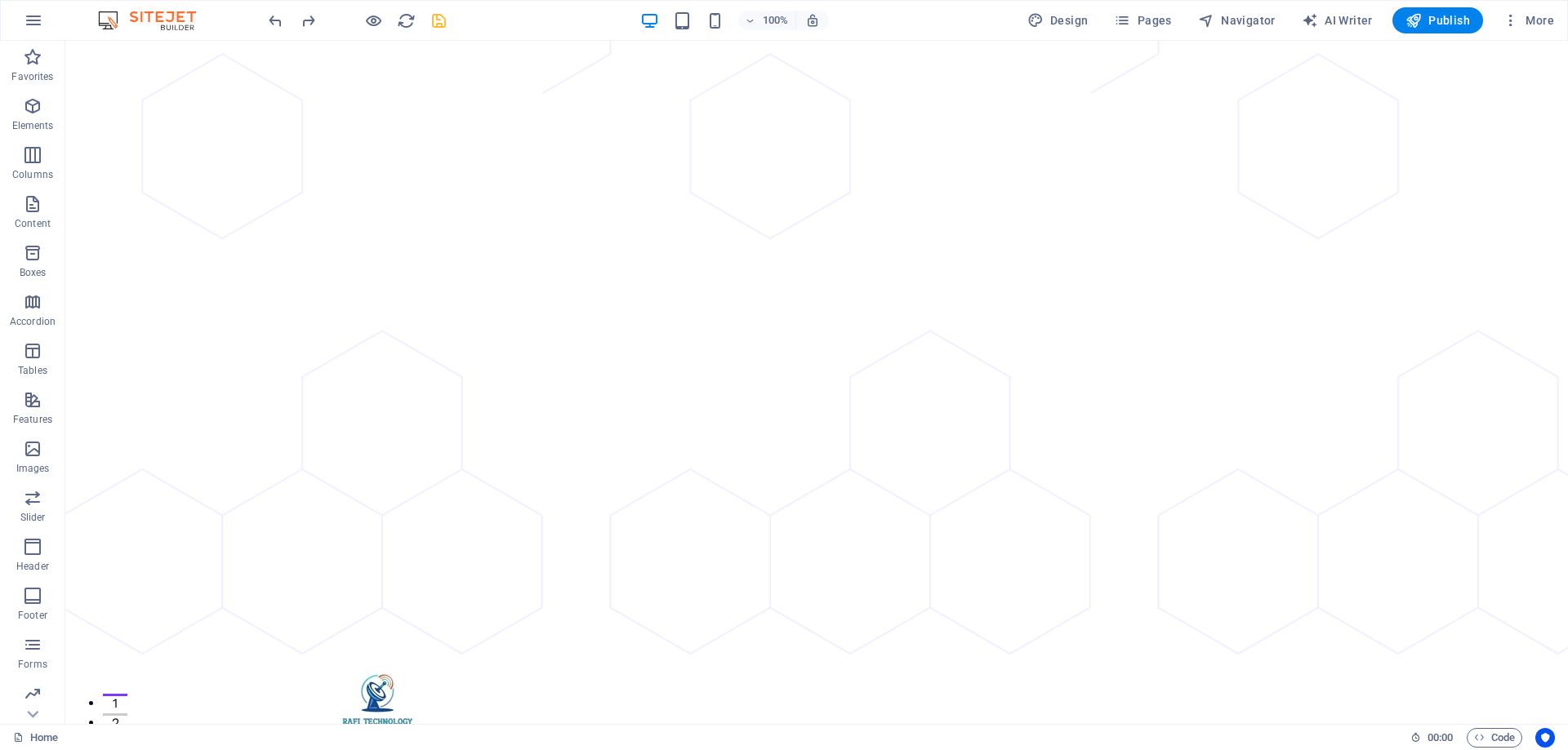
click at [433, 20] on icon "save" at bounding box center [439, 21] width 18 height 18
click at [372, 24] on icon "button" at bounding box center [373, 21] width 18 height 18
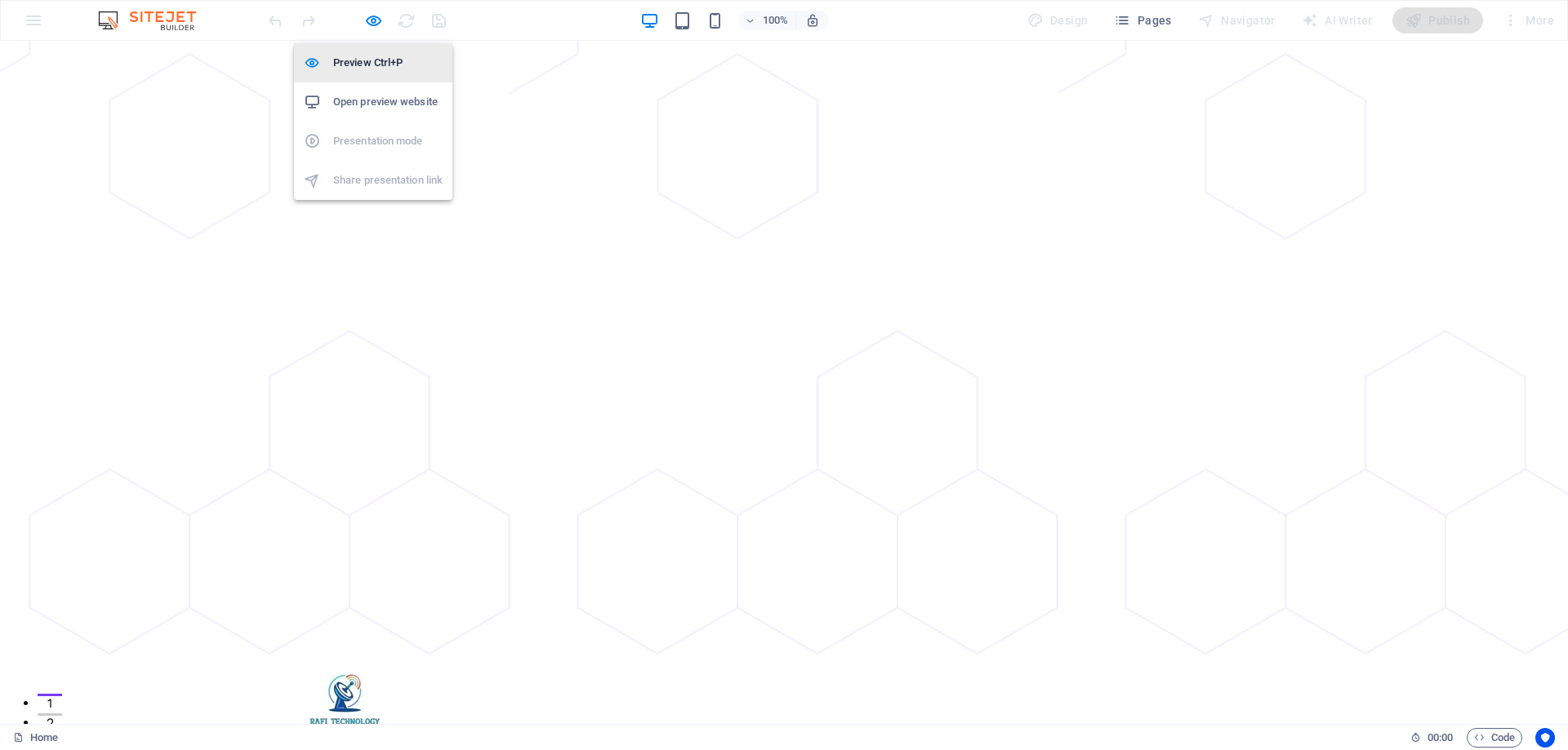
click at [372, 62] on h6 "Preview Ctrl+P" at bounding box center [388, 62] width 109 height 19
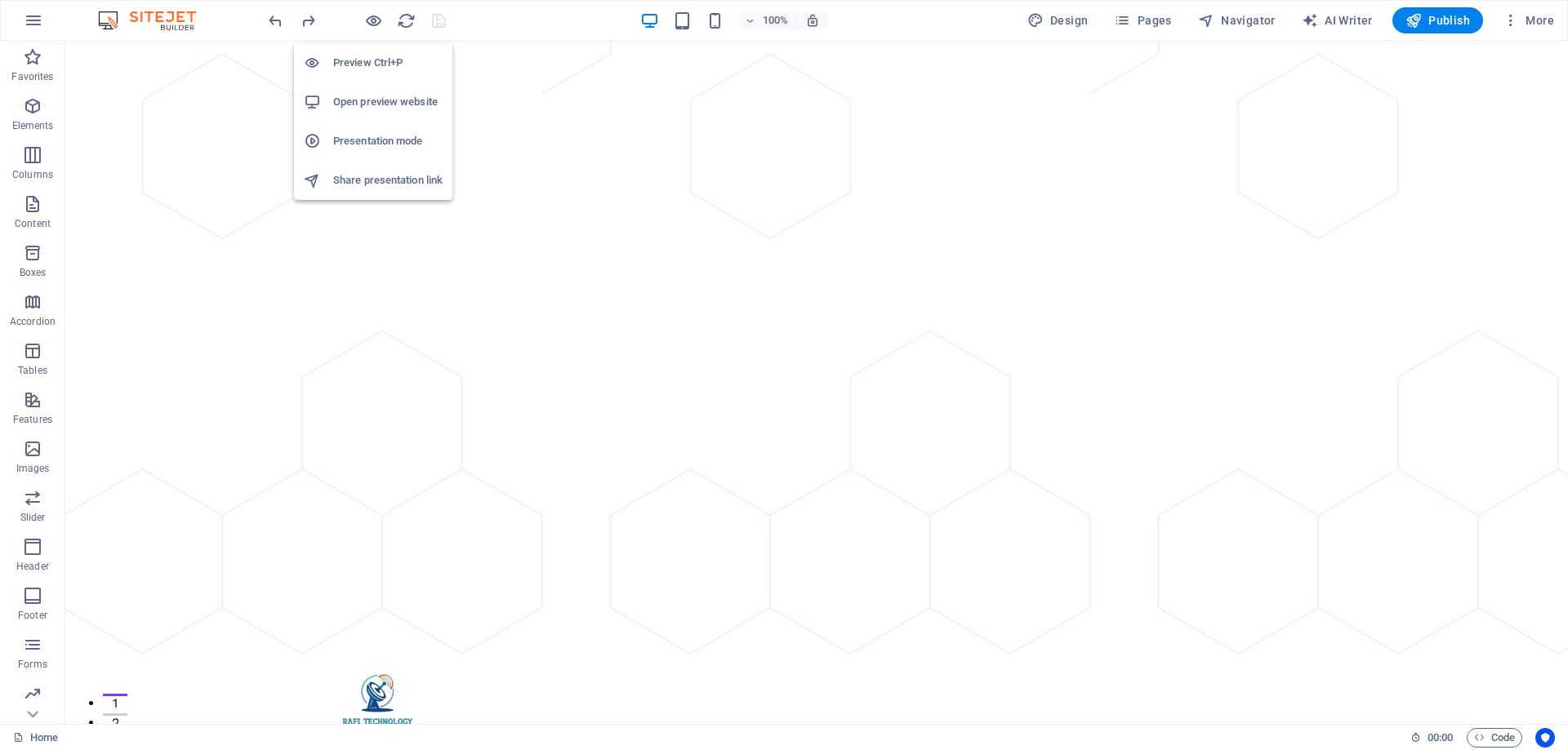
click at [366, 16] on icon "button" at bounding box center [373, 21] width 18 height 18
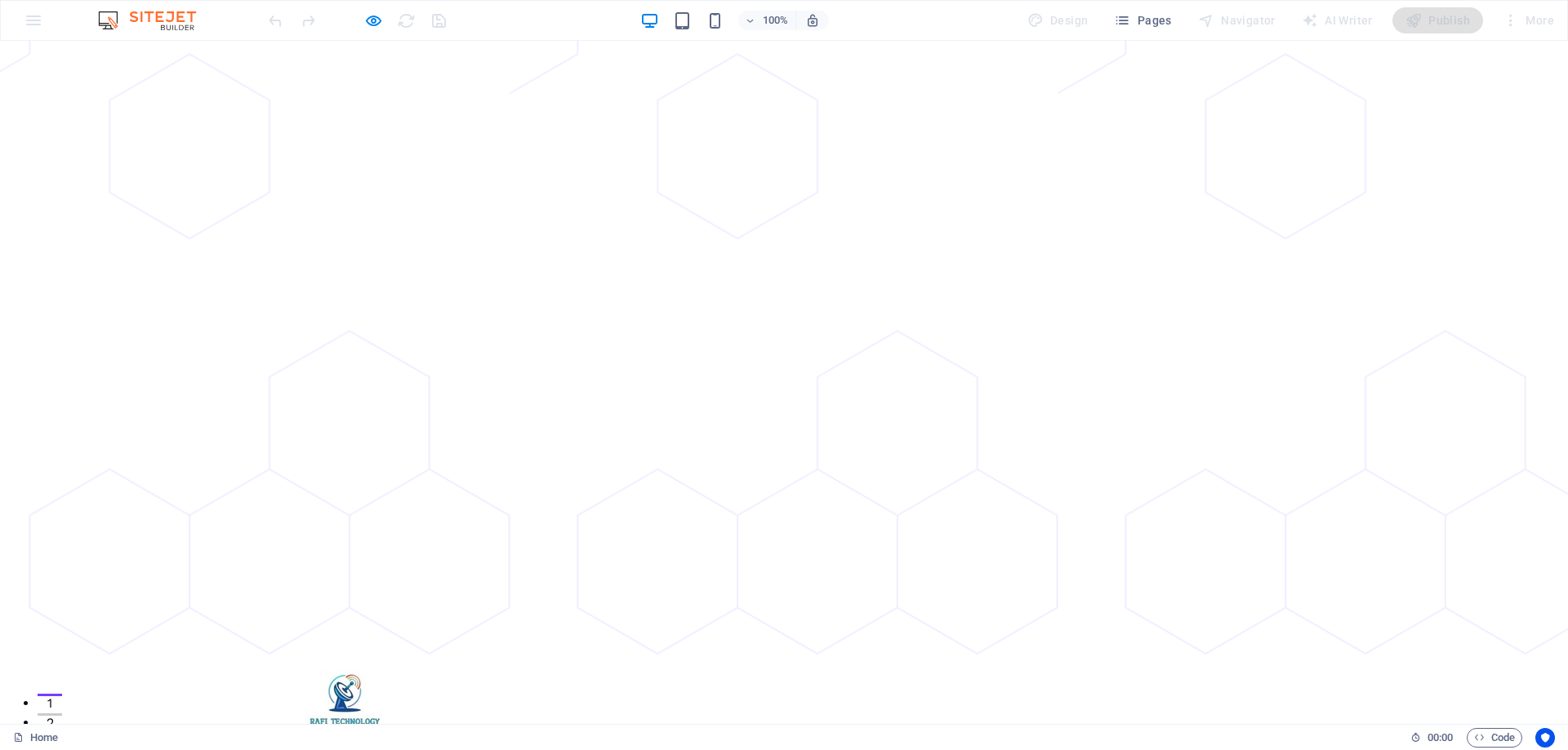
click at [909, 728] on link "Live Tv" at bounding box center [932, 742] width 73 height 28
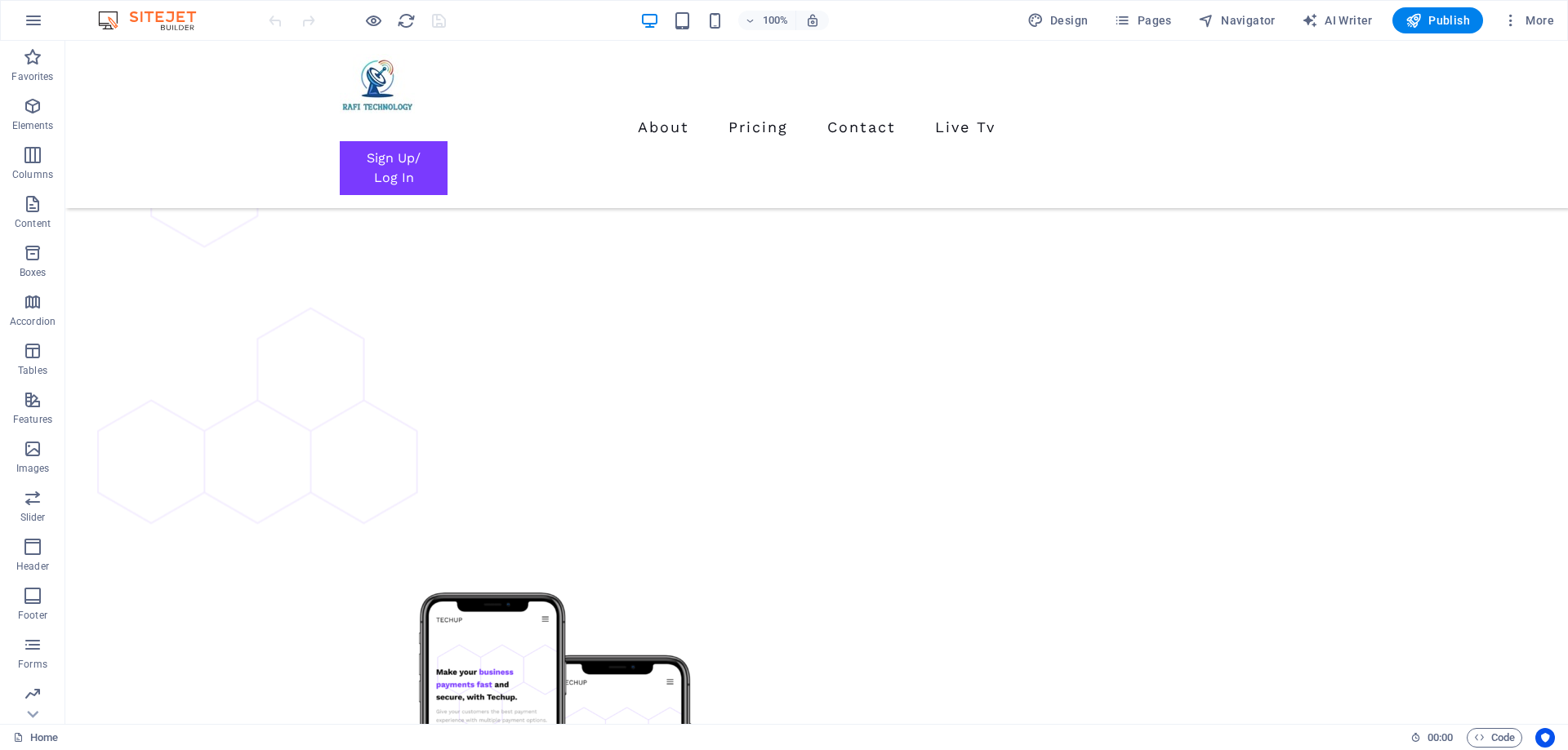
scroll to position [3653, 0]
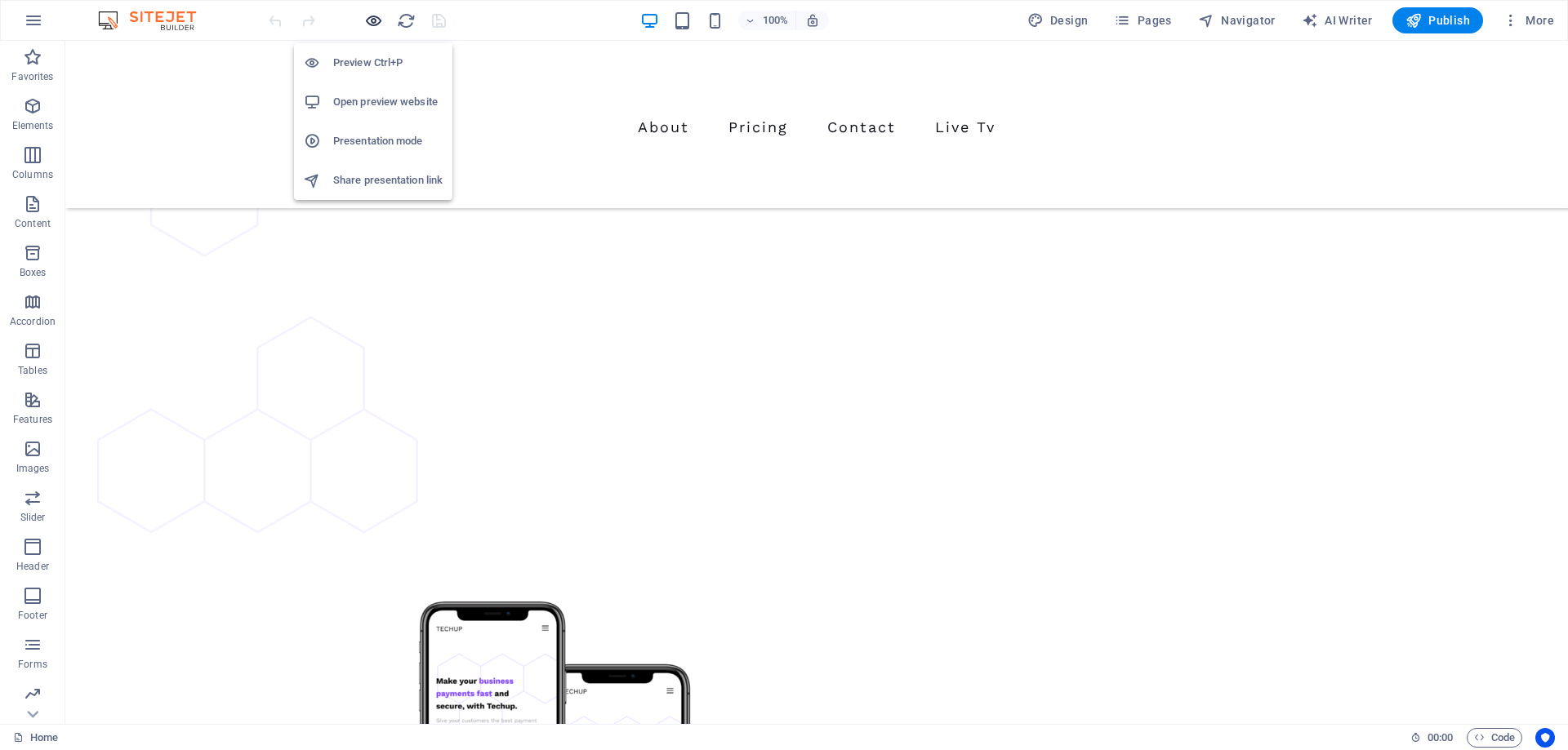
click at [368, 19] on icon "button" at bounding box center [373, 21] width 18 height 18
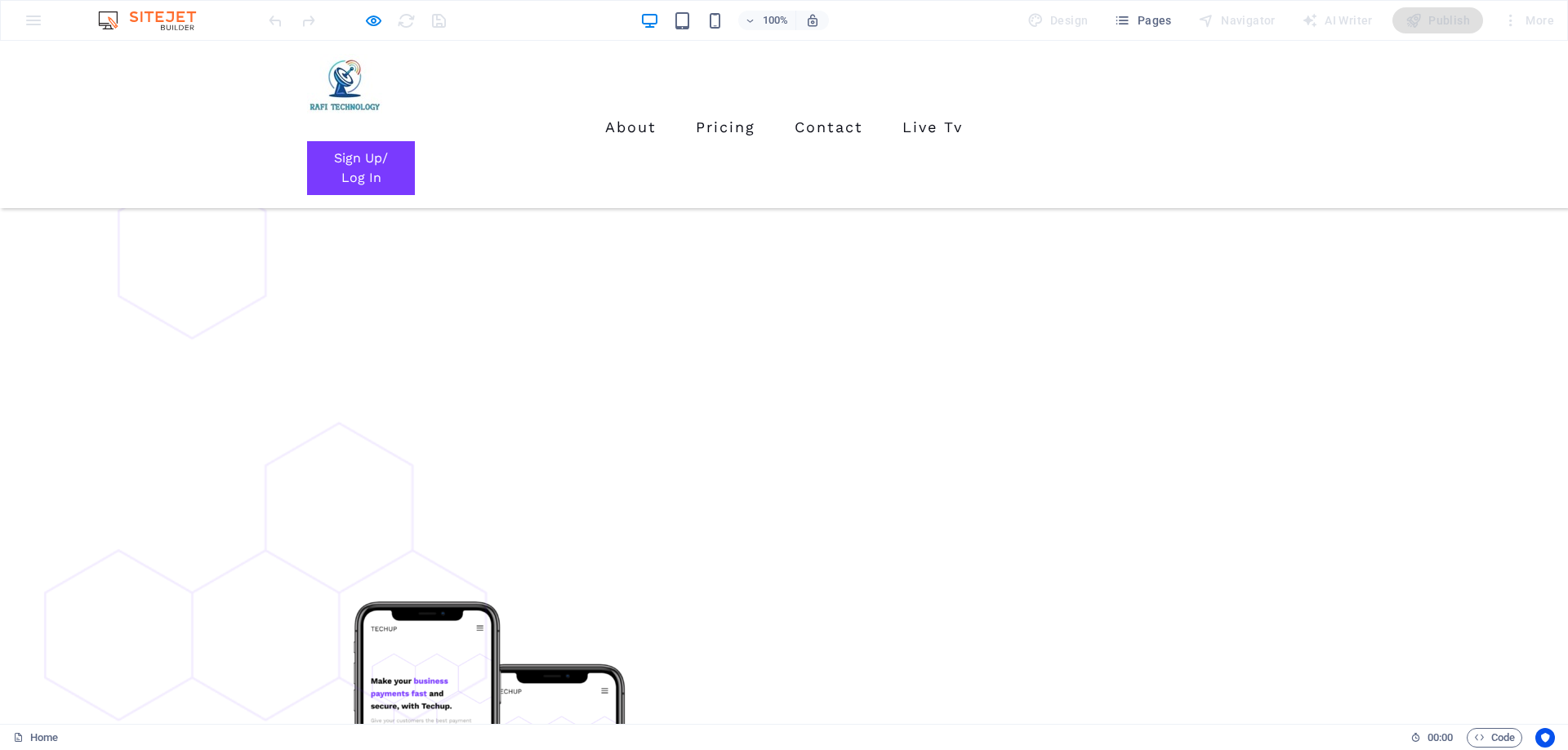
scroll to position [0, 0]
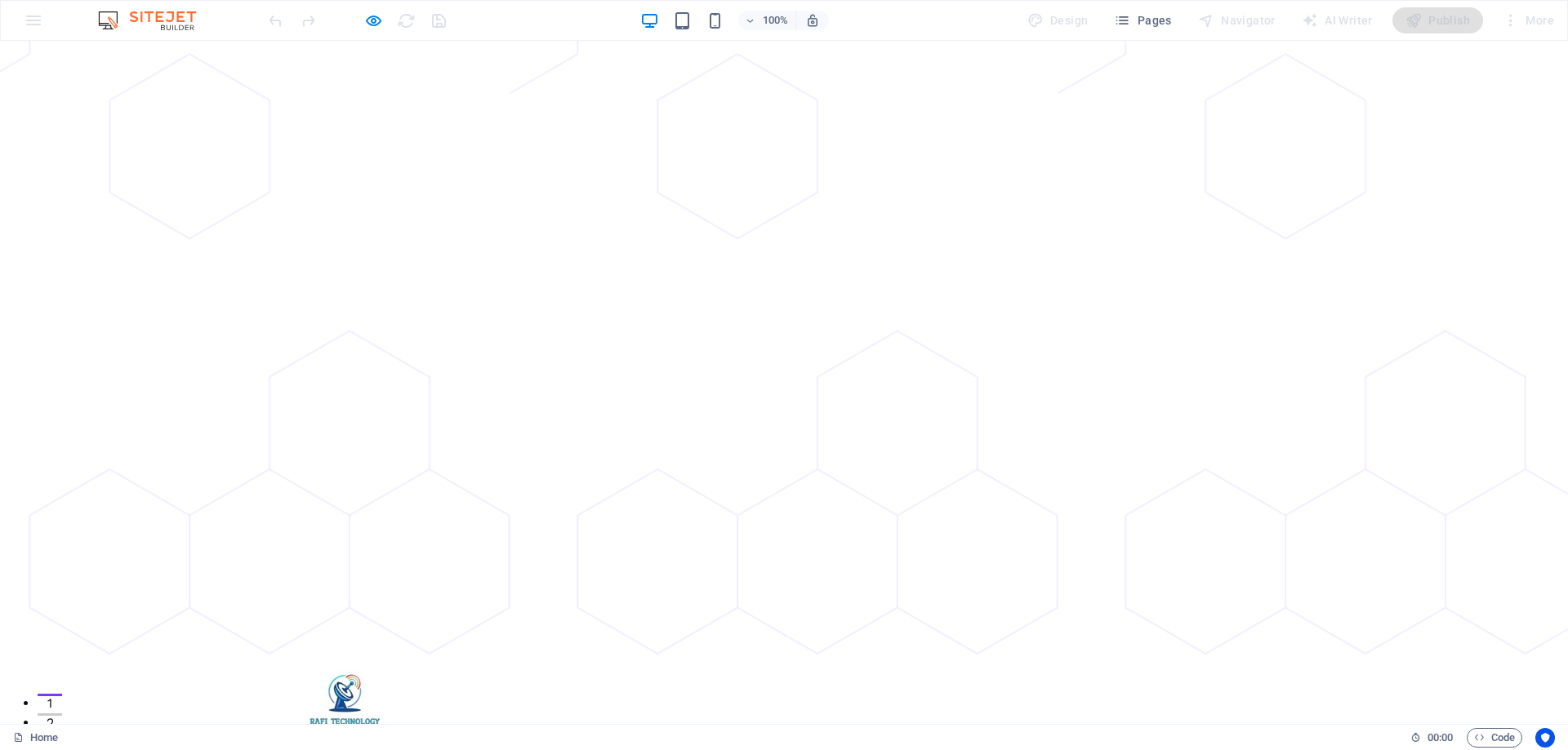
click at [903, 728] on link "Live Tv" at bounding box center [932, 742] width 73 height 28
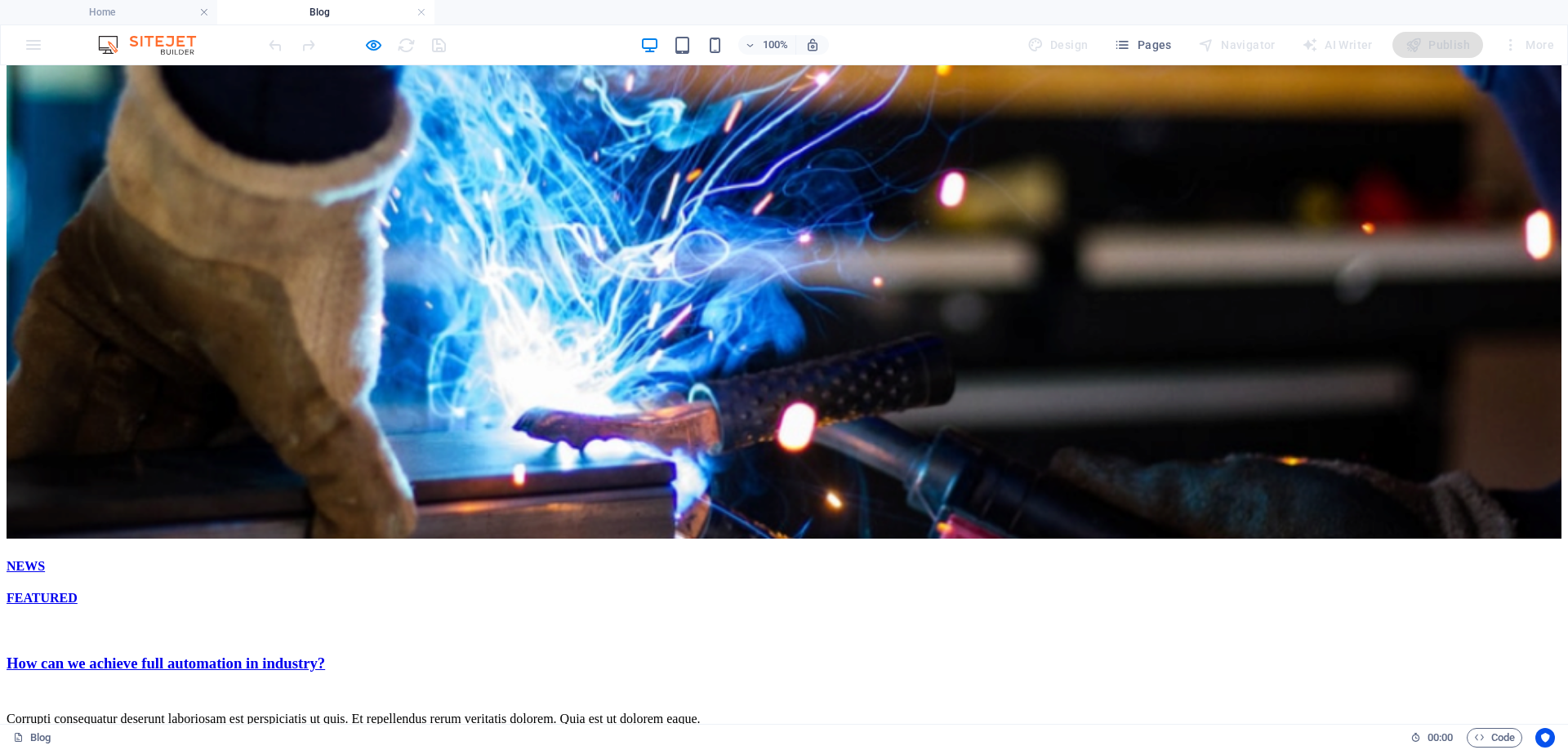
scroll to position [653, 0]
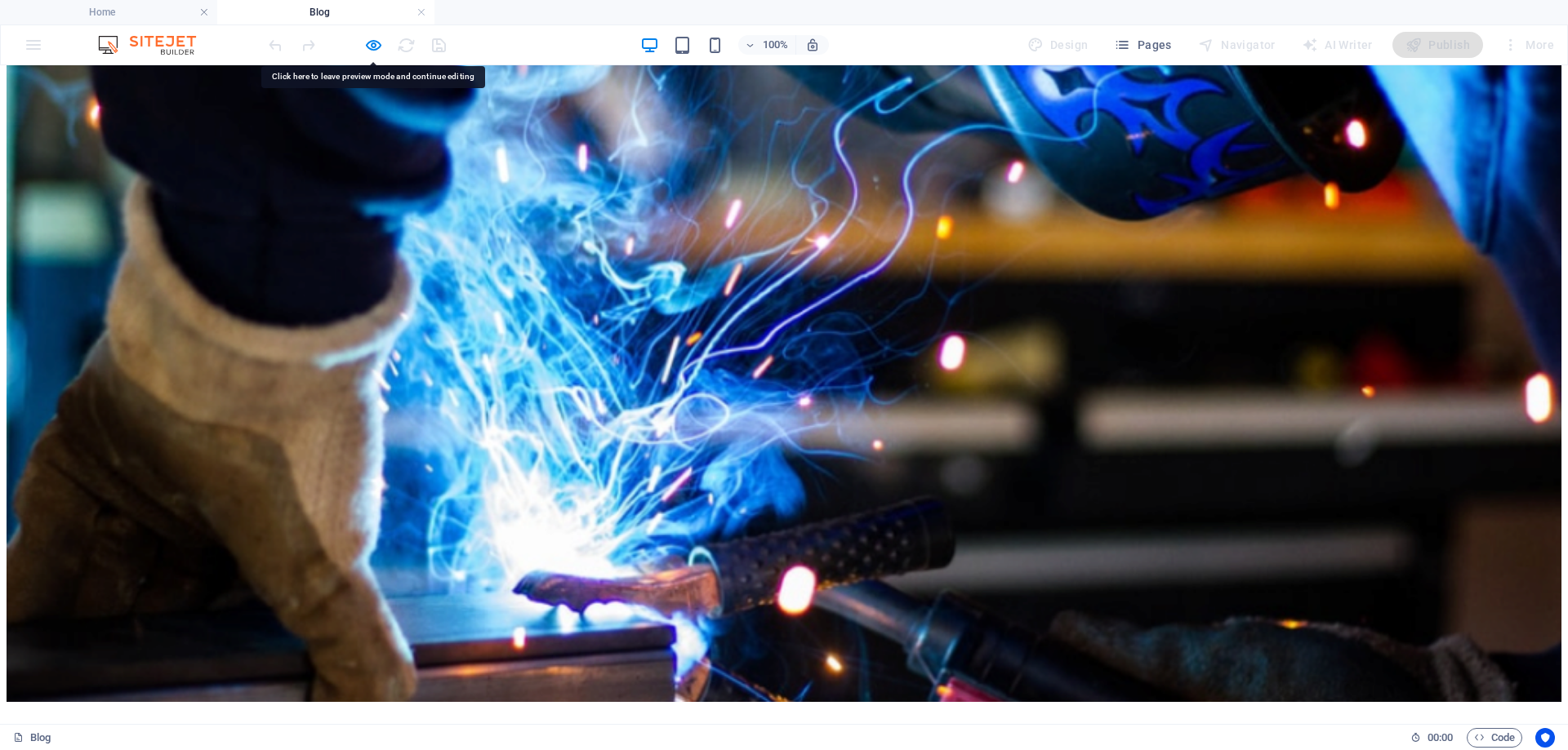
scroll to position [0, 0]
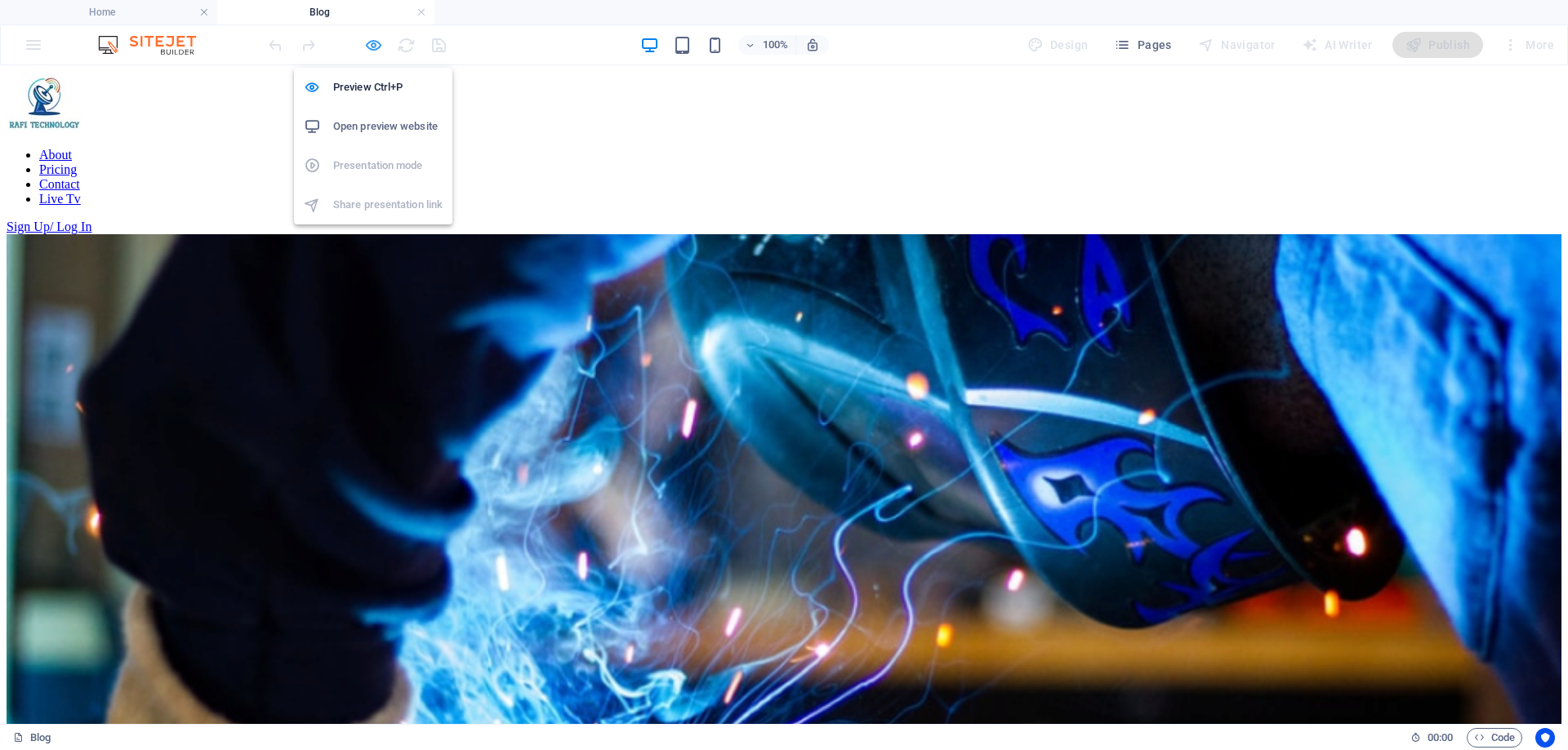
click at [368, 46] on icon "button" at bounding box center [373, 45] width 18 height 18
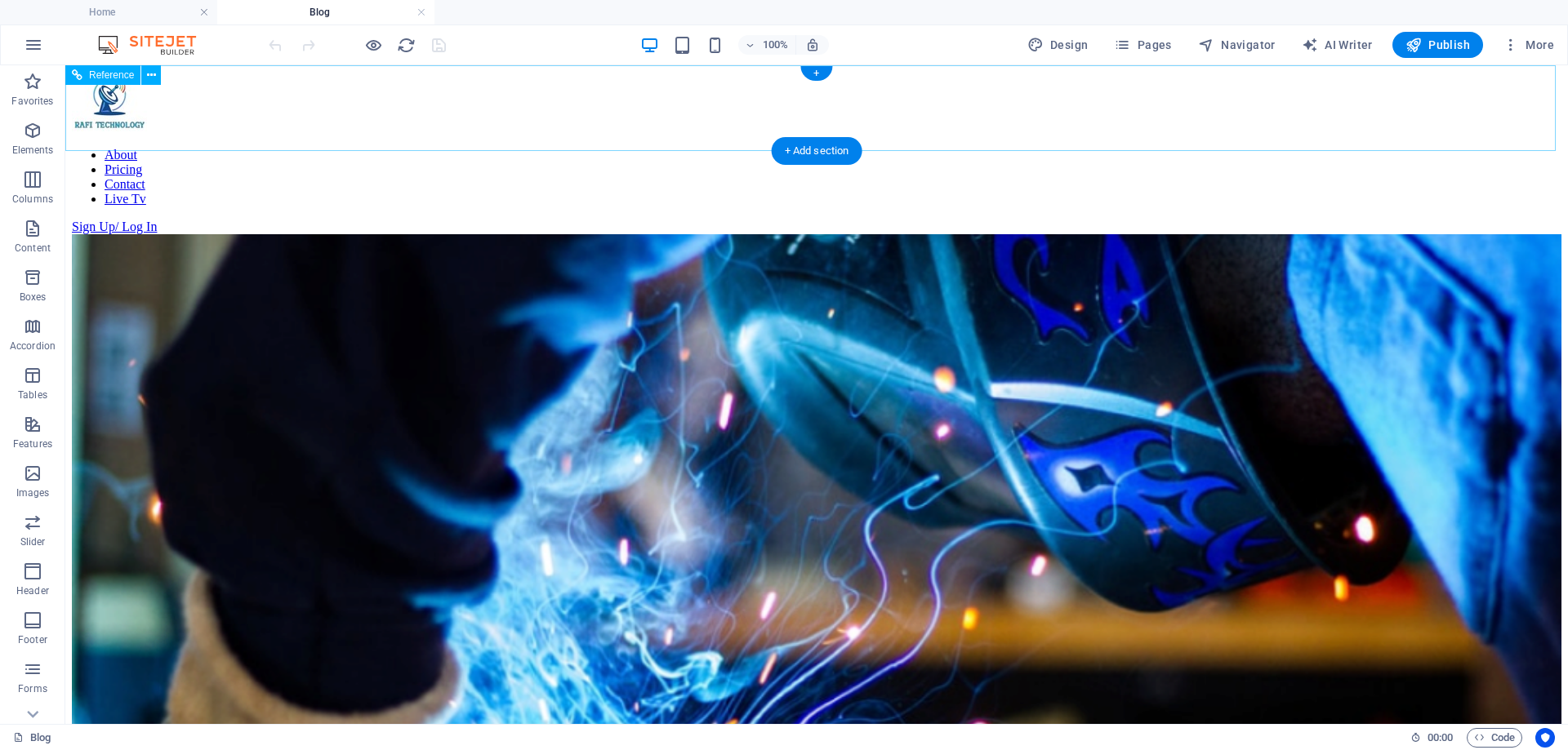
click at [829, 148] on nav "About Pricing Contact Live Tv" at bounding box center [817, 177] width 1490 height 59
click at [827, 148] on nav "About Pricing Contact Live Tv" at bounding box center [817, 177] width 1490 height 59
click at [371, 44] on icon "button" at bounding box center [373, 45] width 18 height 18
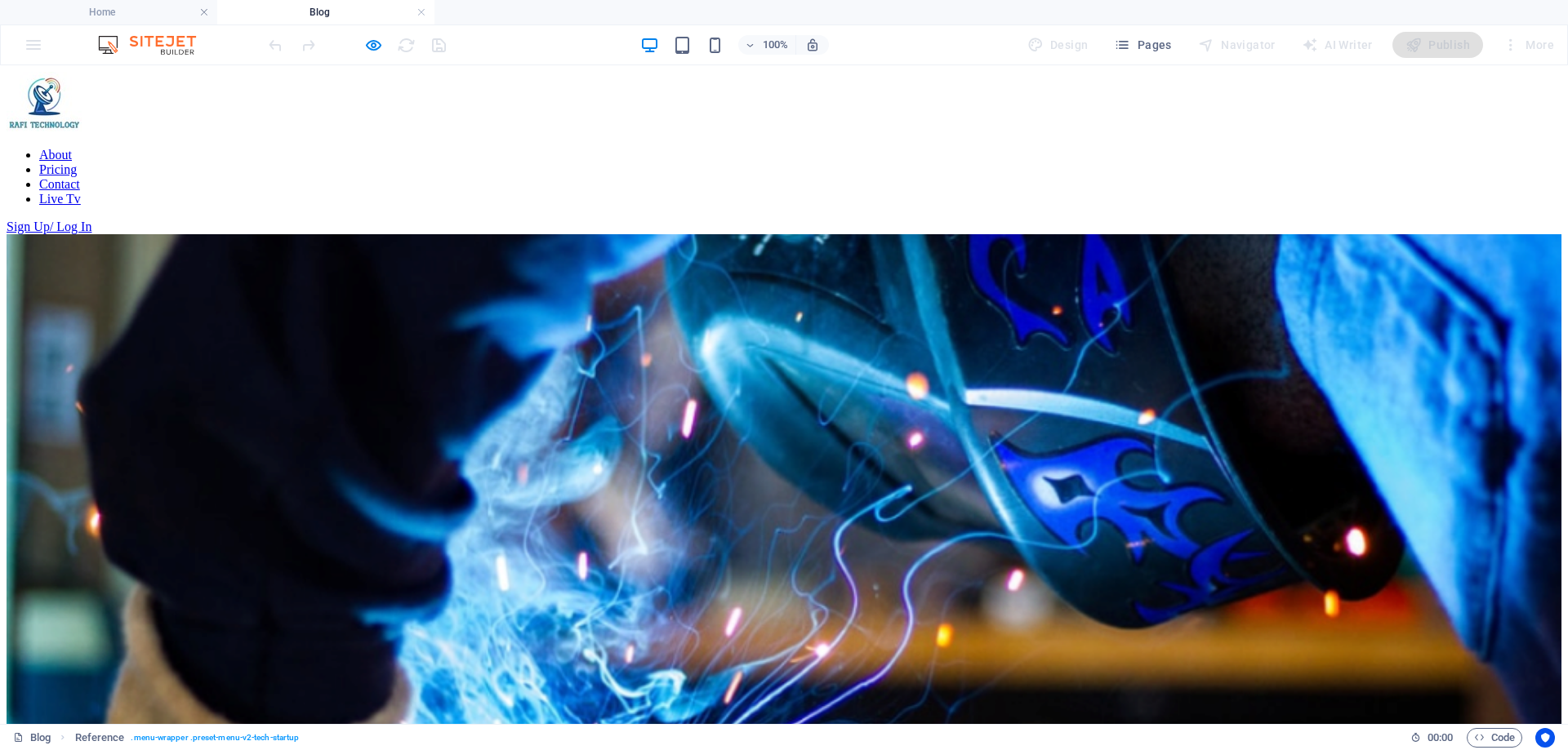
click at [80, 177] on link "Contact" at bounding box center [60, 184] width 41 height 14
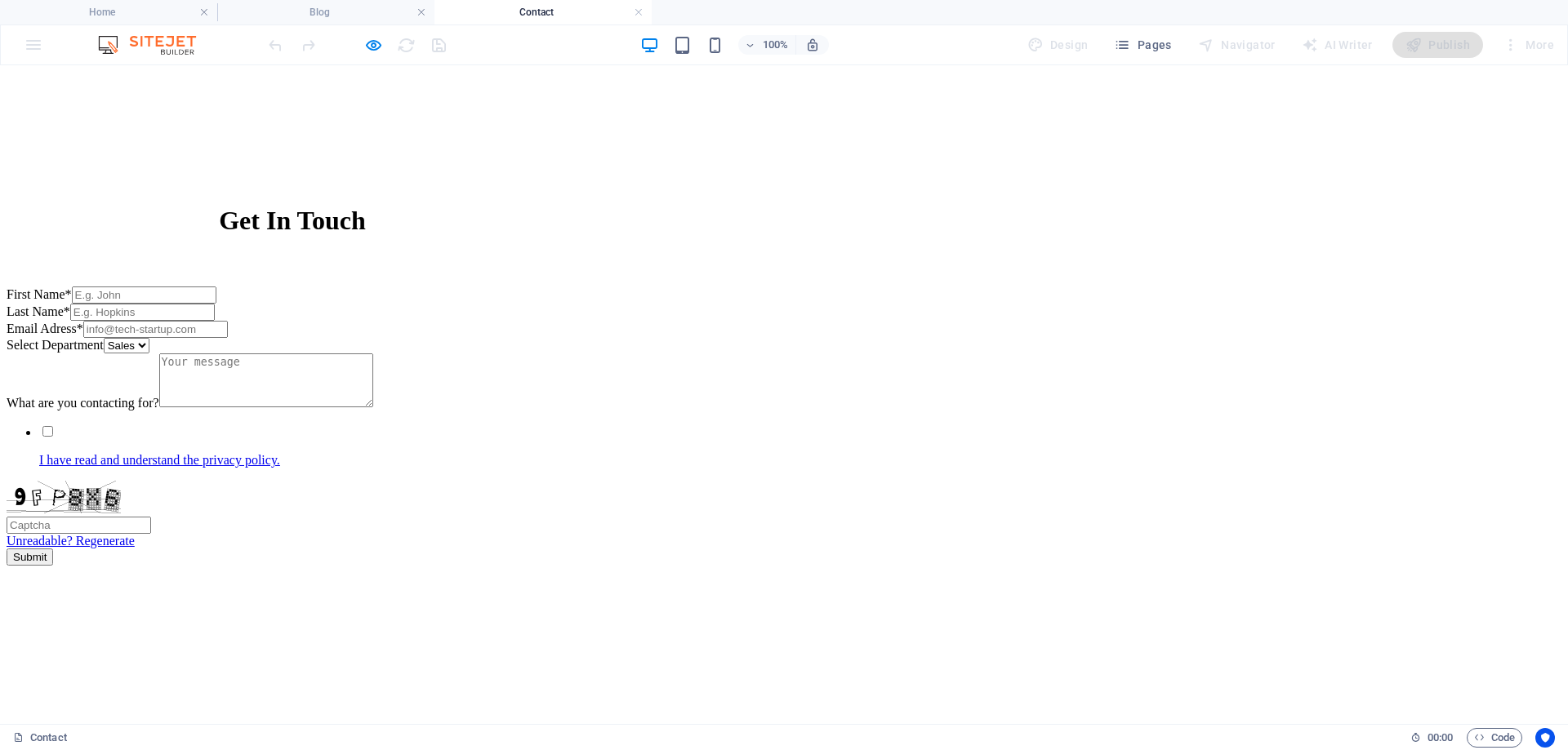
scroll to position [571, 0]
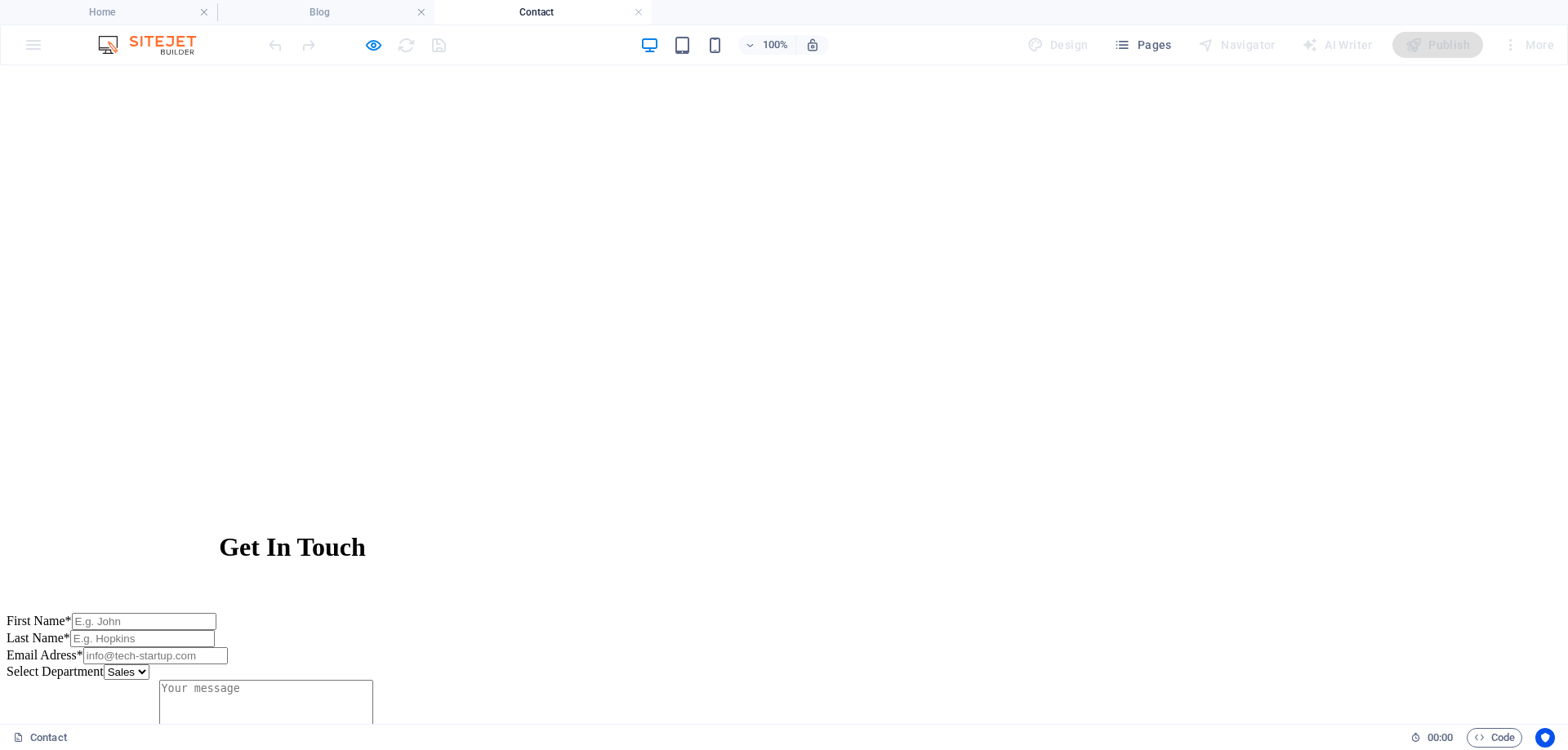
scroll to position [490, 0]
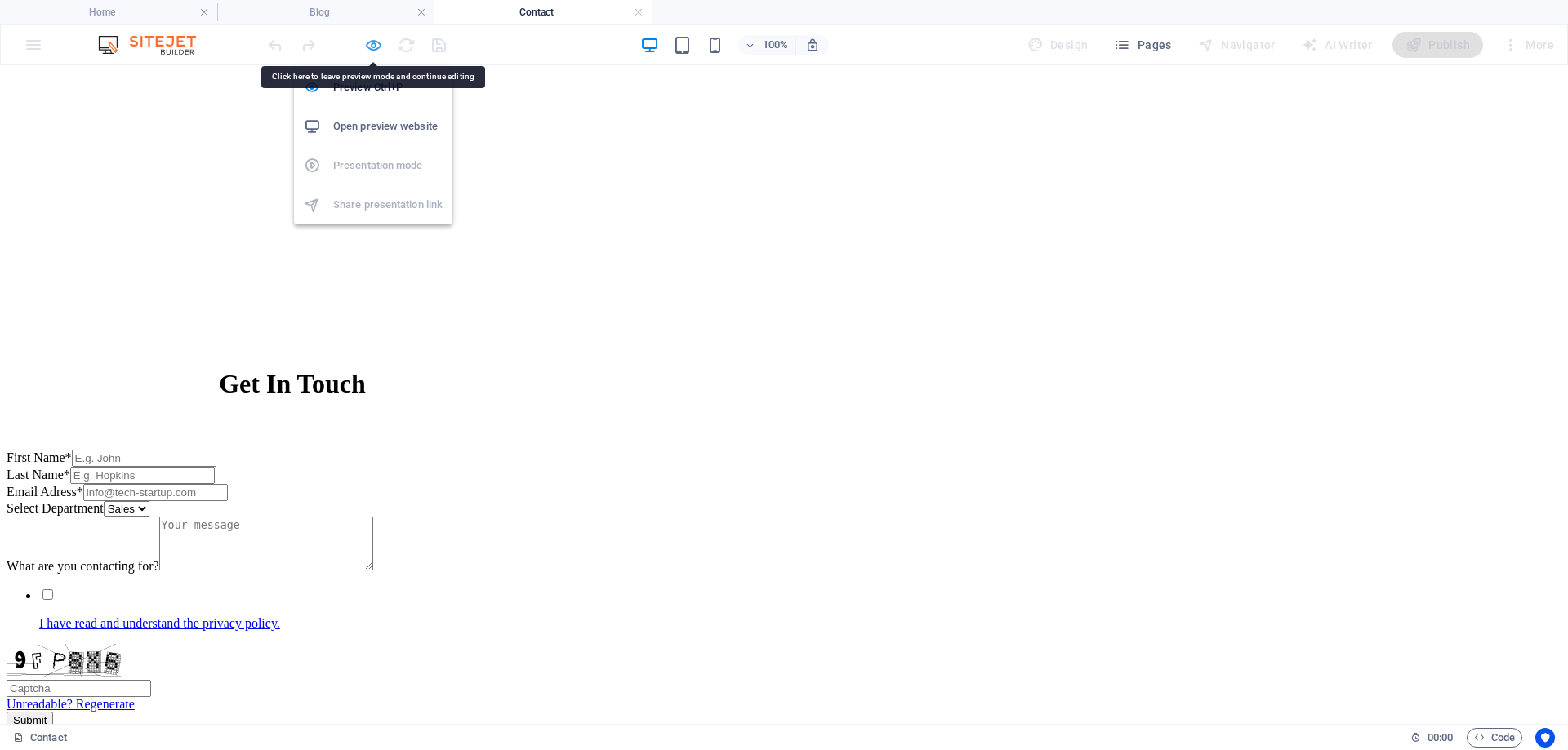
click at [364, 45] on icon "button" at bounding box center [373, 45] width 18 height 18
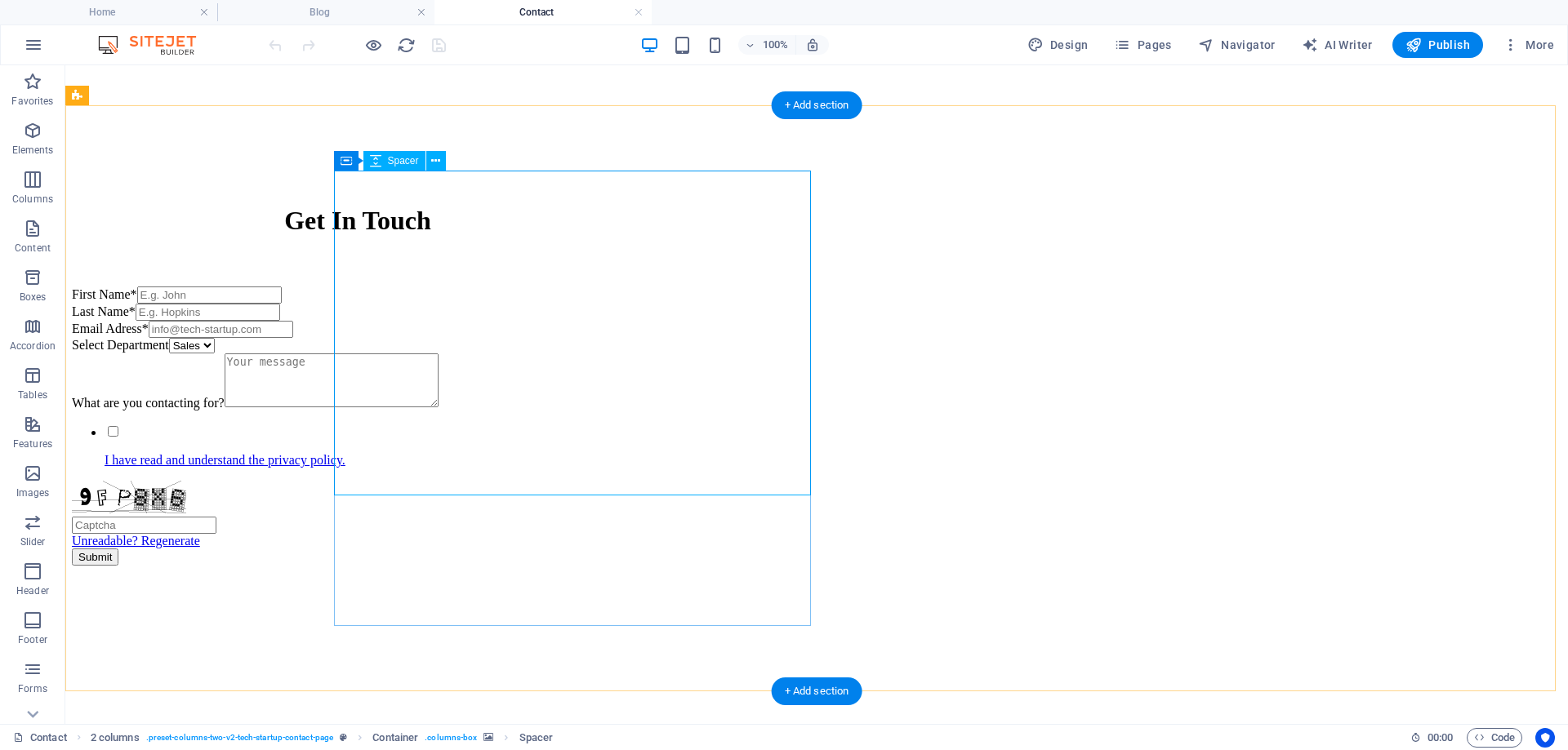
scroll to position [571, 0]
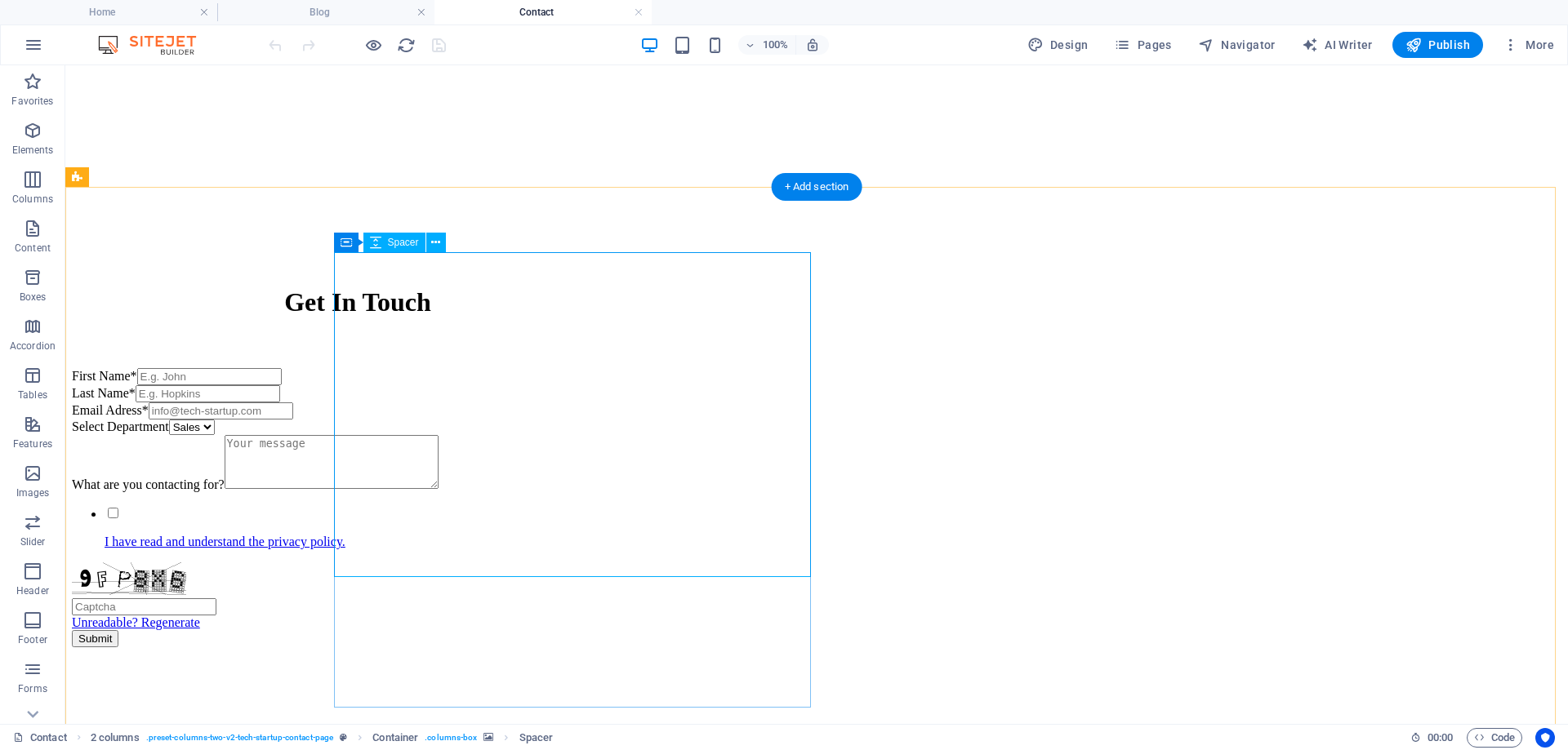
select select "px"
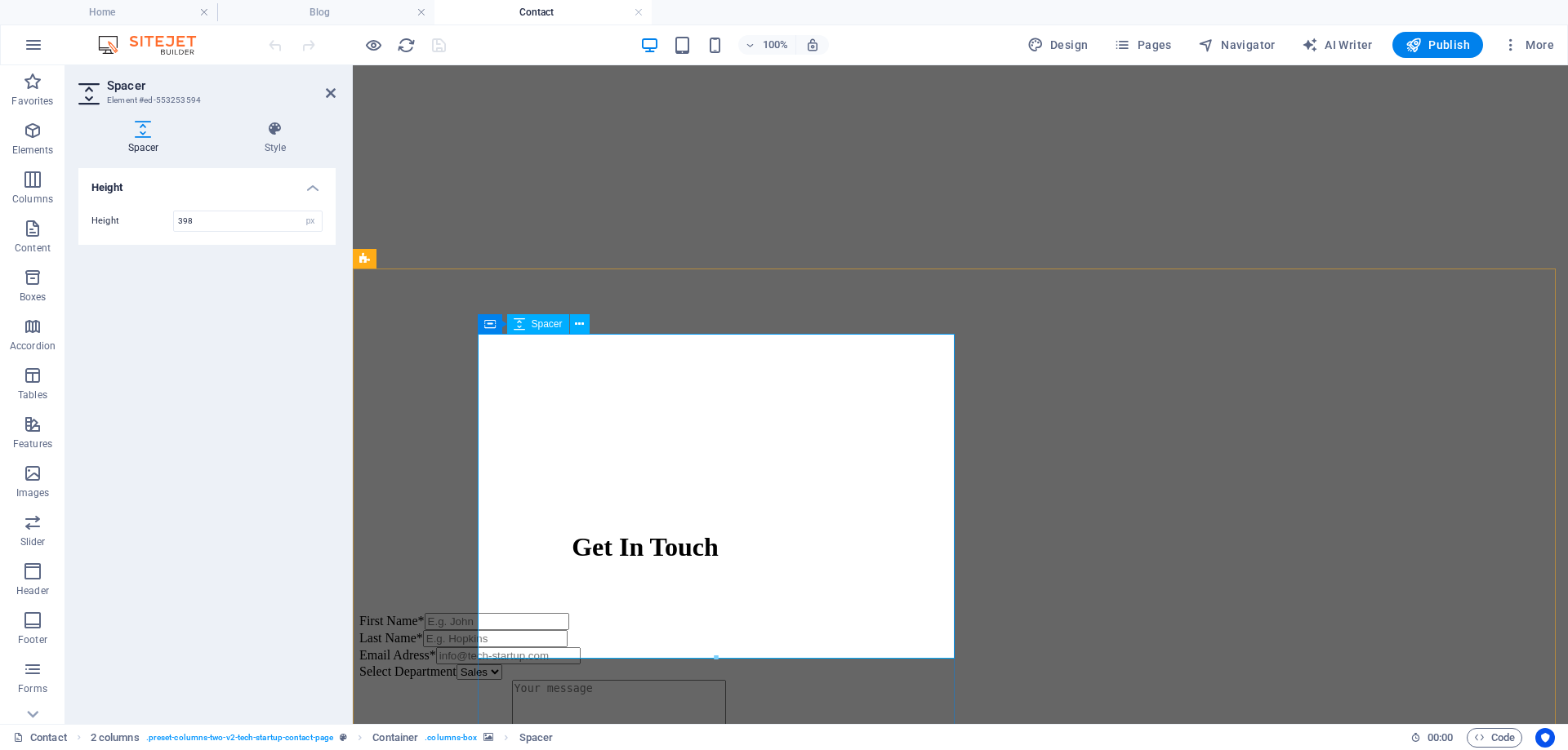
scroll to position [490, 0]
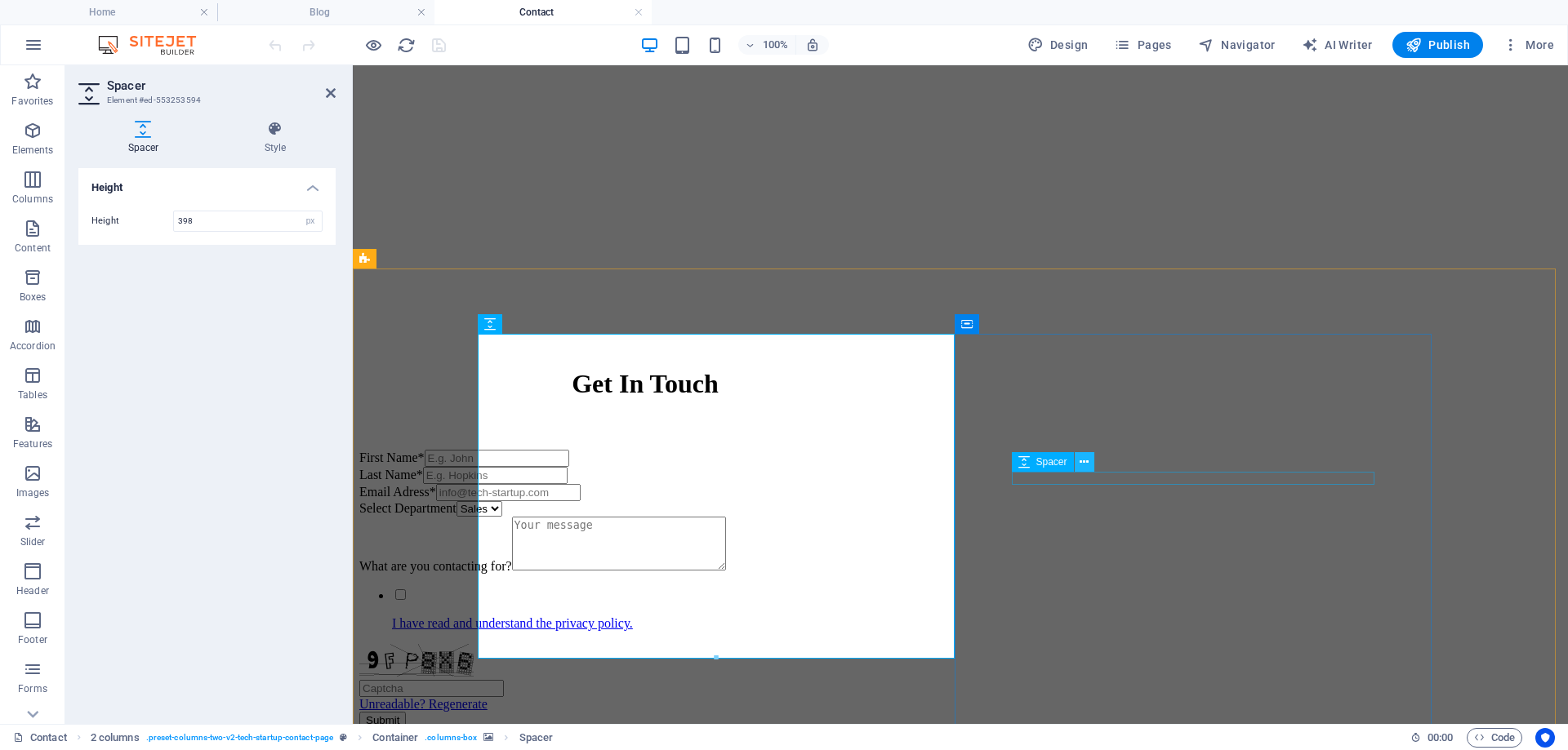
click at [1094, 460] on button at bounding box center [1084, 461] width 19 height 19
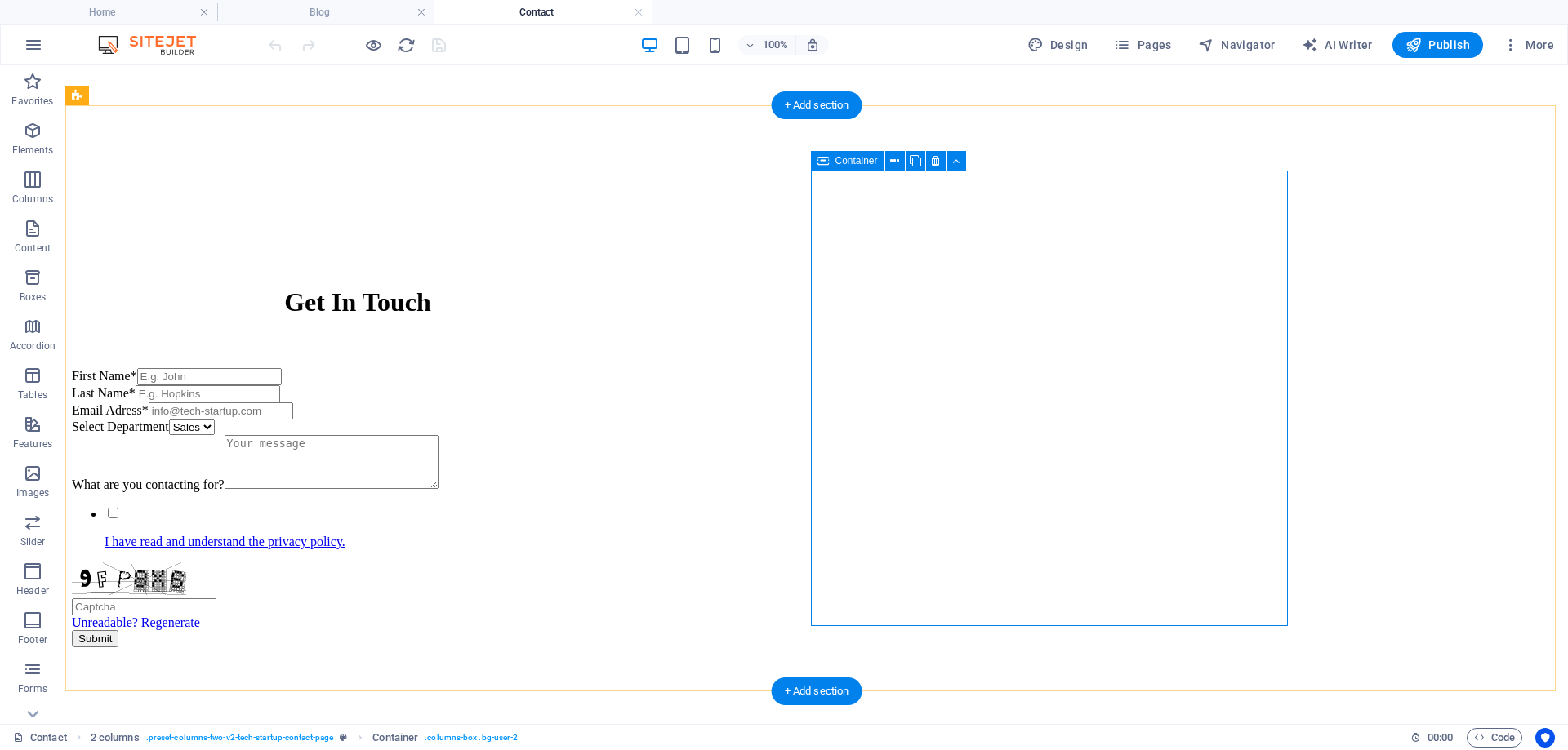
scroll to position [653, 0]
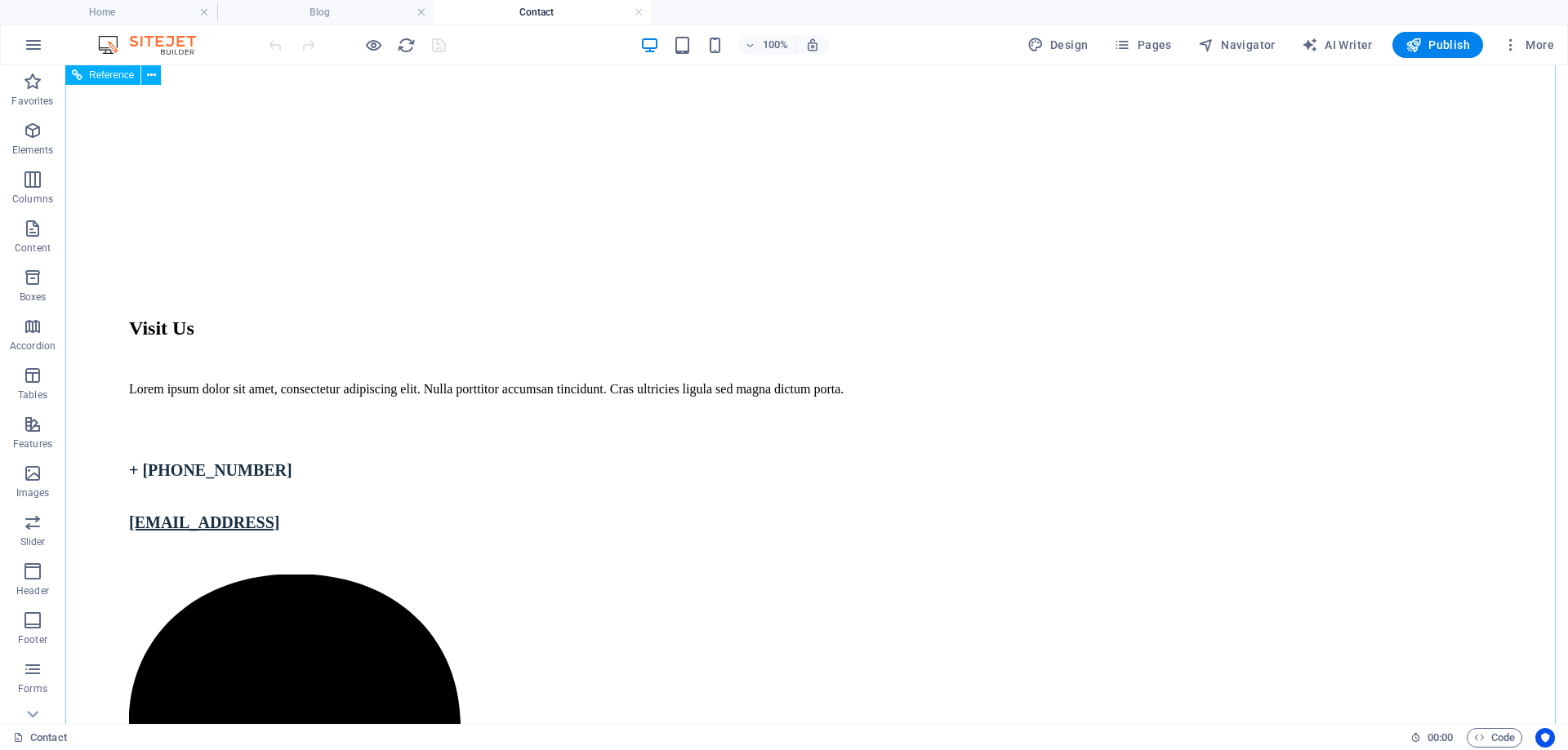
scroll to position [1303, 0]
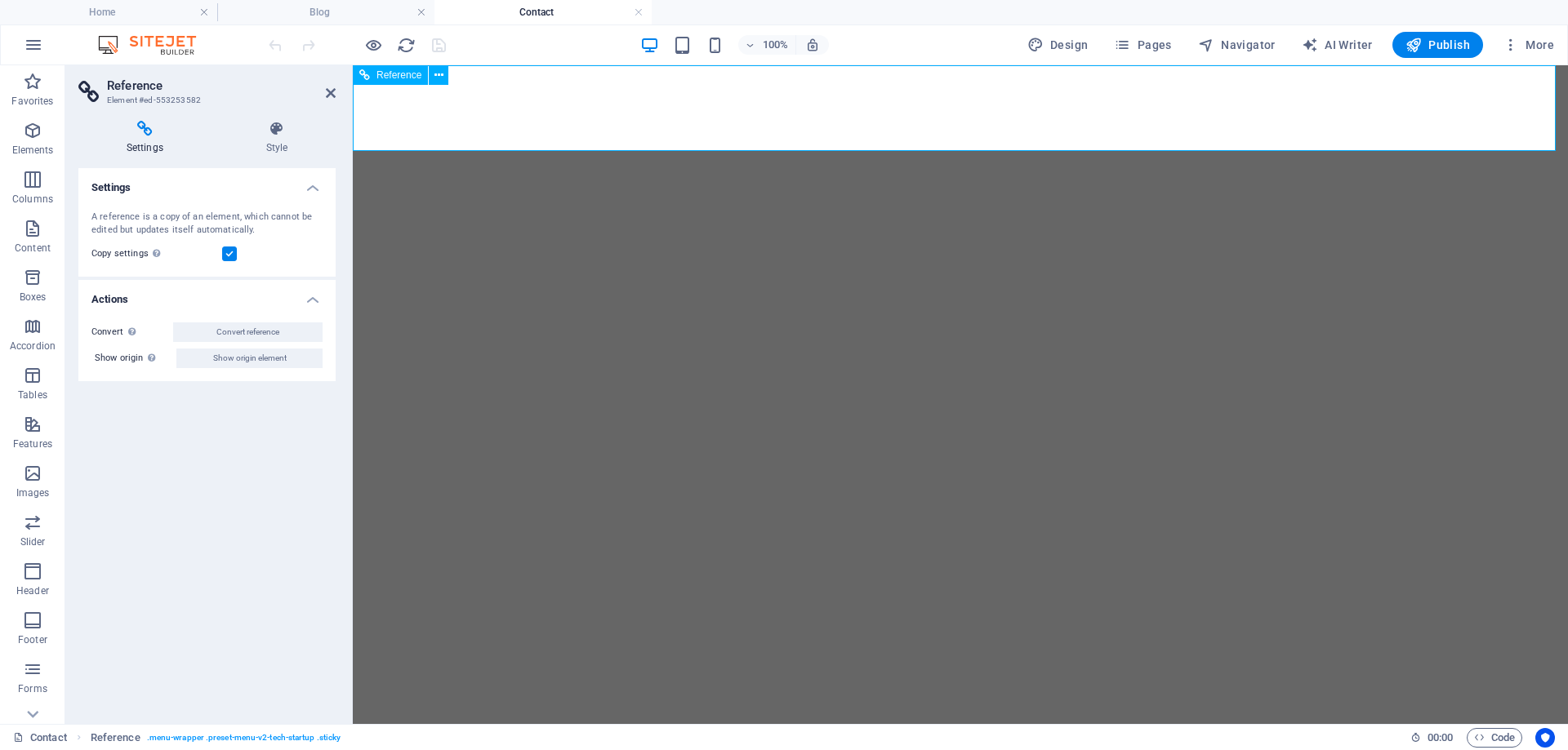
scroll to position [0, 0]
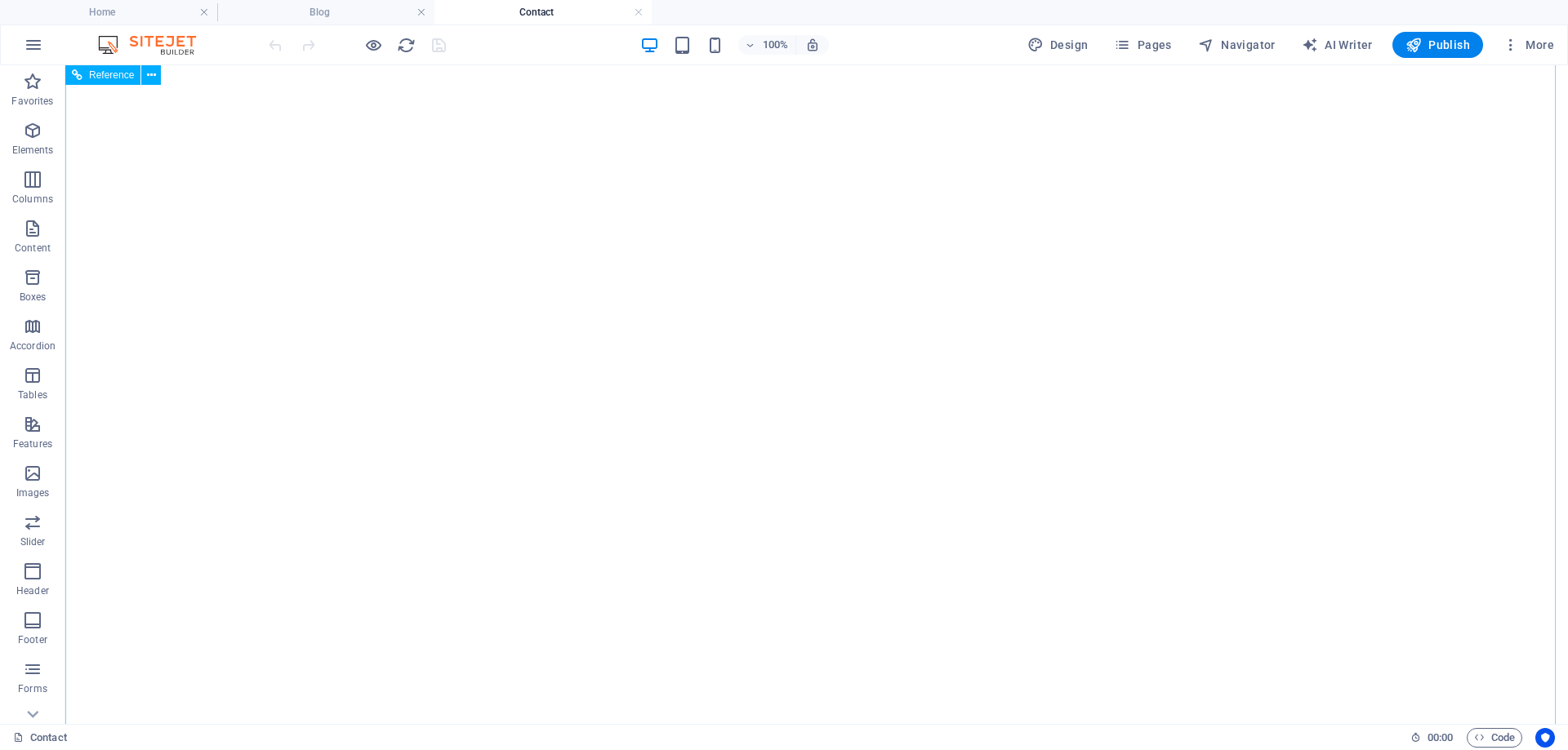
scroll to position [898, 0]
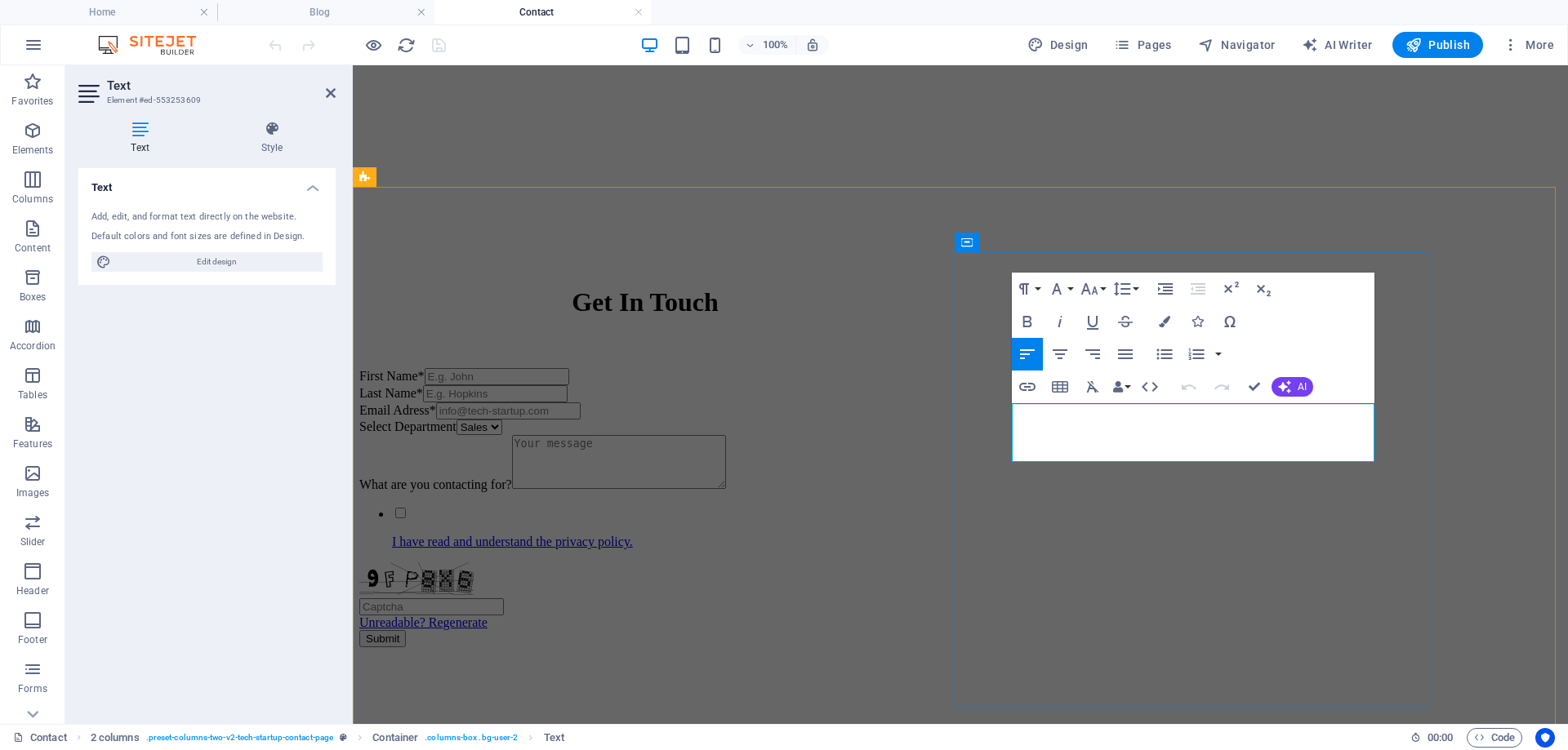
drag, startPoint x: 1120, startPoint y: 450, endPoint x: 964, endPoint y: 381, distance: 170.6
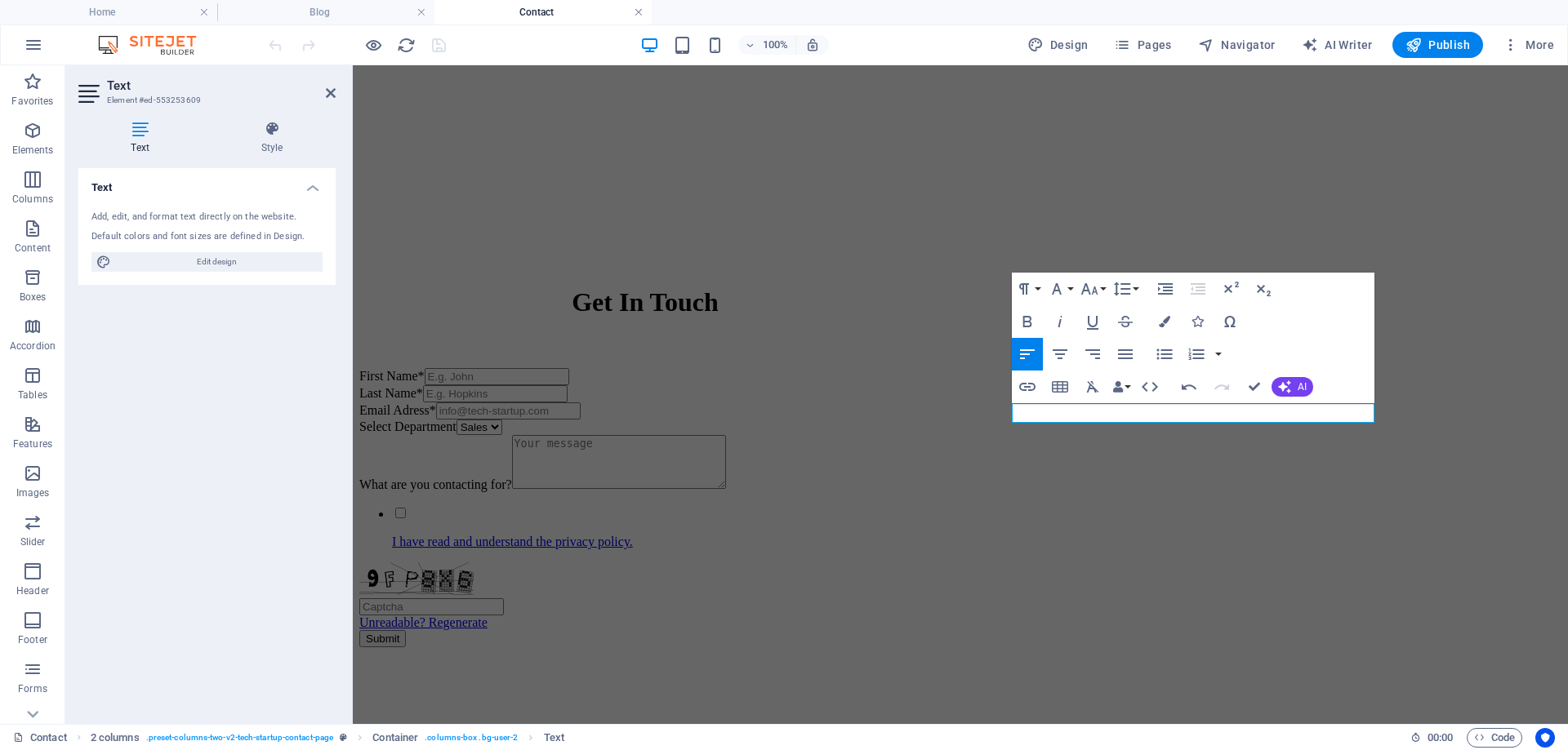
click at [639, 8] on link at bounding box center [639, 13] width 10 height 15
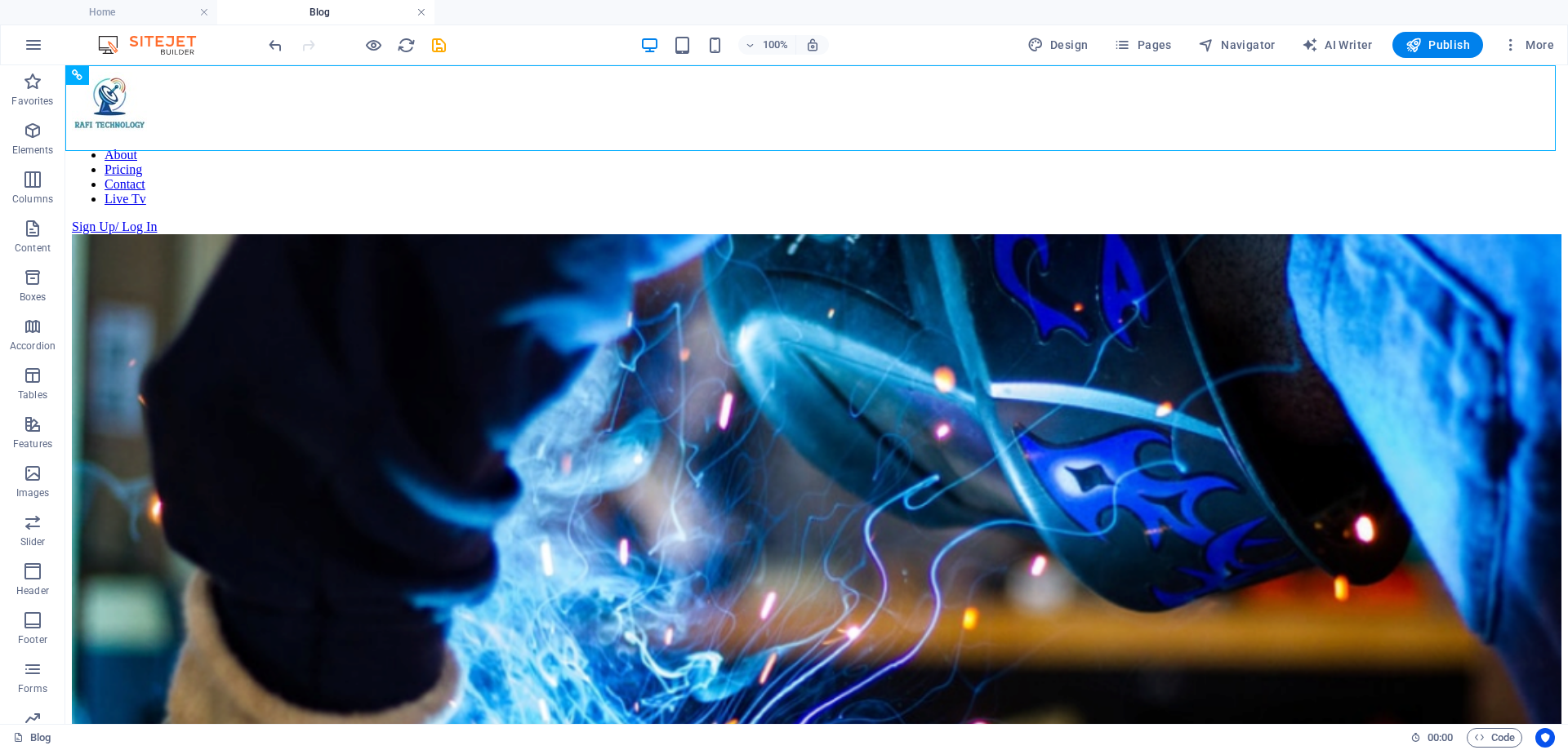
click at [420, 15] on link at bounding box center [422, 13] width 10 height 15
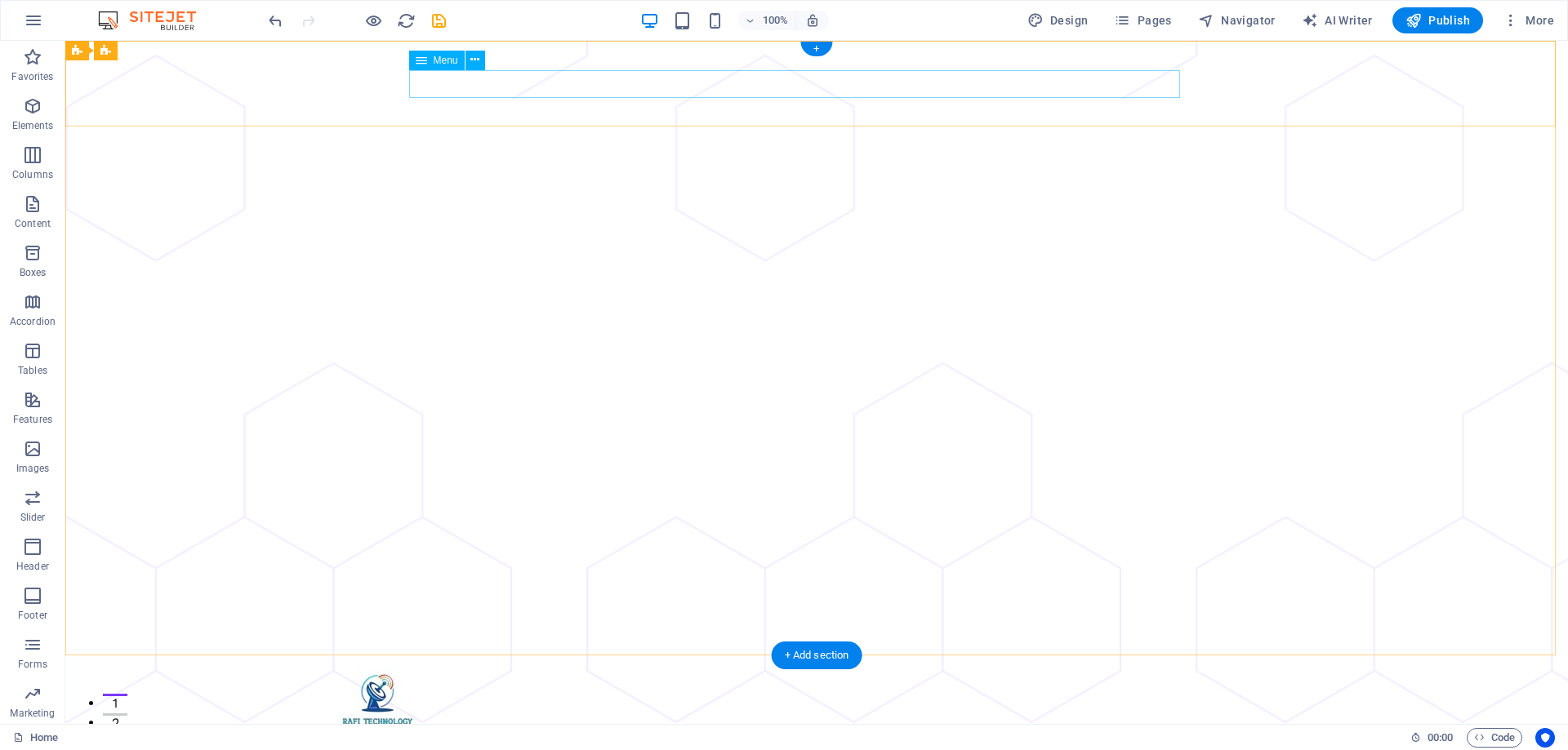
click at [827, 728] on nav "About Pricing Contact Live Tv" at bounding box center [816, 742] width 954 height 28
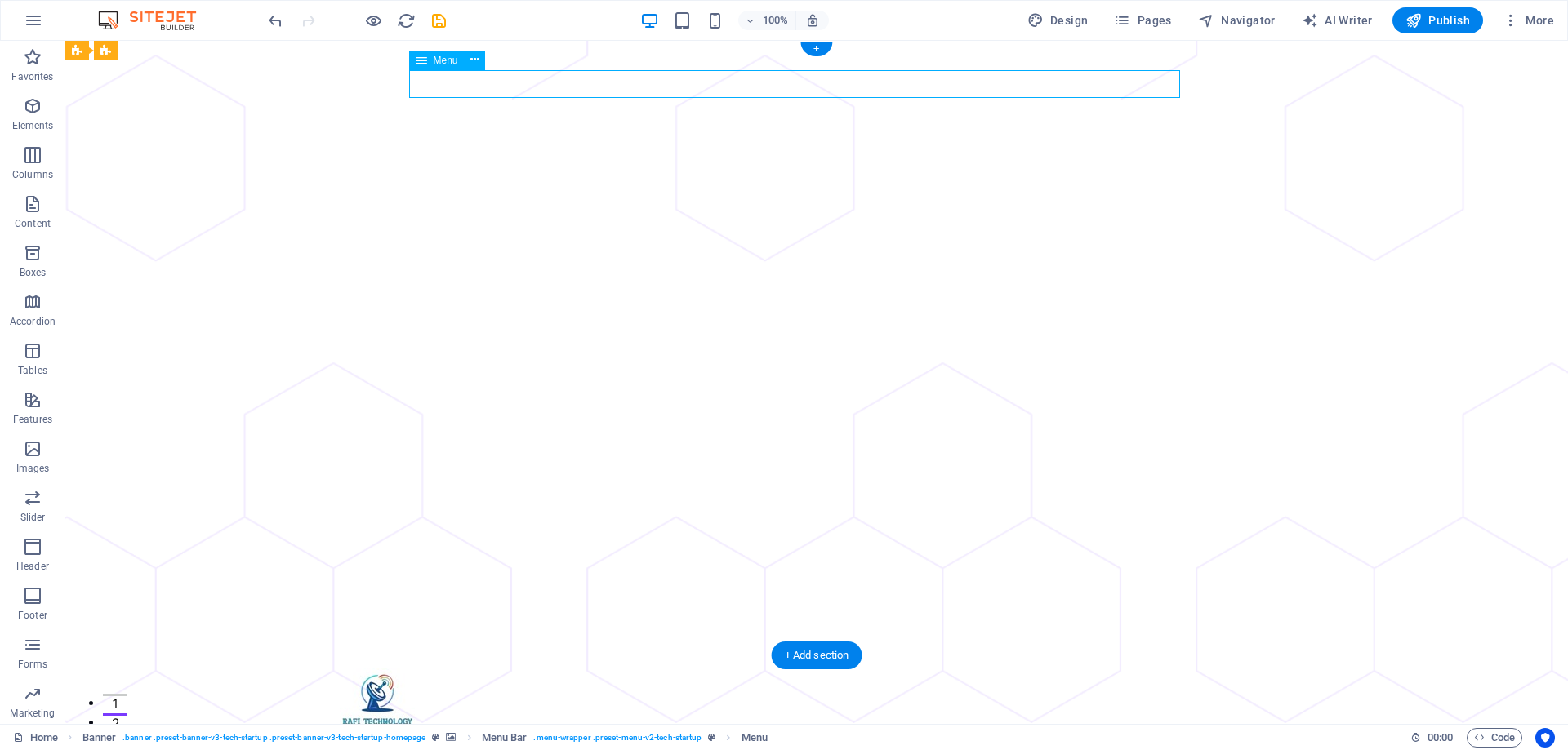
click at [827, 728] on nav "About Pricing Contact Live Tv" at bounding box center [816, 742] width 954 height 28
select select "1"
select select
select select "2"
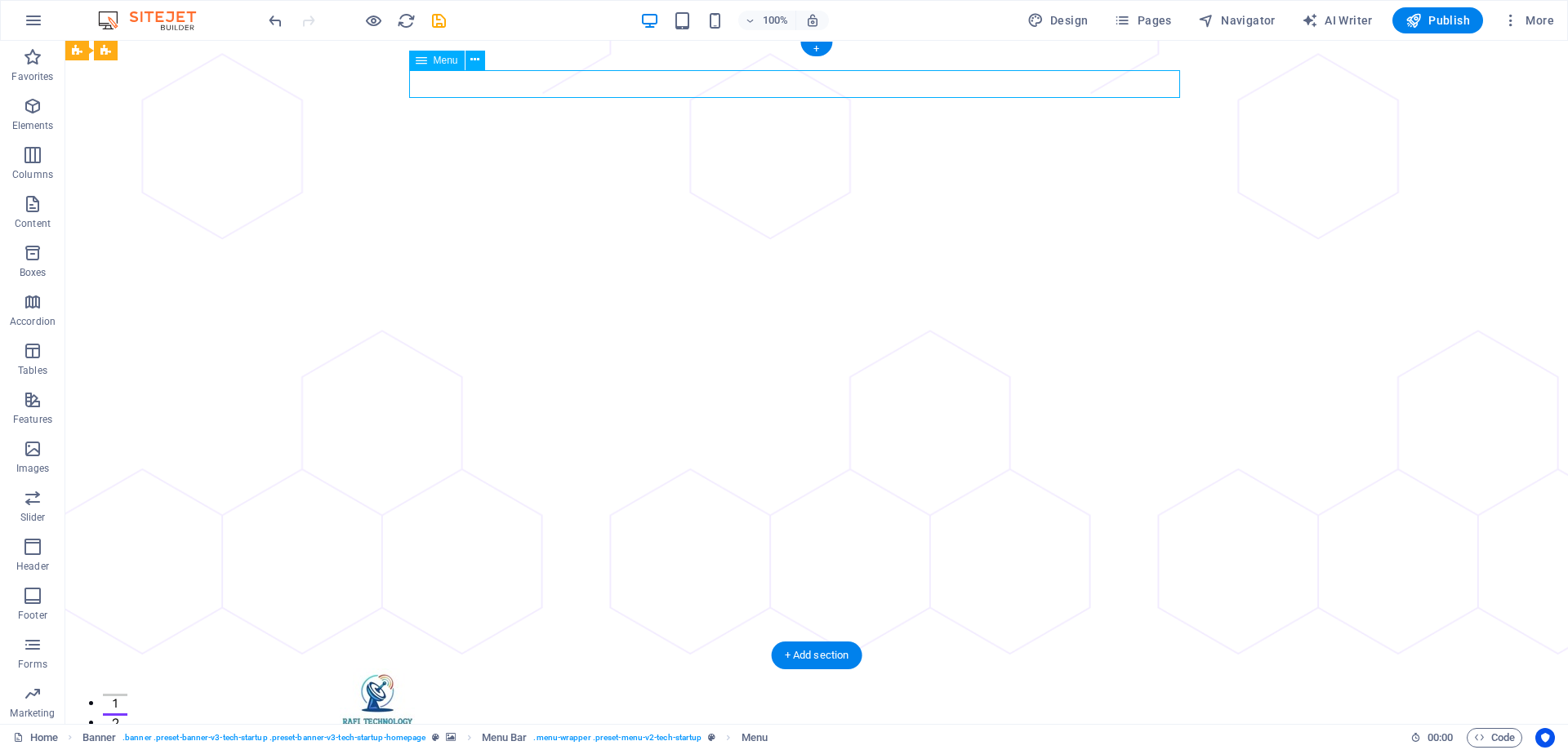
select select
select select "3"
select select
select select "4"
select select
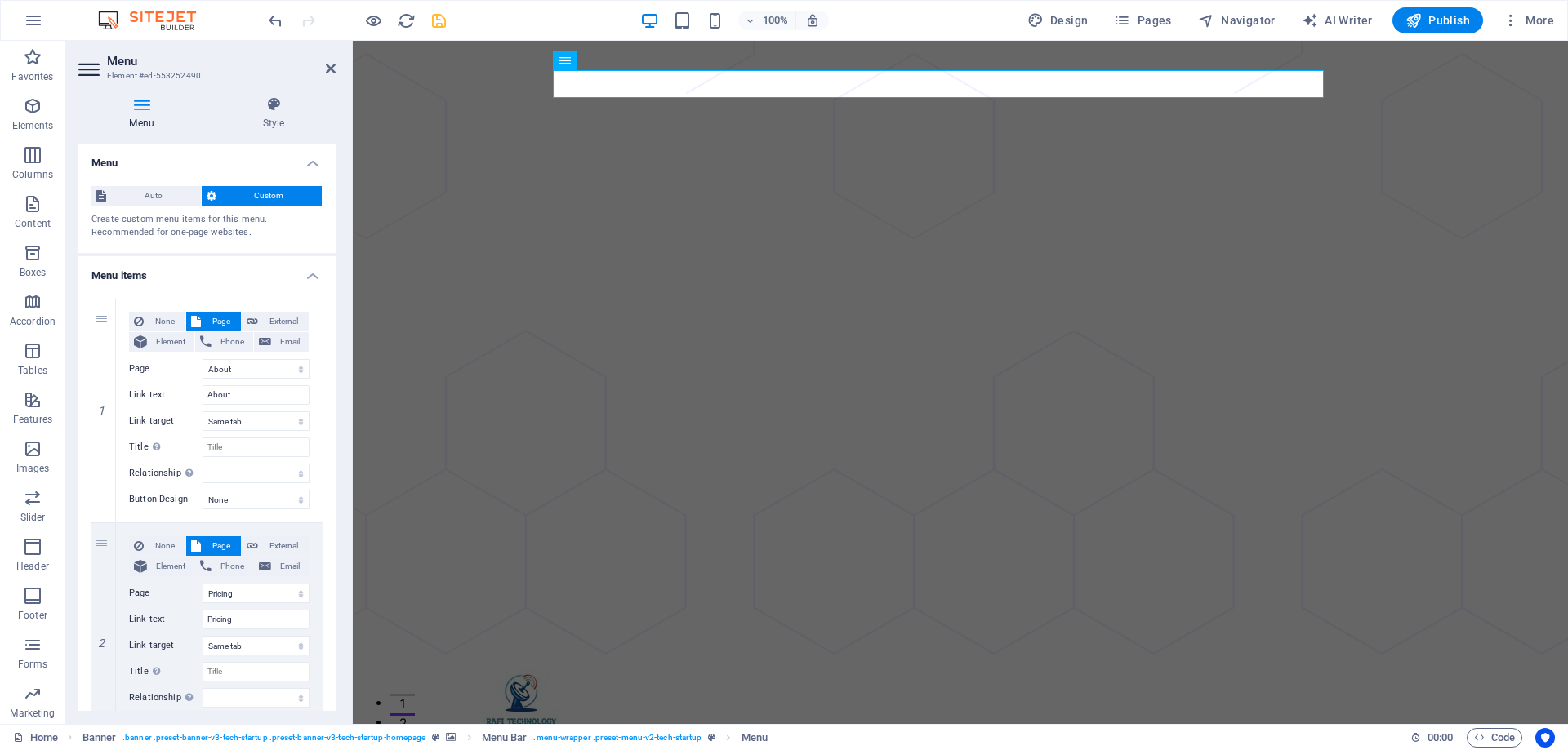
click at [429, 20] on icon "save" at bounding box center [439, 21] width 18 height 18
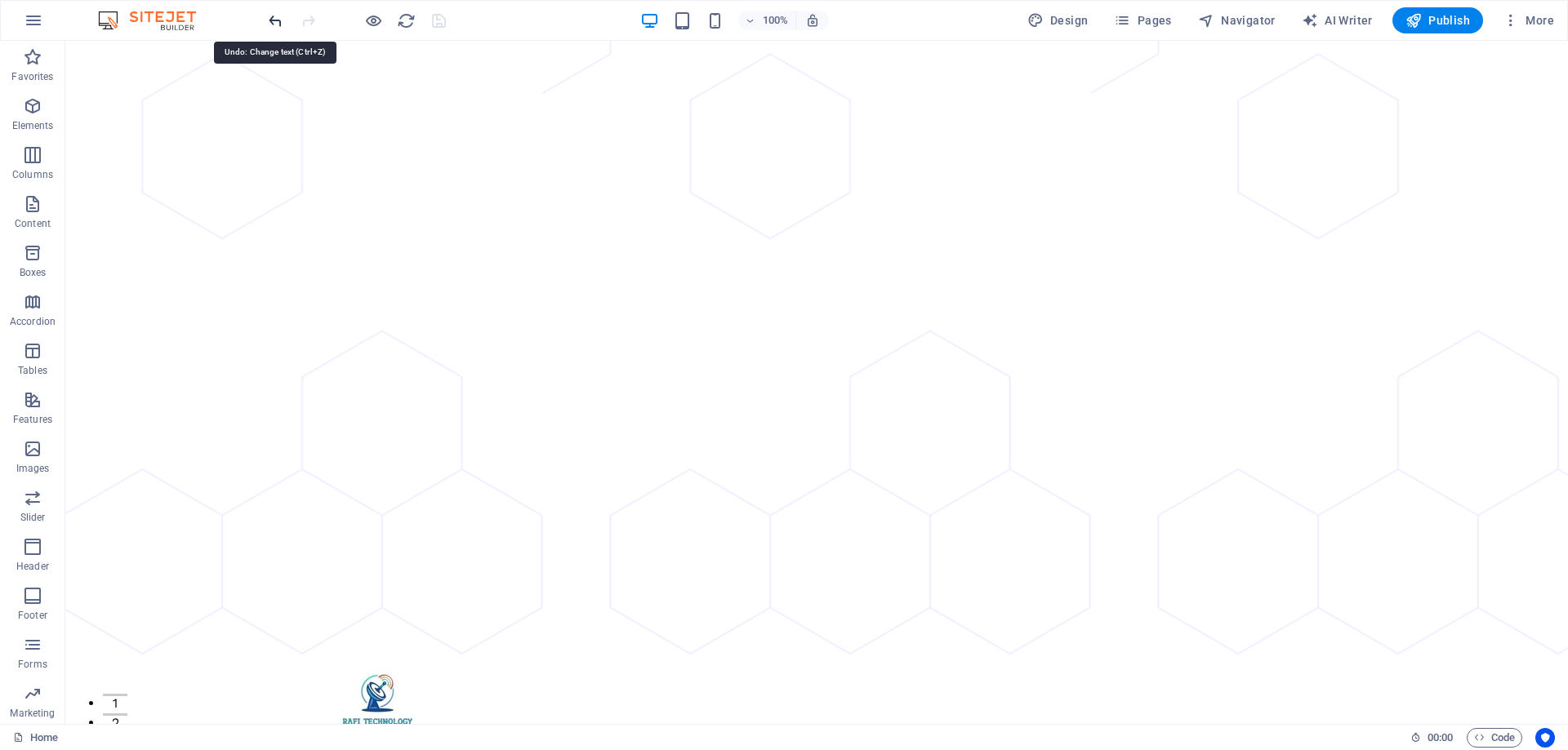
click at [276, 16] on icon "undo" at bounding box center [276, 21] width 18 height 18
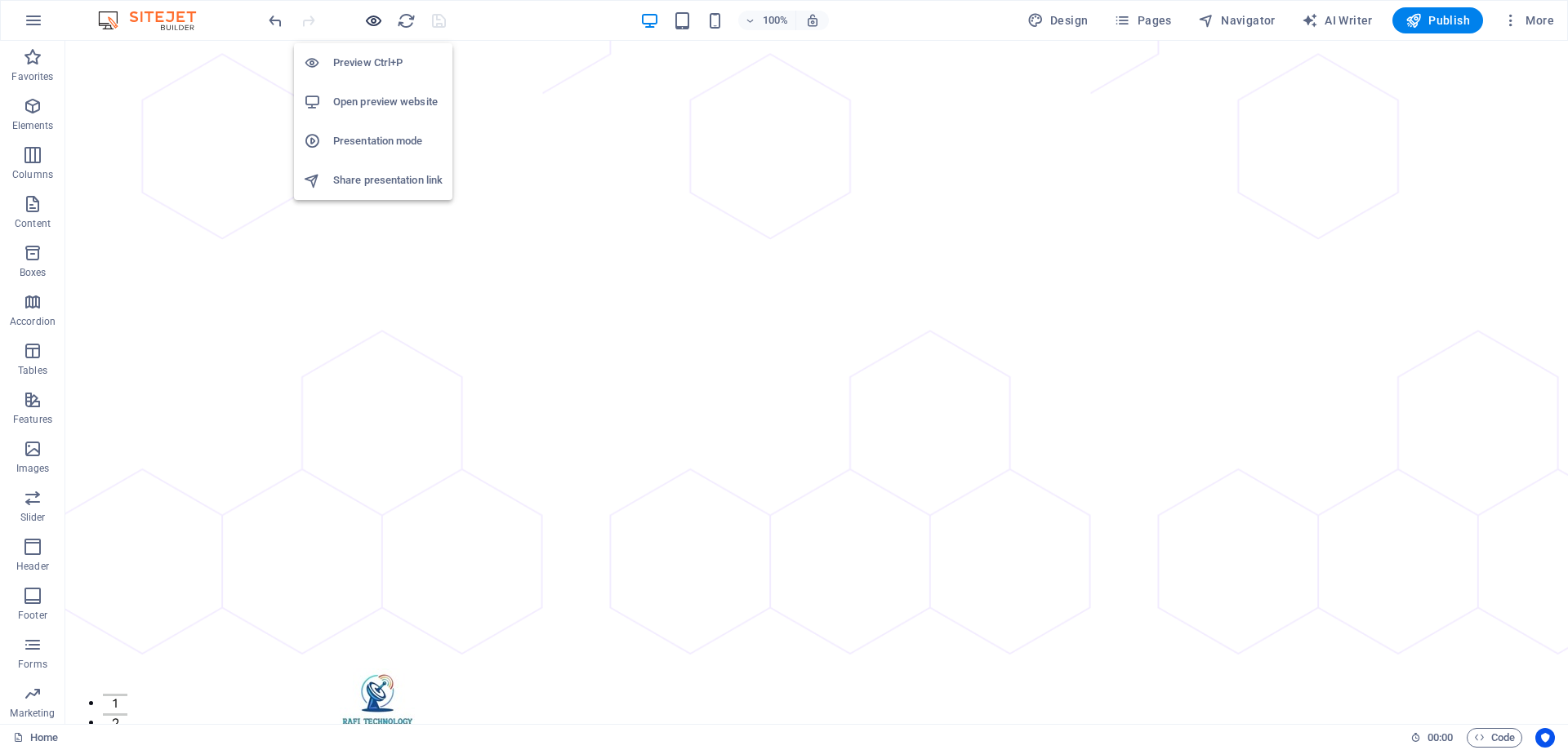
click at [371, 23] on icon "button" at bounding box center [373, 21] width 18 height 18
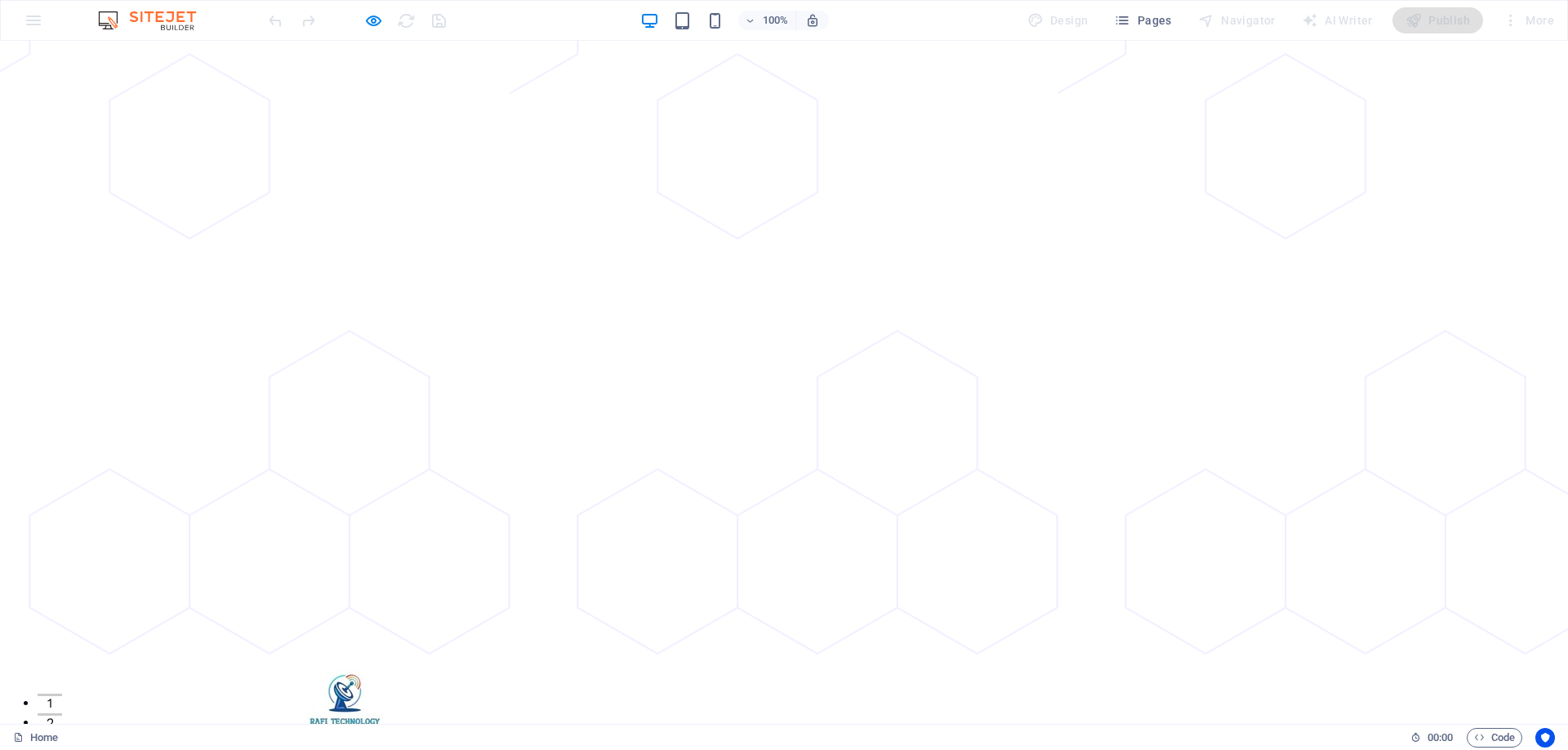
click at [813, 728] on link "Contact" at bounding box center [829, 742] width 82 height 28
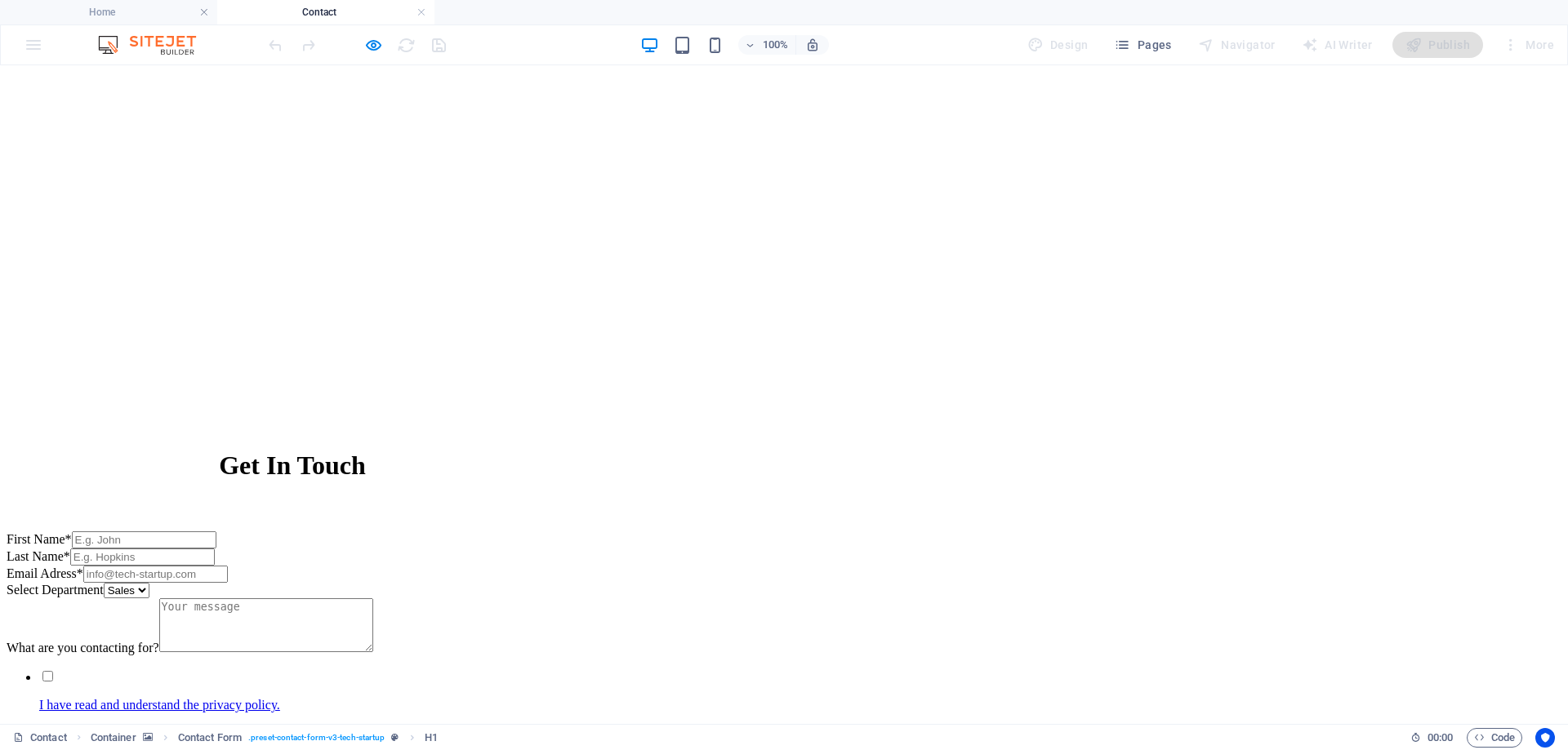
scroll to position [735, 0]
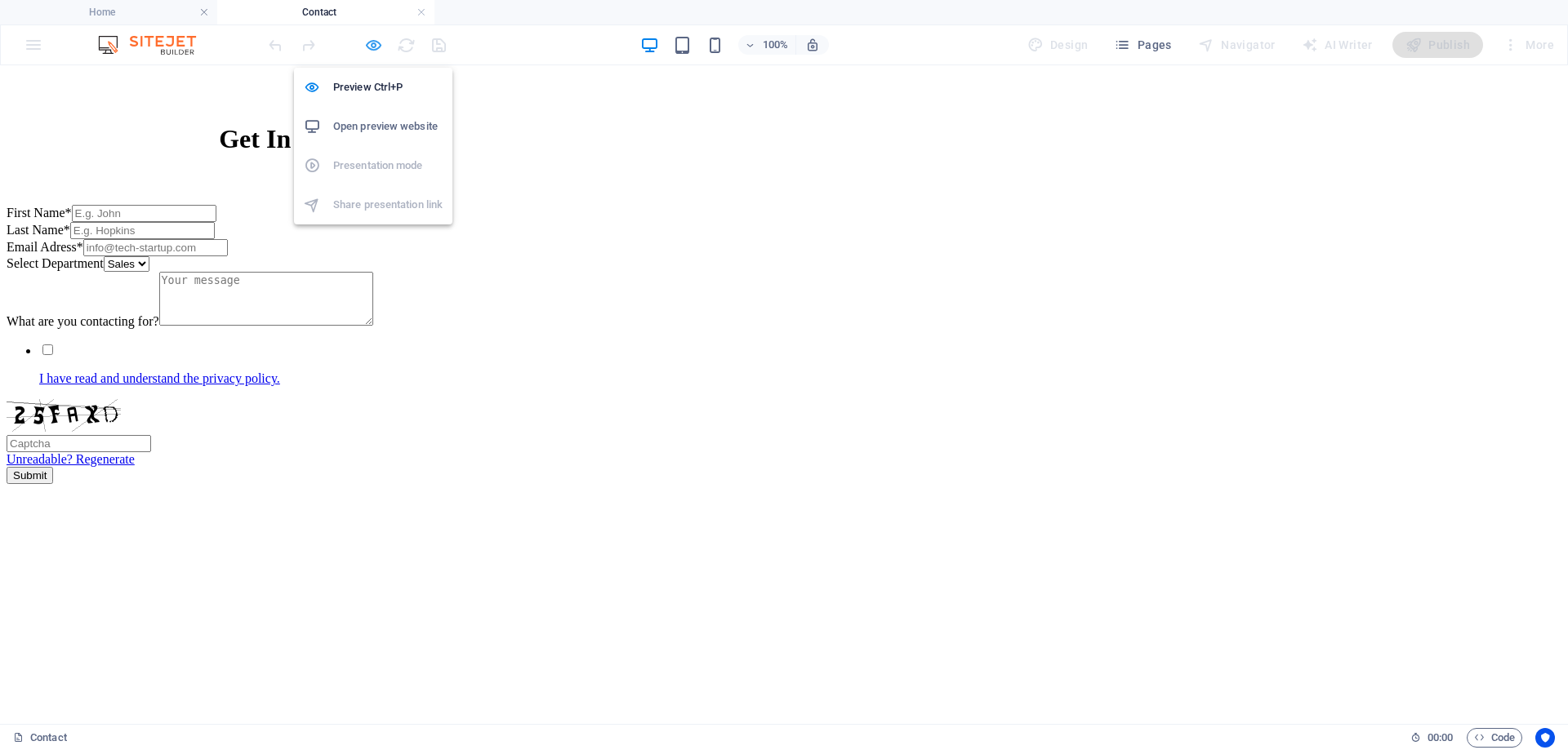
click at [371, 42] on icon "button" at bounding box center [373, 45] width 18 height 18
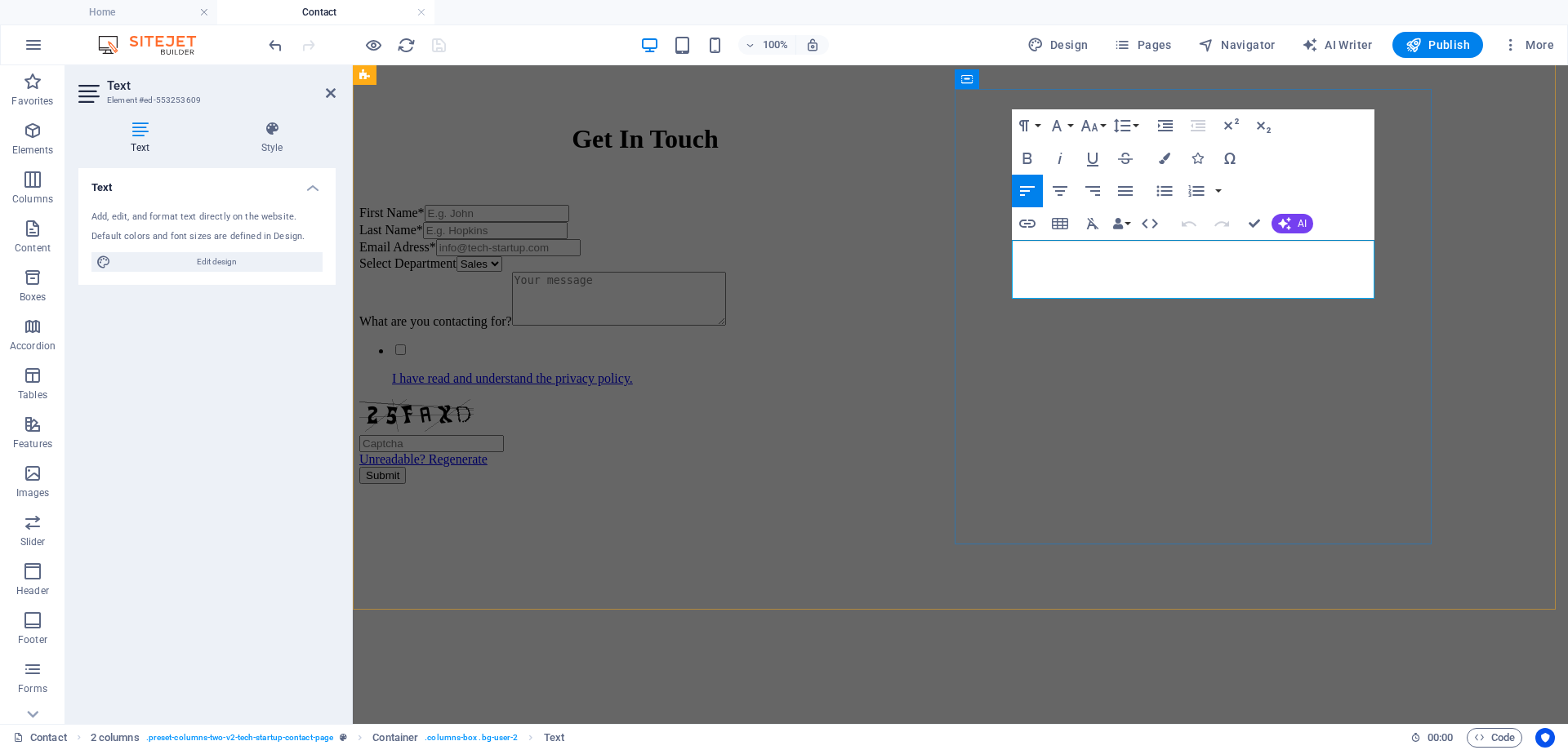
drag, startPoint x: 1186, startPoint y: 291, endPoint x: 1050, endPoint y: 239, distance: 145.6
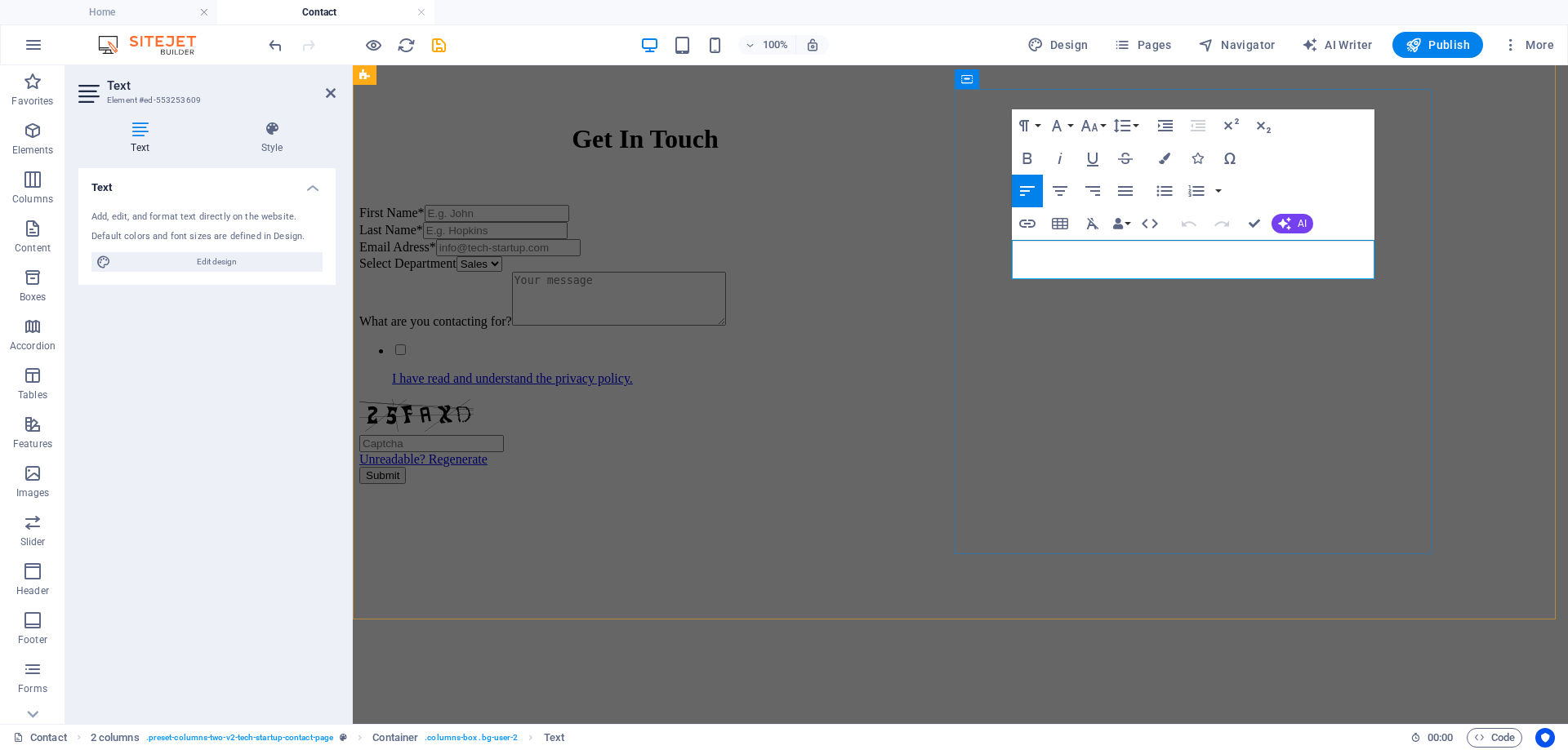
drag, startPoint x: 1144, startPoint y: 250, endPoint x: 1014, endPoint y: 244, distance: 130.1
click at [1026, 160] on icon "button" at bounding box center [1027, 158] width 19 height 19
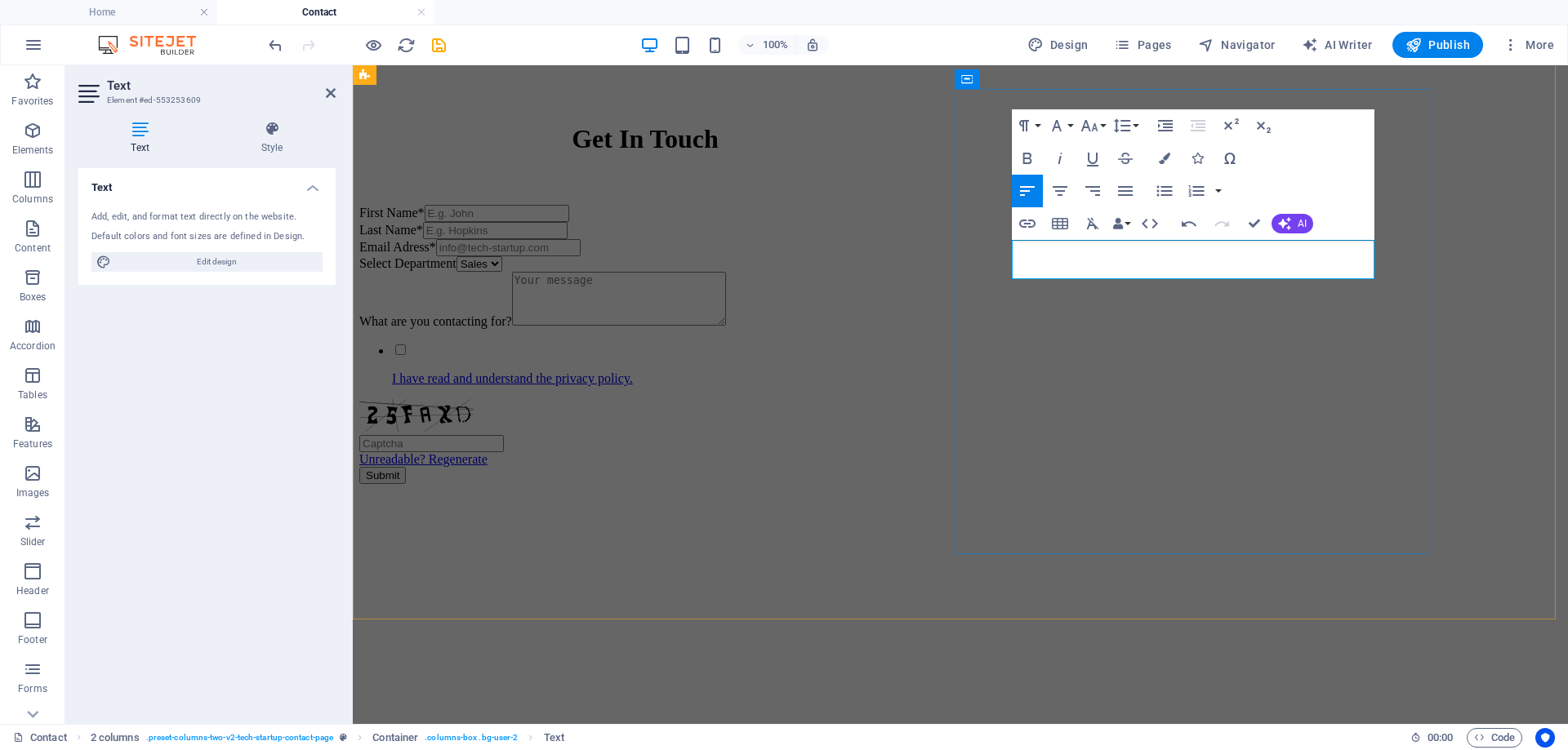
drag, startPoint x: 1323, startPoint y: 268, endPoint x: 992, endPoint y: 265, distance: 331.0
click at [1027, 156] on icon "button" at bounding box center [1027, 158] width 19 height 19
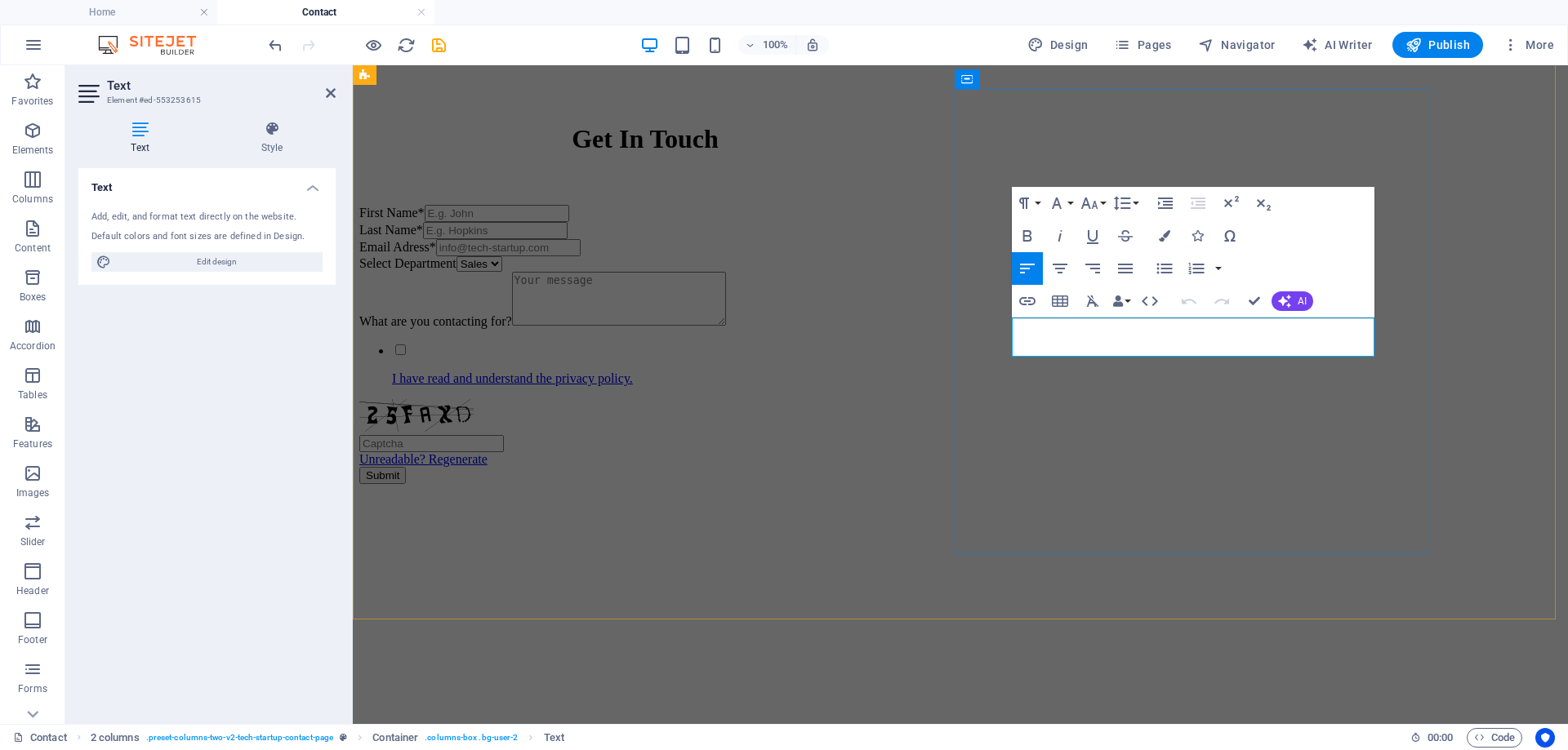
drag, startPoint x: 1160, startPoint y: 349, endPoint x: 955, endPoint y: 276, distance: 217.6
click at [1034, 237] on icon "button" at bounding box center [1027, 235] width 19 height 19
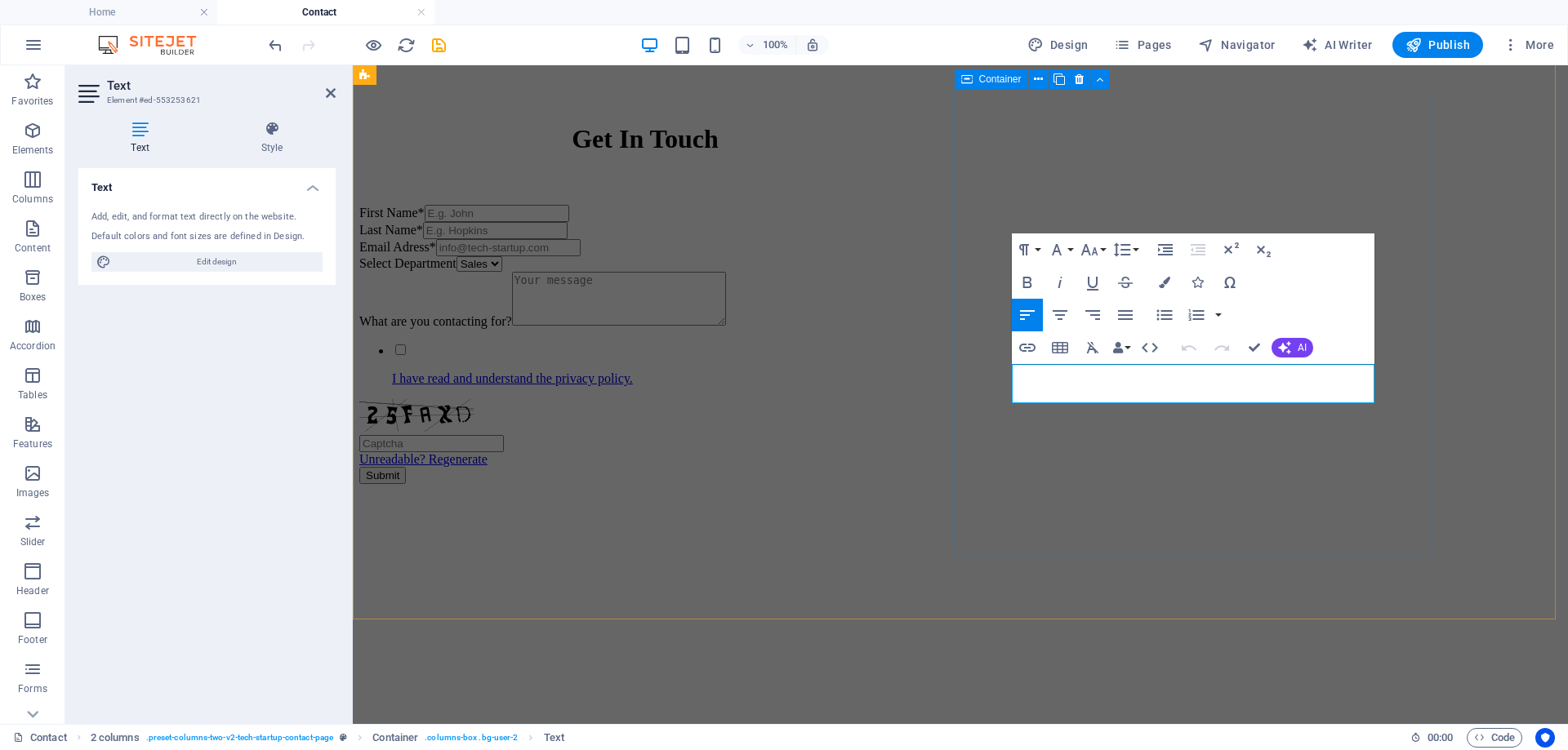
drag, startPoint x: 1248, startPoint y: 399, endPoint x: 950, endPoint y: 328, distance: 306.3
click at [1023, 280] on icon "button" at bounding box center [1027, 282] width 9 height 12
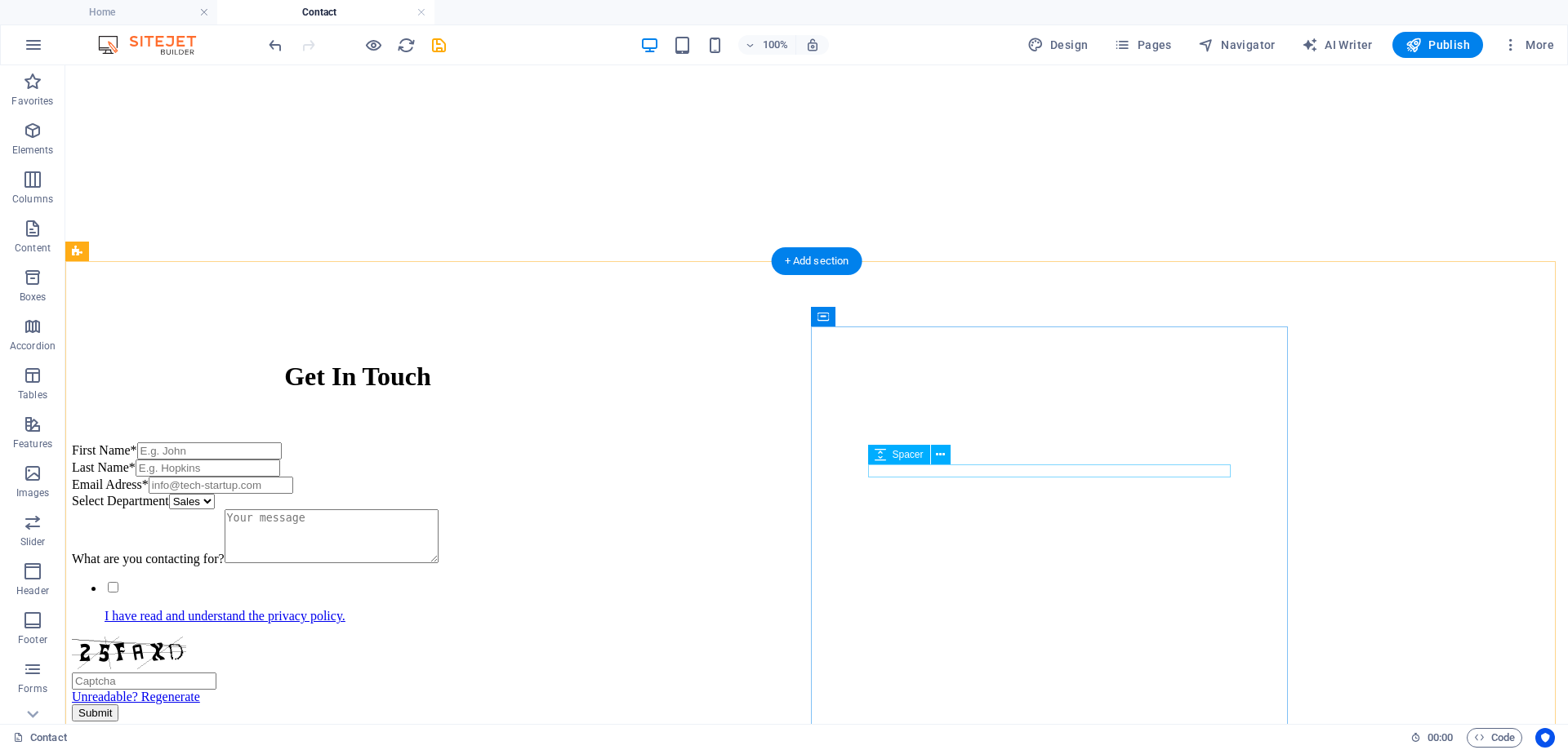
scroll to position [89, 0]
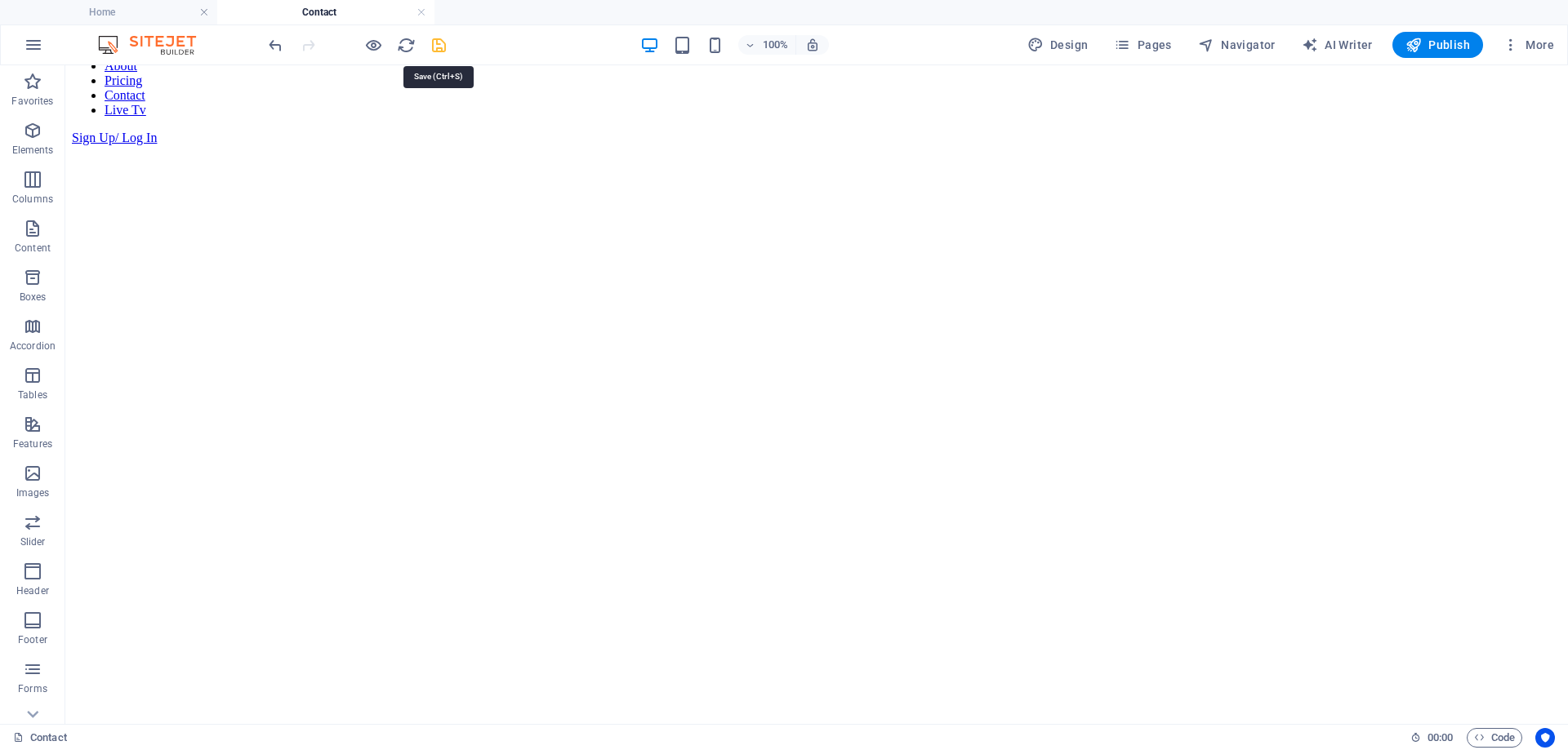
click at [441, 42] on icon "save" at bounding box center [439, 45] width 18 height 18
select select
checkbox input "false"
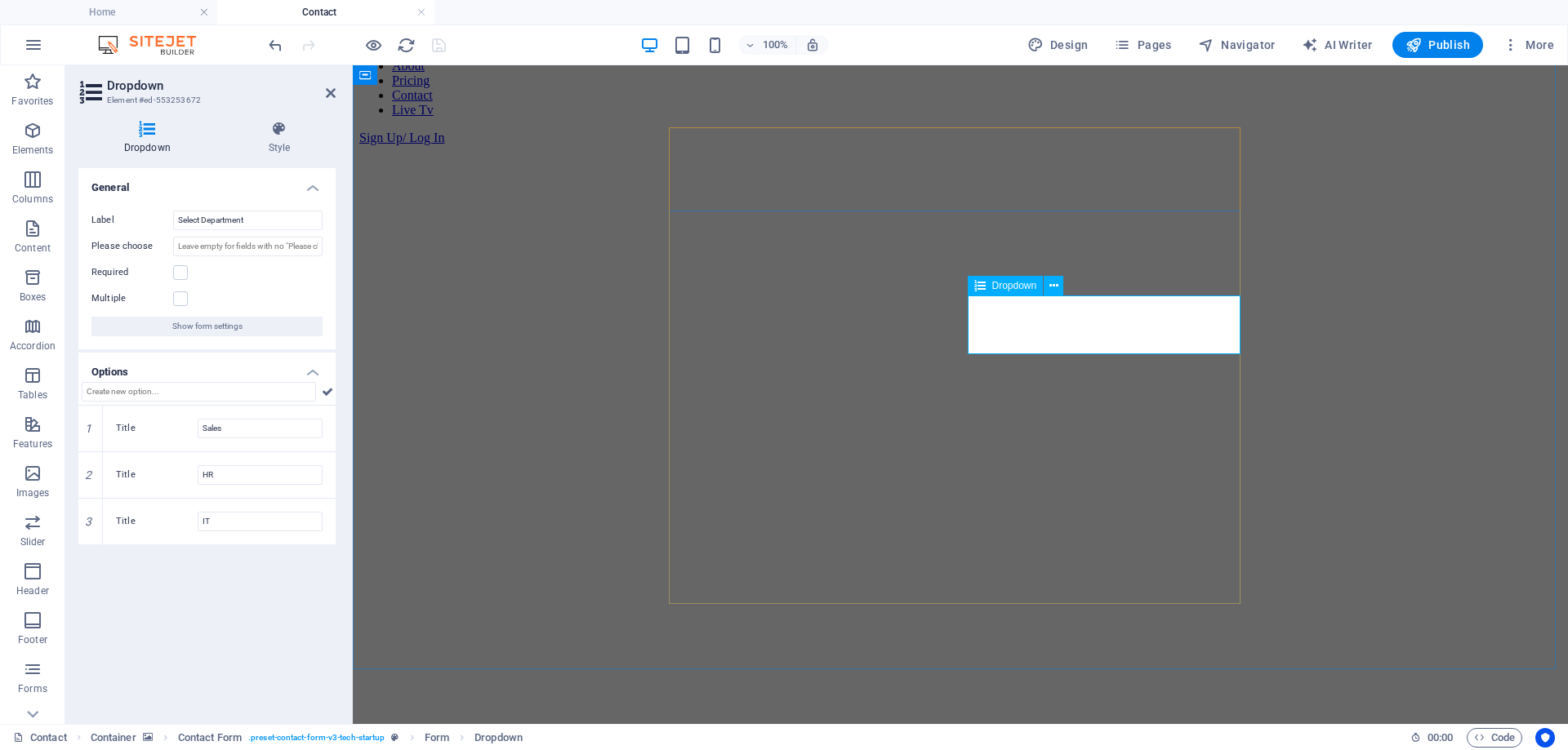
click at [326, 90] on icon at bounding box center [331, 93] width 10 height 13
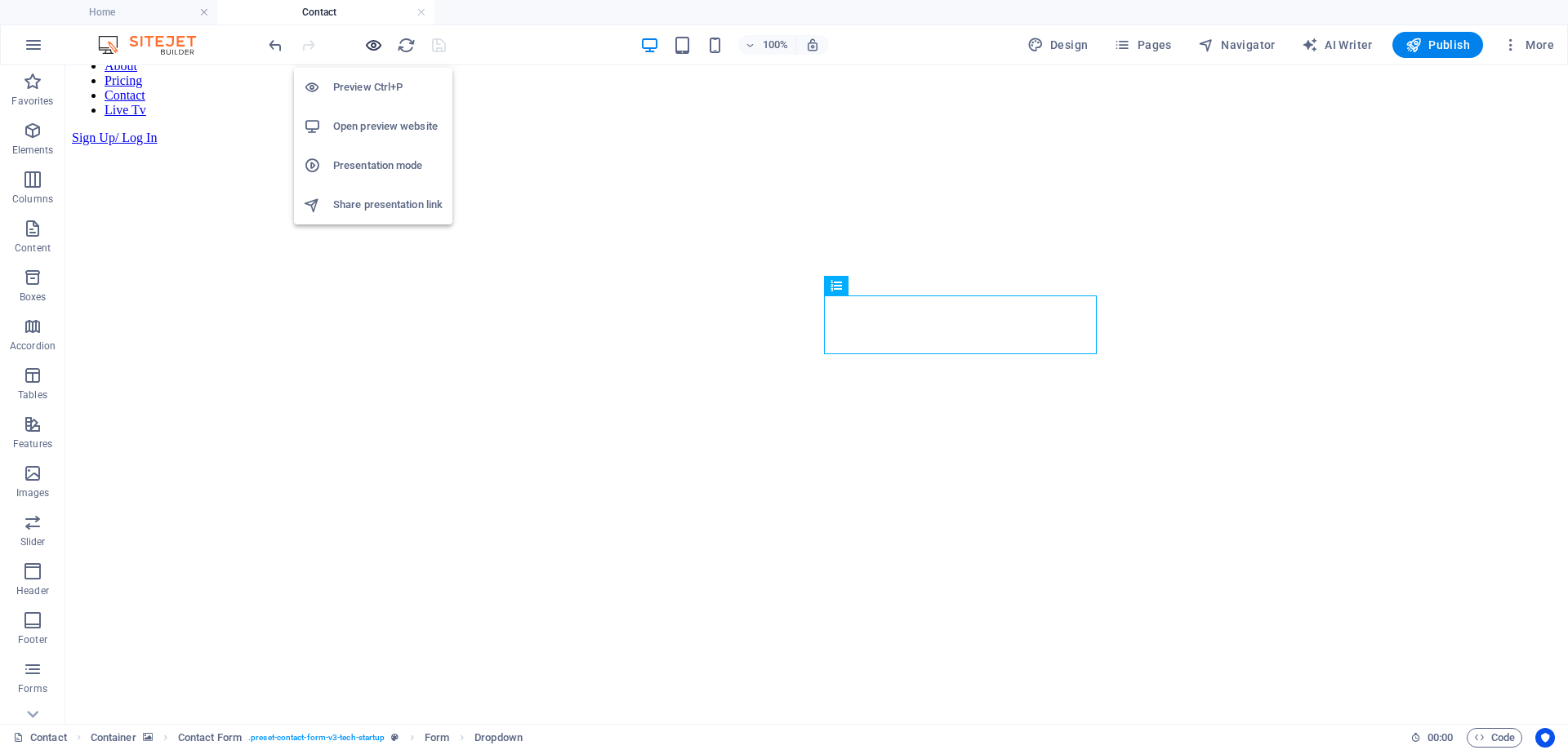
click at [371, 47] on icon "button" at bounding box center [373, 45] width 18 height 18
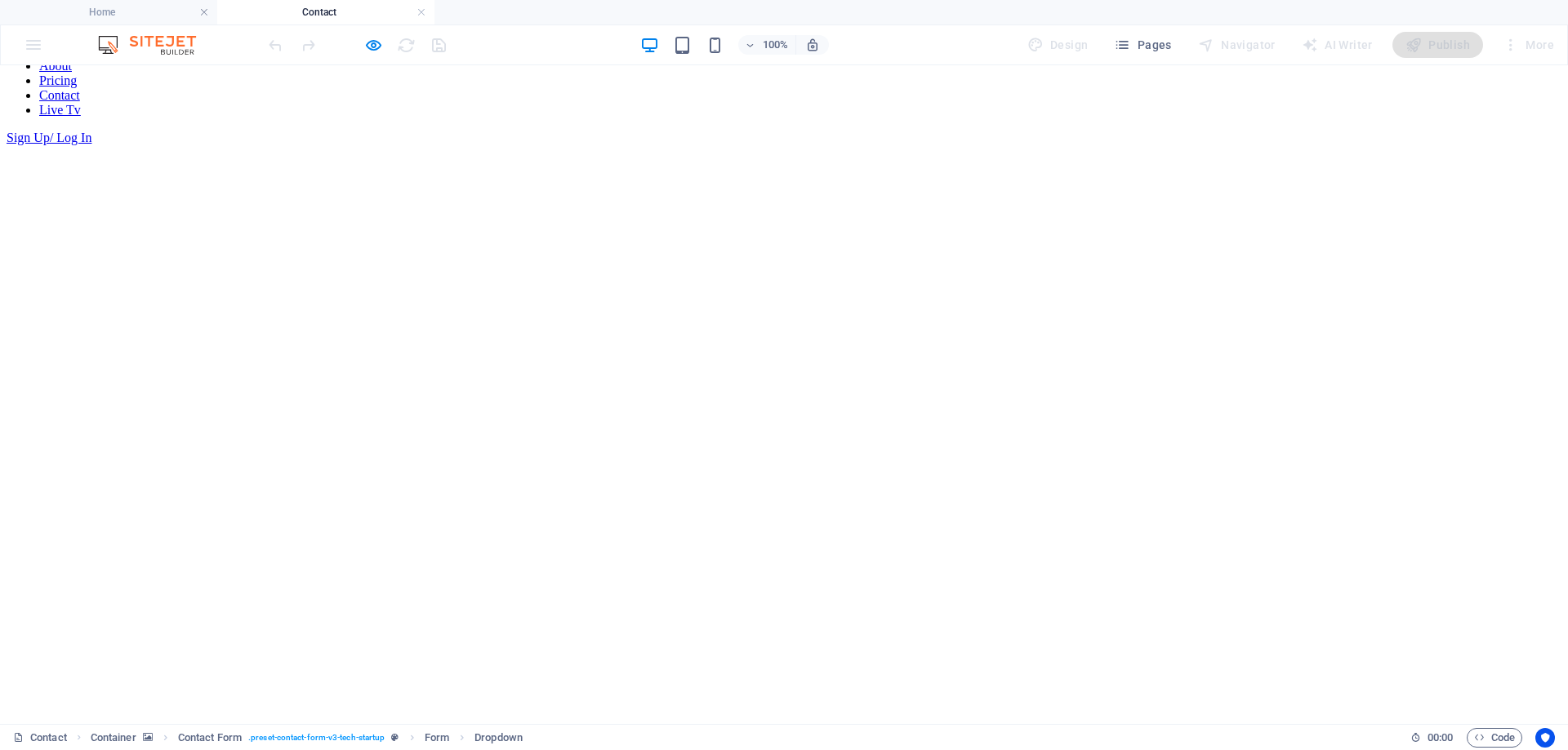
click at [1284, 145] on div at bounding box center [784, 145] width 1555 height 0
drag, startPoint x: 842, startPoint y: 324, endPoint x: 852, endPoint y: 338, distance: 17.2
click at [1146, 145] on div at bounding box center [784, 145] width 1555 height 0
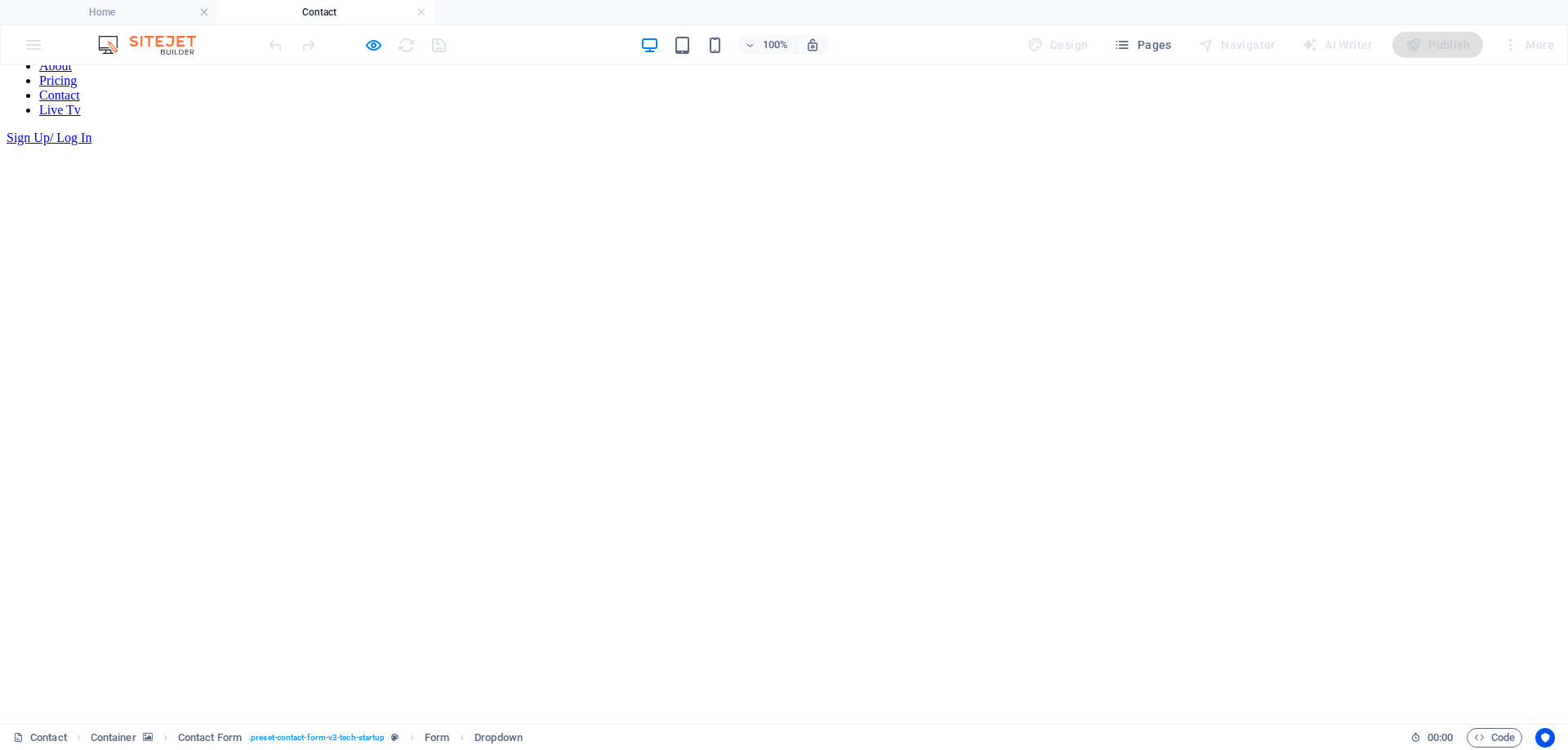
drag, startPoint x: 1147, startPoint y: 393, endPoint x: 1113, endPoint y: 372, distance: 40.0
click at [1147, 145] on div at bounding box center [784, 145] width 1555 height 0
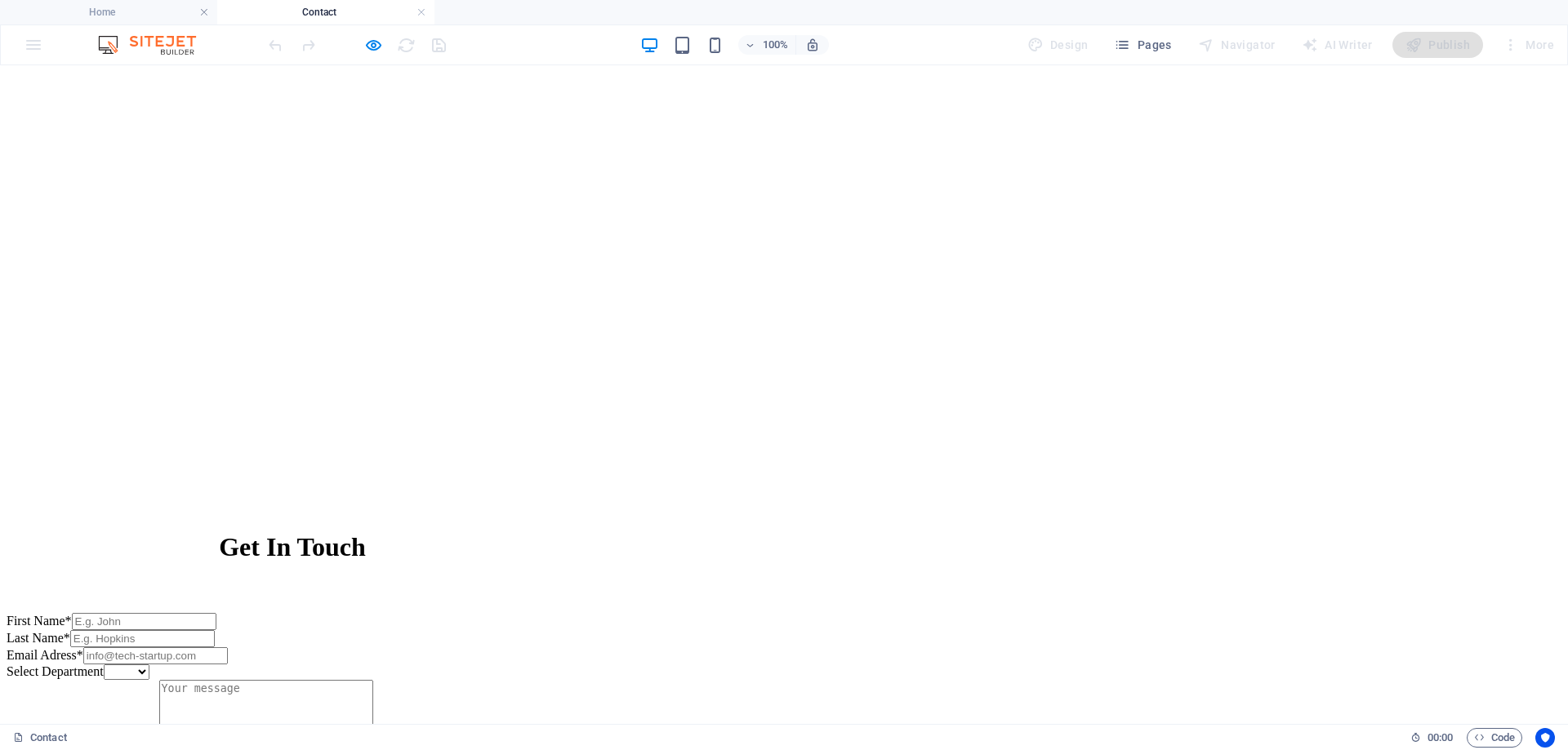
scroll to position [0, 0]
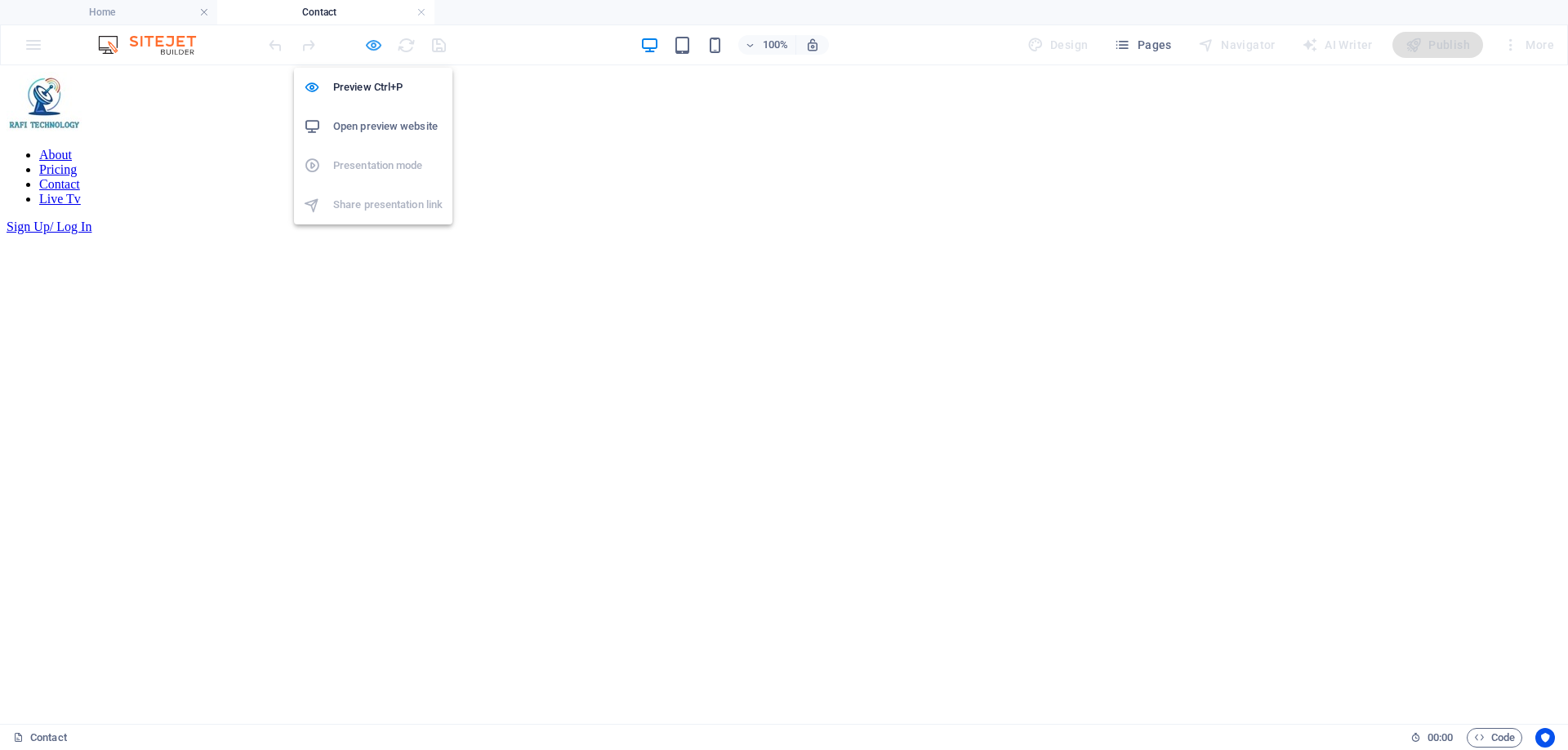
click at [369, 45] on icon "button" at bounding box center [373, 45] width 18 height 18
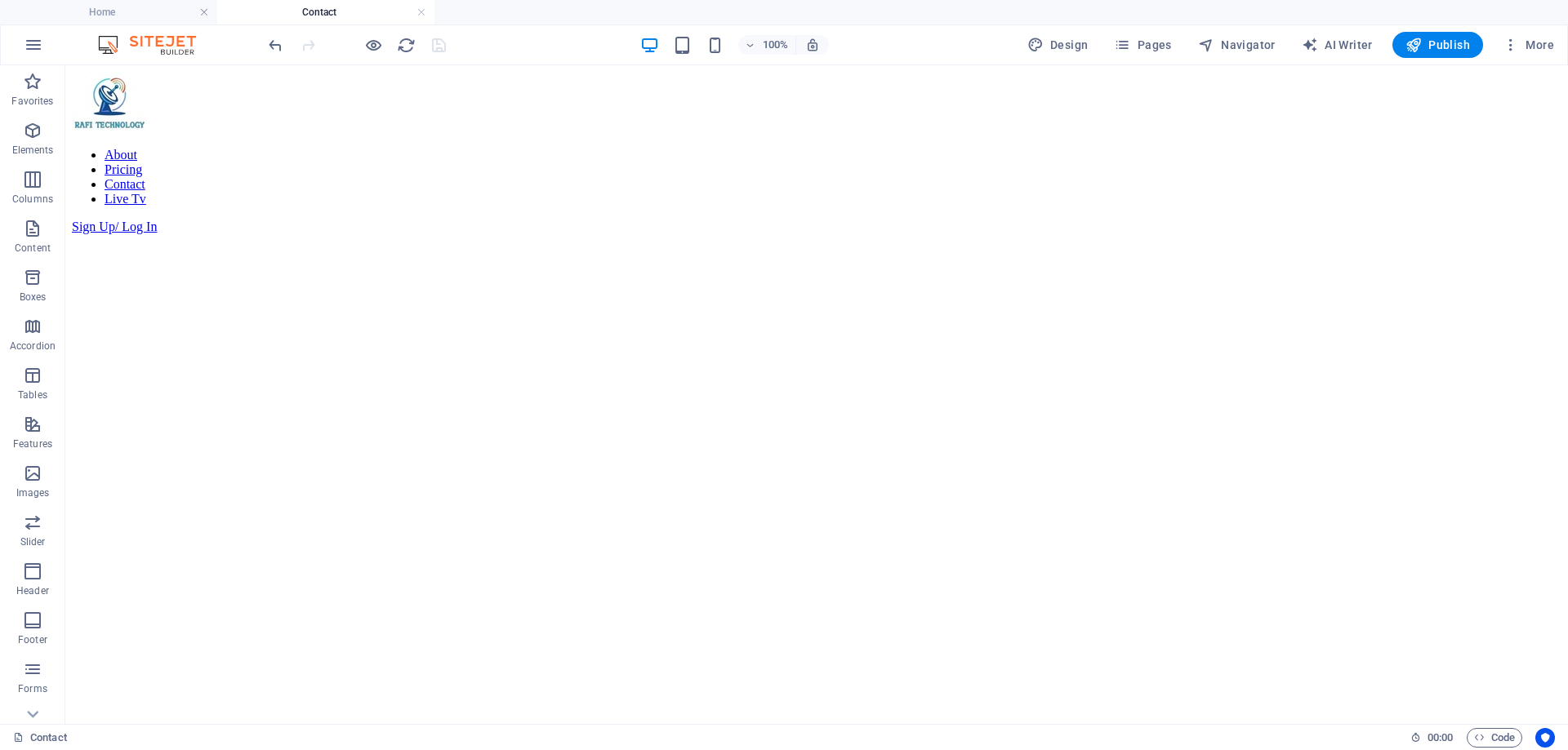
click at [424, 10] on link at bounding box center [422, 13] width 10 height 15
